Goal: Task Accomplishment & Management: Manage account settings

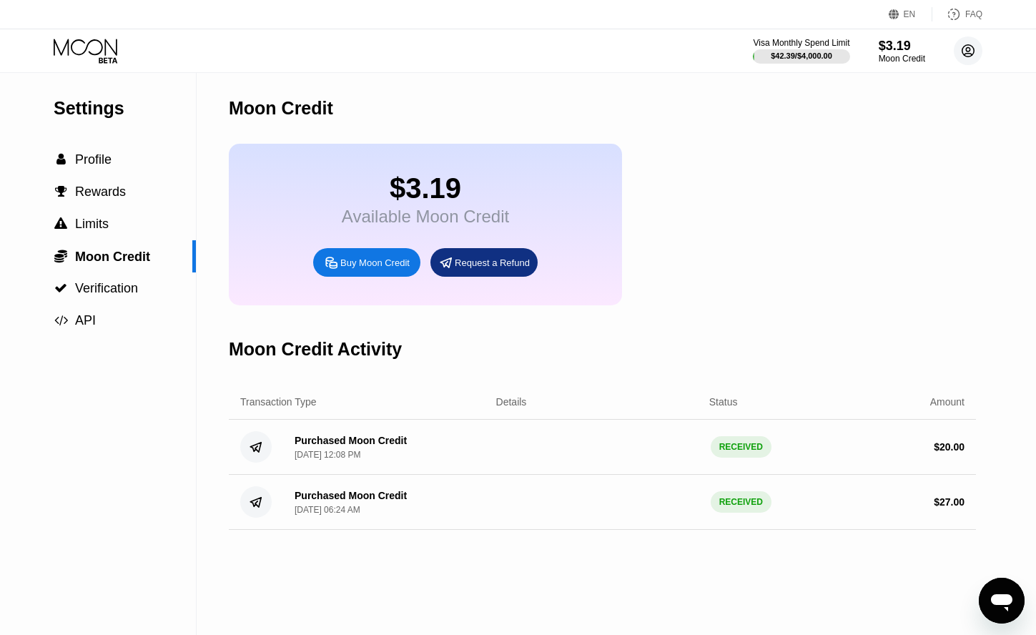
click at [967, 57] on icon at bounding box center [969, 51] width 12 height 12
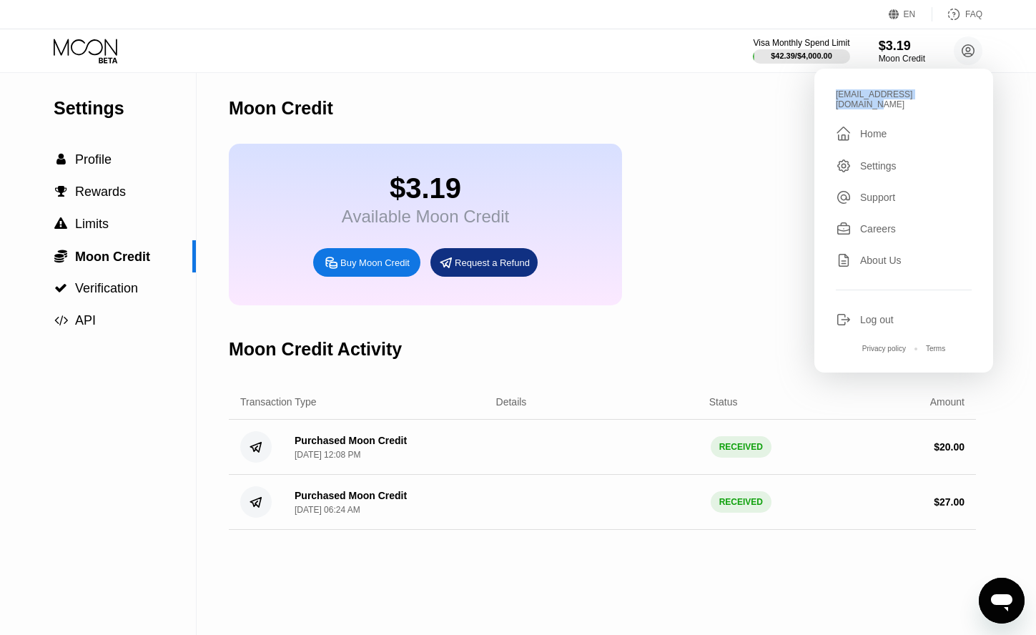
drag, startPoint x: 935, startPoint y: 99, endPoint x: 836, endPoint y: 97, distance: 98.7
click at [836, 97] on div "eledar.i.u.s.s@gmail.com" at bounding box center [904, 99] width 136 height 20
copy div "eledar.i.u.s.s@gmail.com"
click at [661, 278] on div "$3.19 Available Moon Credit Buy Moon Credit Request a Refund" at bounding box center [602, 225] width 747 height 162
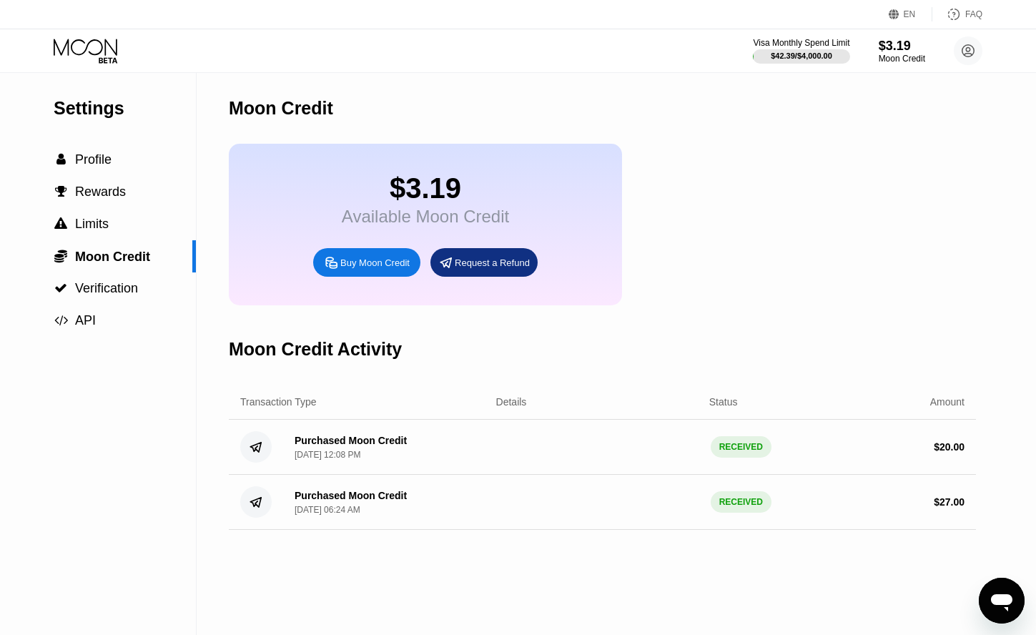
click at [83, 50] on icon at bounding box center [87, 51] width 67 height 25
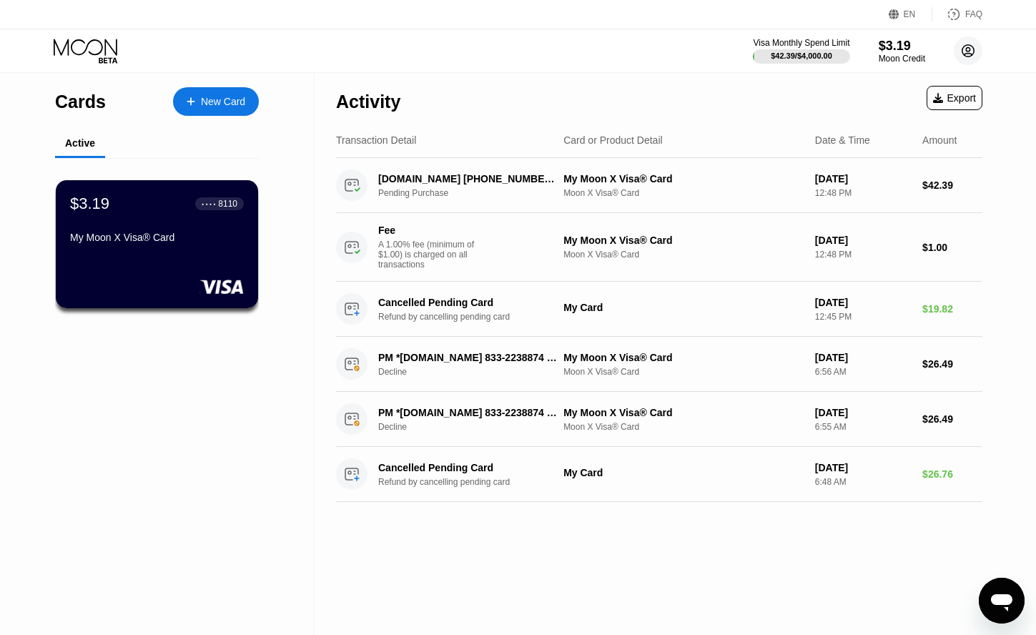
click at [983, 54] on circle at bounding box center [968, 50] width 29 height 29
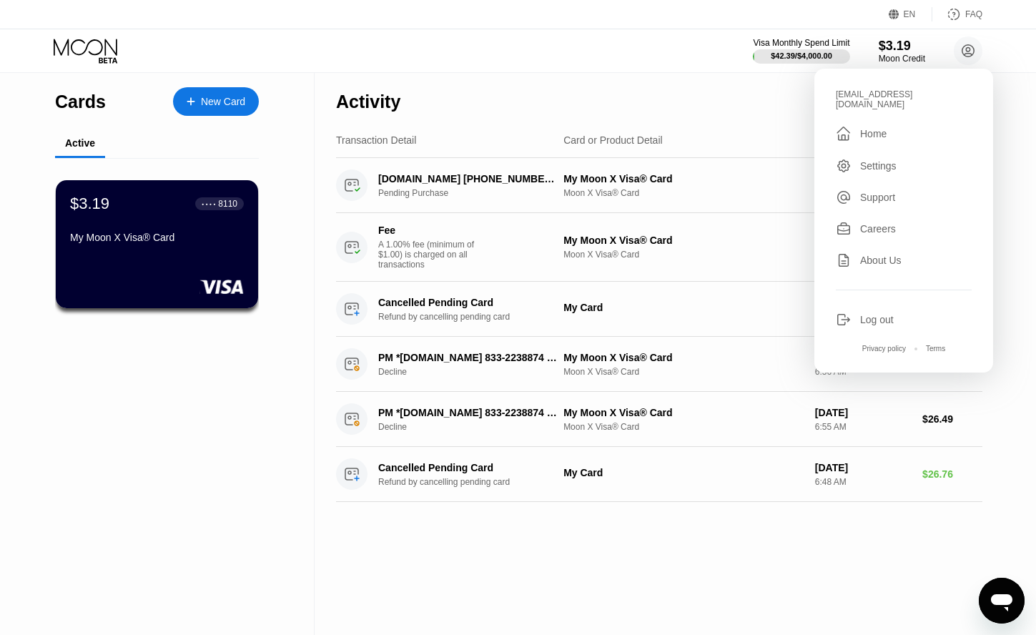
click at [883, 314] on div "Log out" at bounding box center [878, 319] width 34 height 11
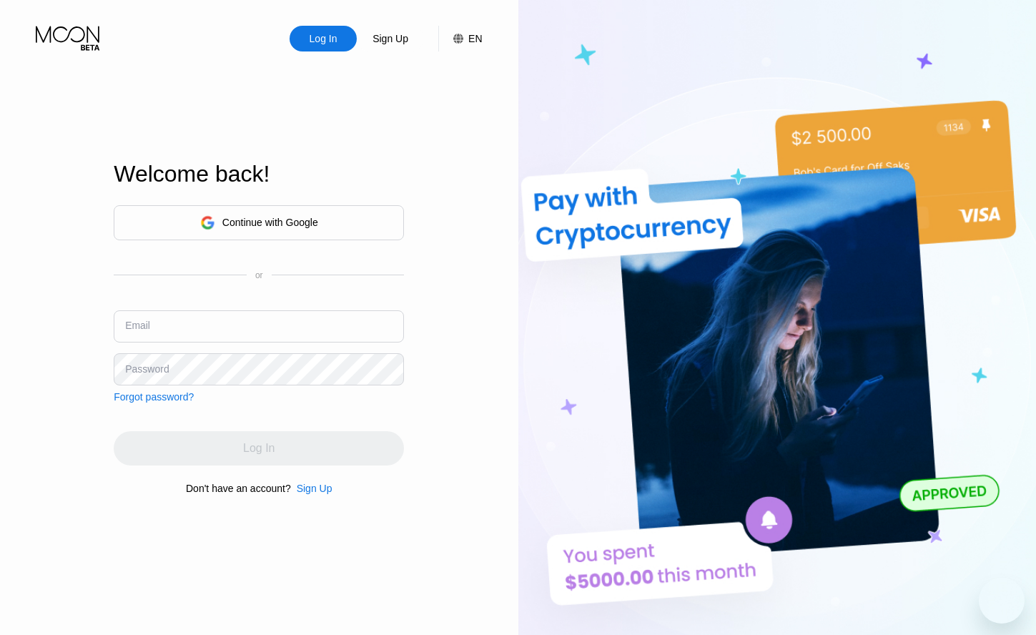
click at [338, 327] on input "text" at bounding box center [259, 326] width 290 height 32
type input "[EMAIL_ADDRESS][DOMAIN_NAME]"
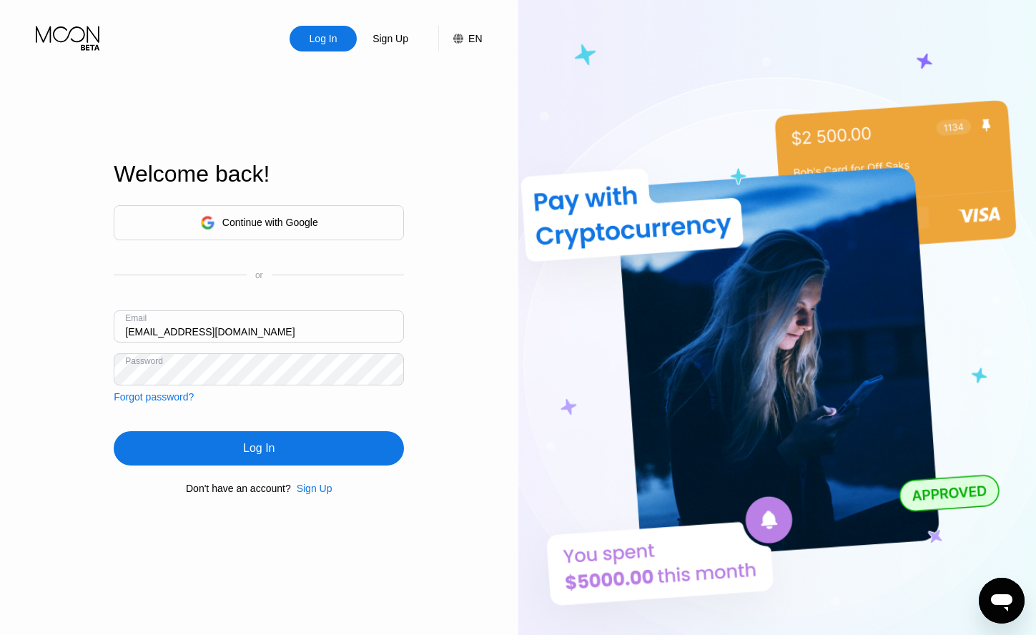
click at [232, 337] on input "[EMAIL_ADDRESS][DOMAIN_NAME]" at bounding box center [259, 326] width 290 height 32
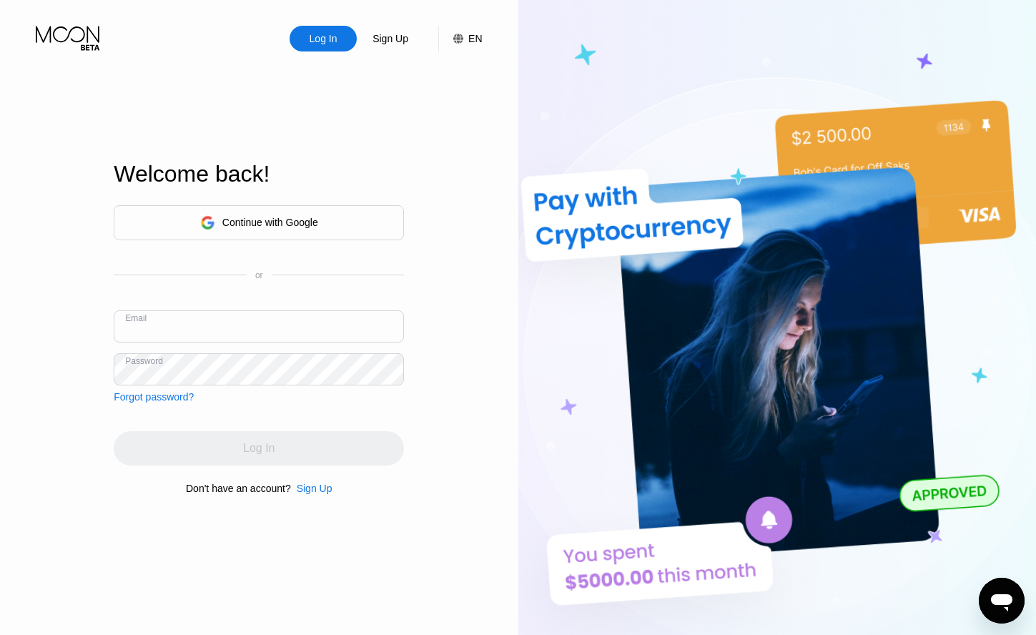
click at [299, 494] on div "Sign Up" at bounding box center [315, 488] width 36 height 11
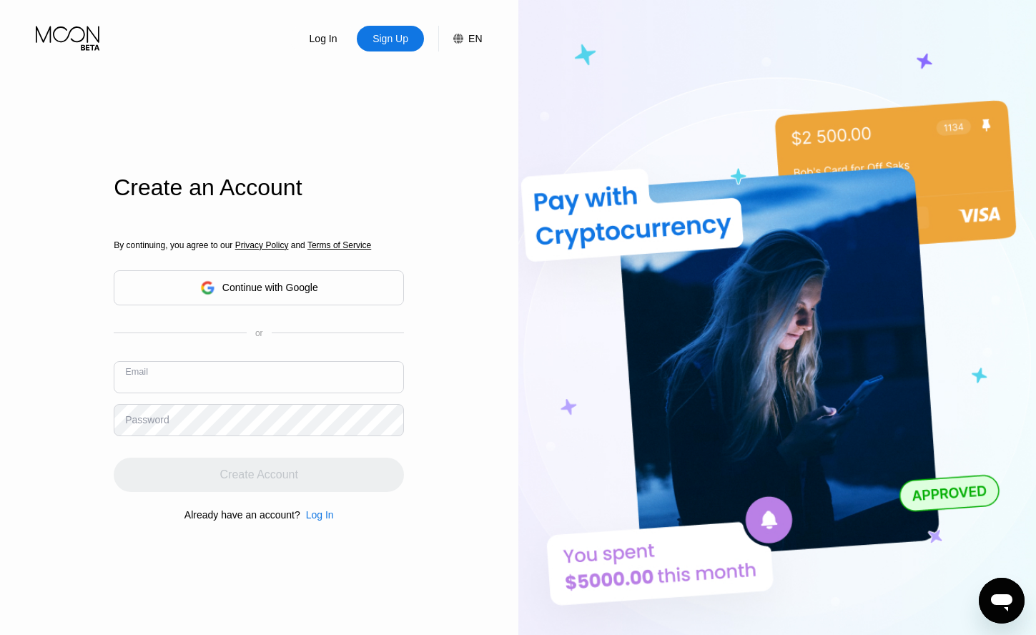
click at [297, 393] on input "text" at bounding box center [259, 377] width 290 height 32
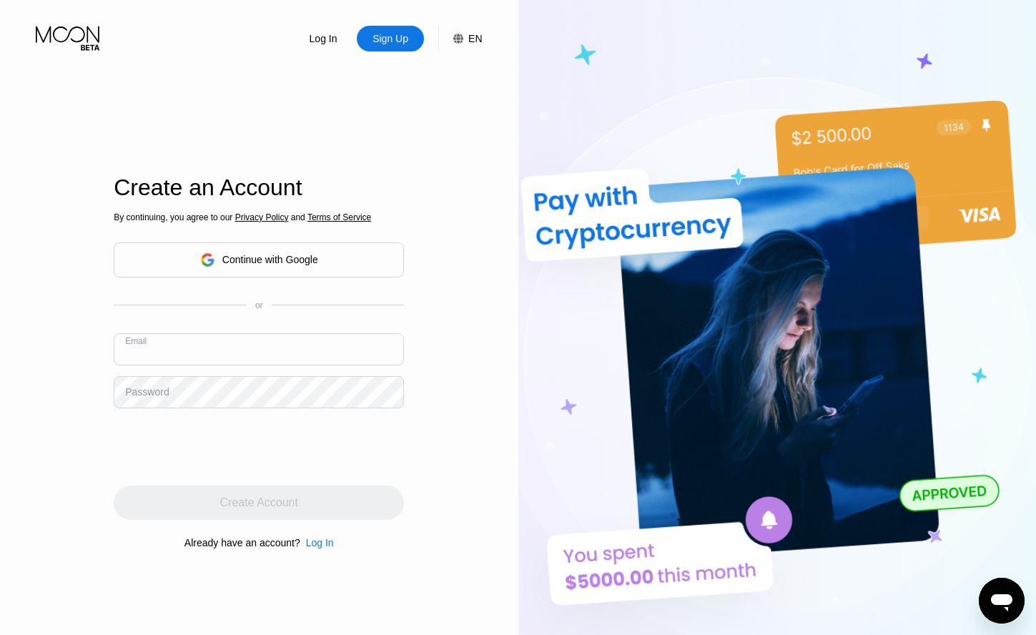
paste input "[EMAIL_ADDRESS][DOMAIN_NAME]"
type input "[EMAIL_ADDRESS][DOMAIN_NAME]"
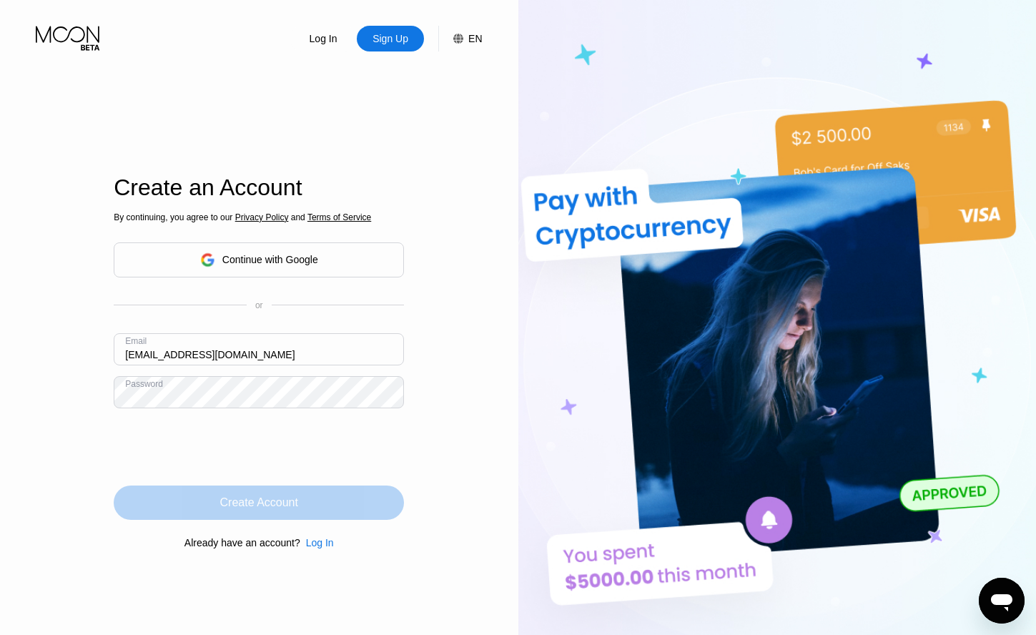
click at [271, 498] on div "Create Account" at bounding box center [259, 503] width 78 height 14
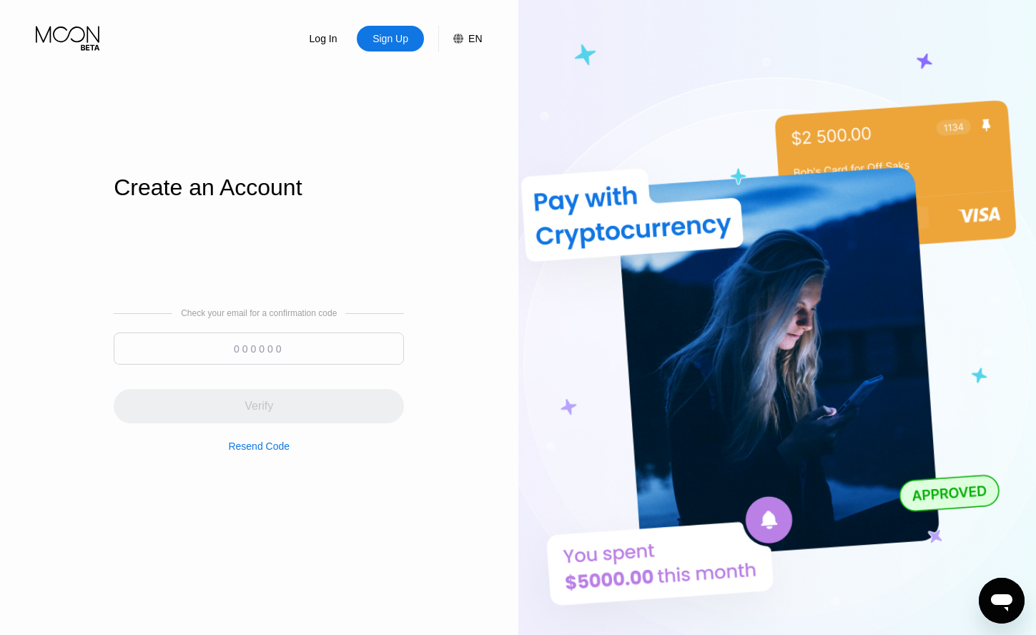
click at [317, 348] on input at bounding box center [259, 349] width 290 height 32
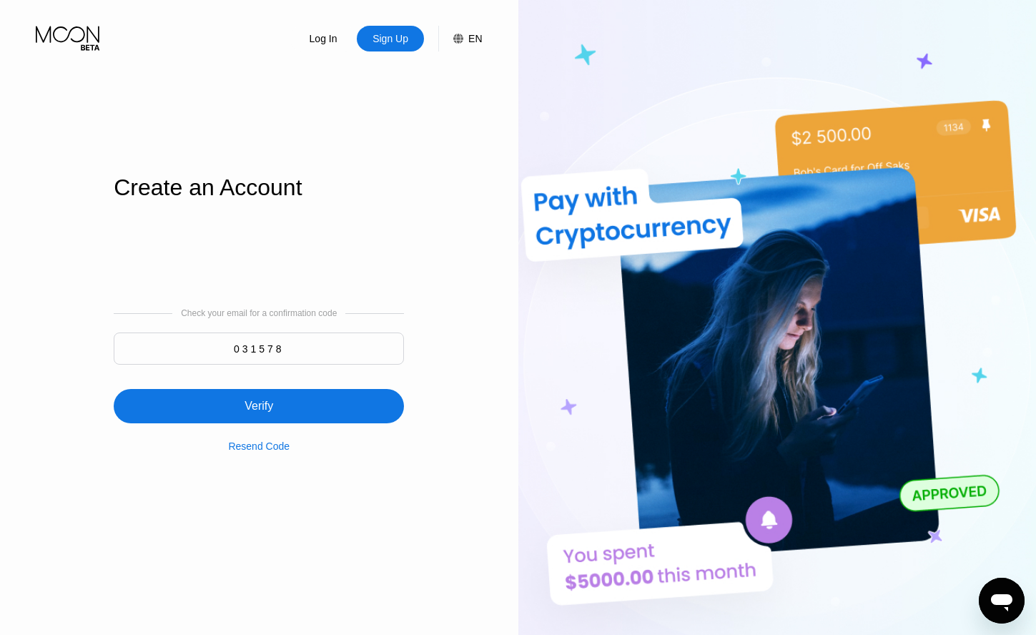
type input "031578"
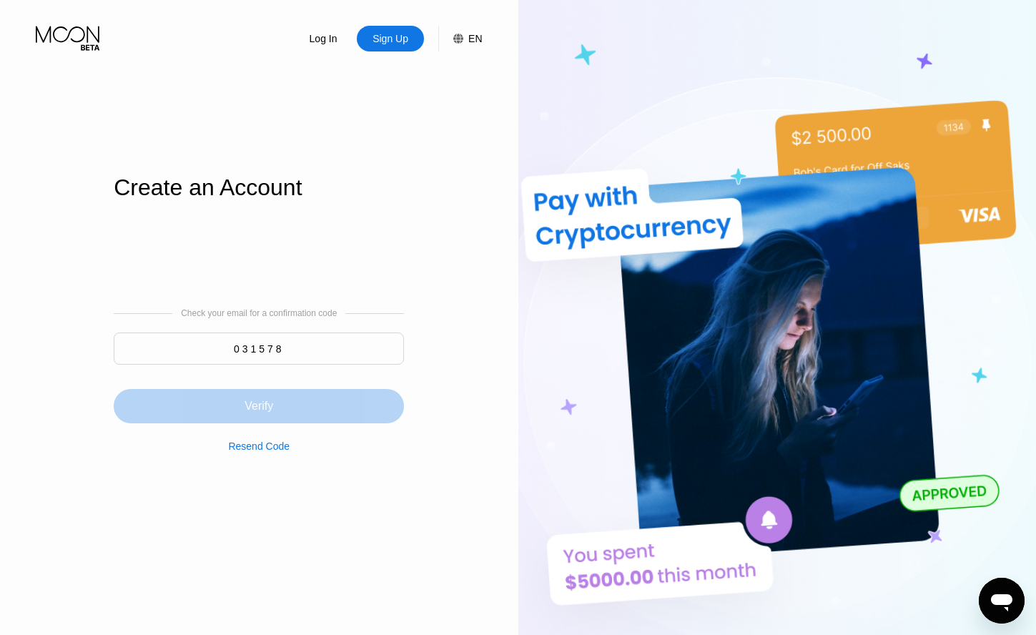
click at [340, 392] on div "Verify" at bounding box center [259, 406] width 290 height 34
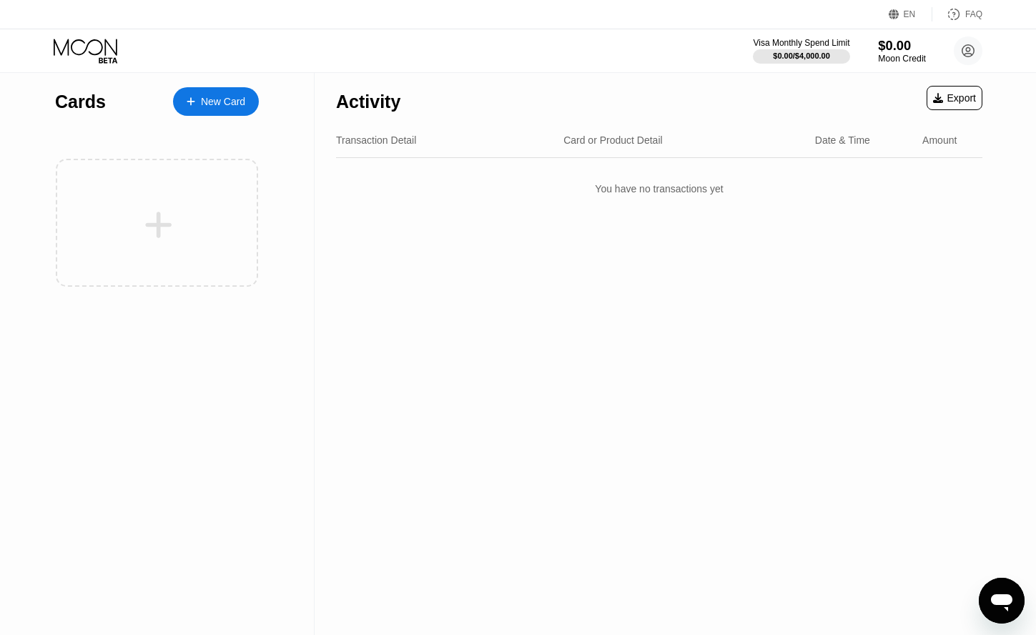
click at [895, 56] on div "Moon Credit" at bounding box center [902, 59] width 48 height 10
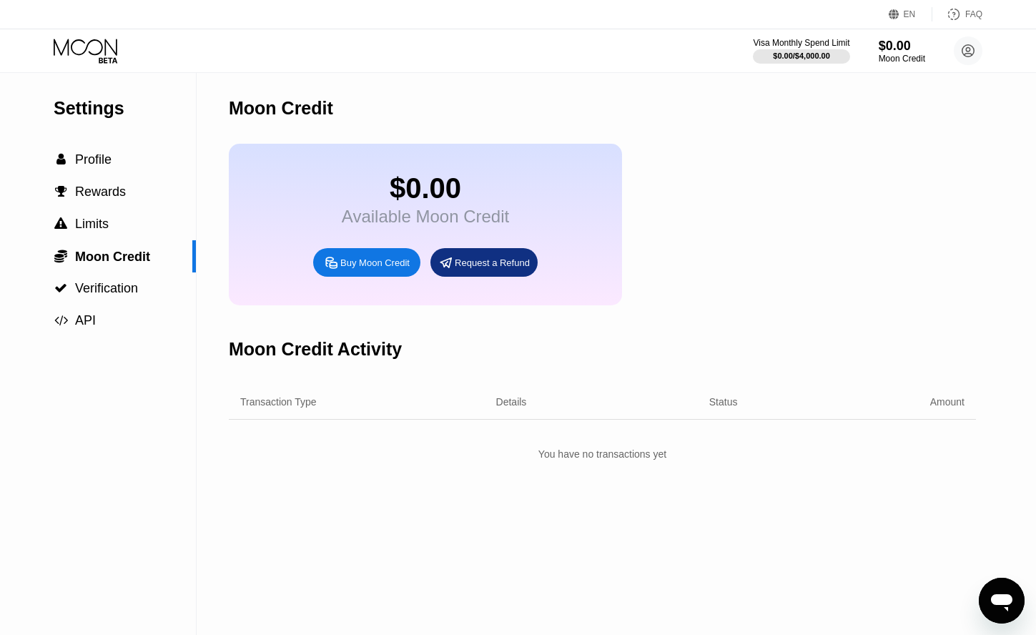
click at [376, 269] on div "Buy Moon Credit" at bounding box center [374, 263] width 69 height 12
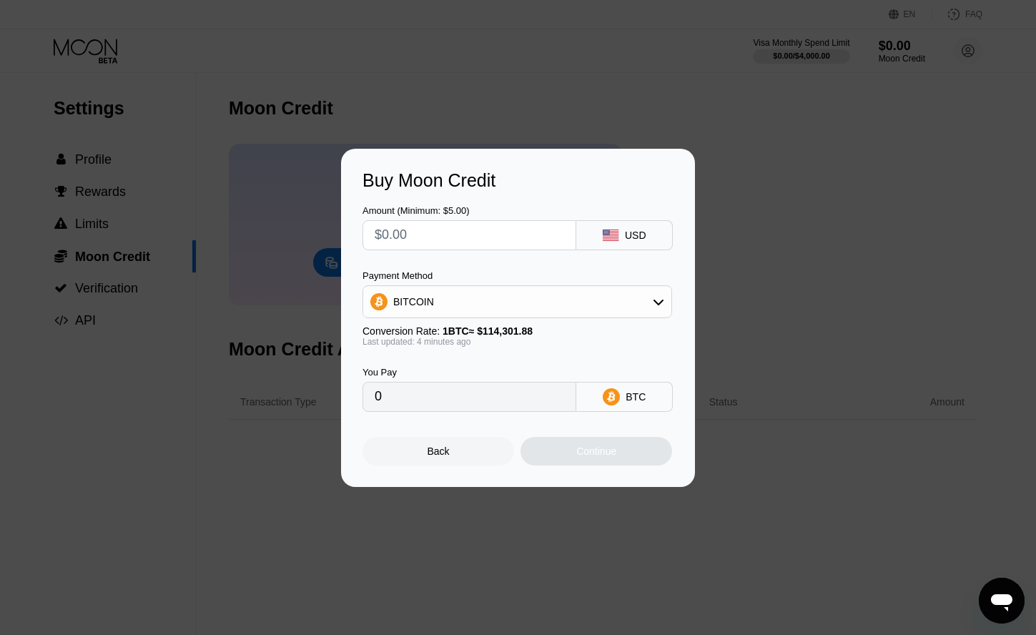
click at [428, 241] on input "text" at bounding box center [470, 235] width 190 height 29
type input "$4"
type input "0.00003500"
type input "$45"
type input "0.00039370"
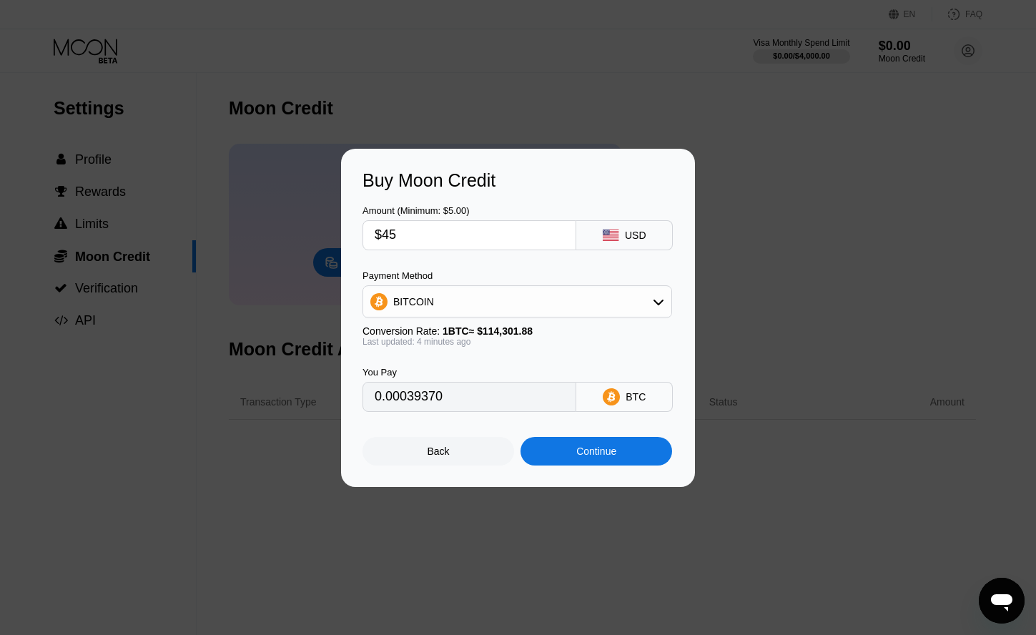
type input "$45"
click at [593, 464] on div "Continue" at bounding box center [597, 451] width 152 height 29
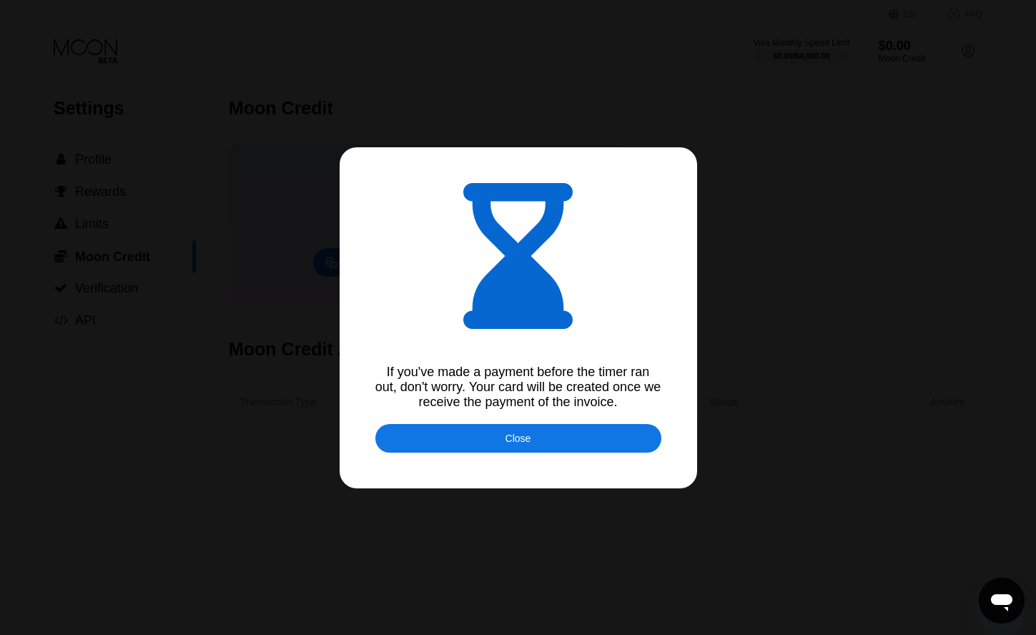
type input "0.00039389"
click at [452, 436] on div "Close" at bounding box center [519, 438] width 286 height 29
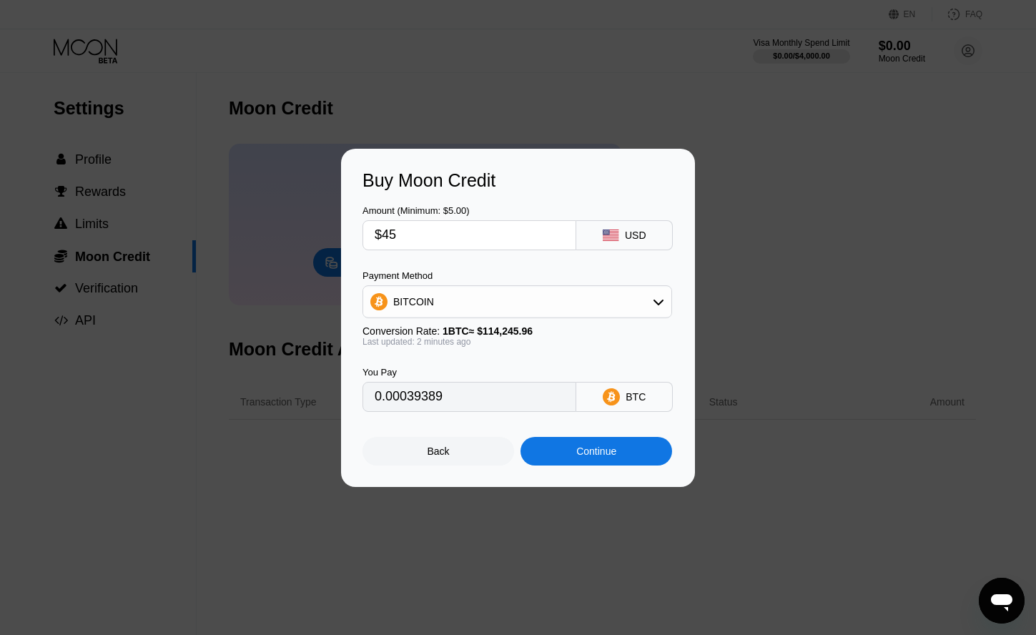
scroll to position [3, 0]
click at [449, 230] on input "$45" at bounding box center [470, 235] width 190 height 29
click at [249, 250] on div "Buy Moon Credit Amount (Minimum: $5.00) $45 USD Payment Method BITCOIN Conversi…" at bounding box center [518, 318] width 1036 height 338
click at [464, 471] on div "Buy Moon Credit Amount (Minimum: $5.00) $45 USD Payment Method BITCOIN Conversi…" at bounding box center [518, 318] width 354 height 338
click at [448, 457] on div "Back" at bounding box center [439, 451] width 22 height 11
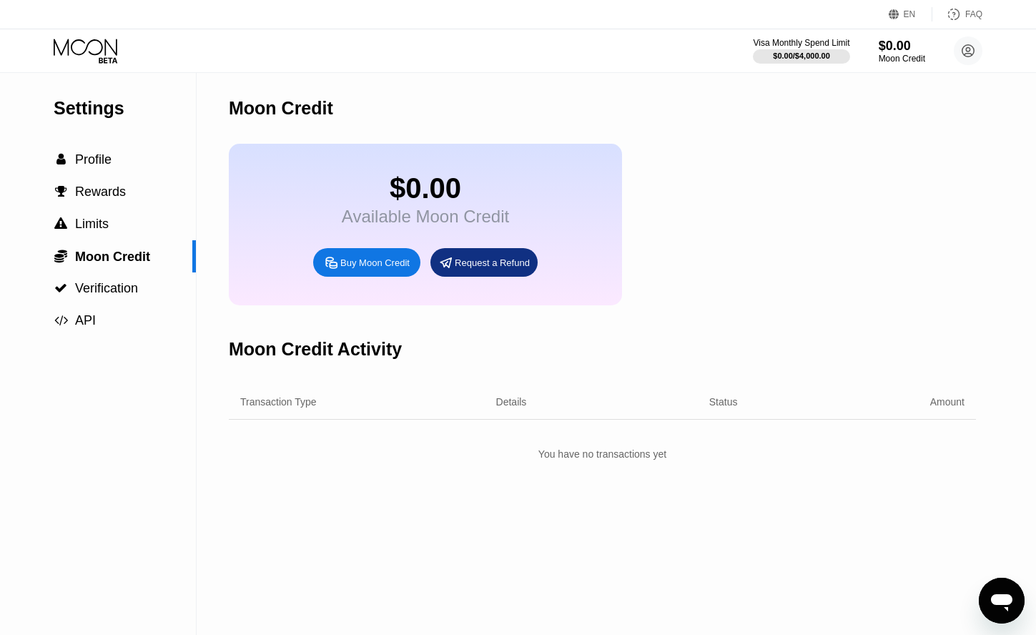
click at [337, 268] on icon at bounding box center [331, 262] width 11 height 11
type input "0"
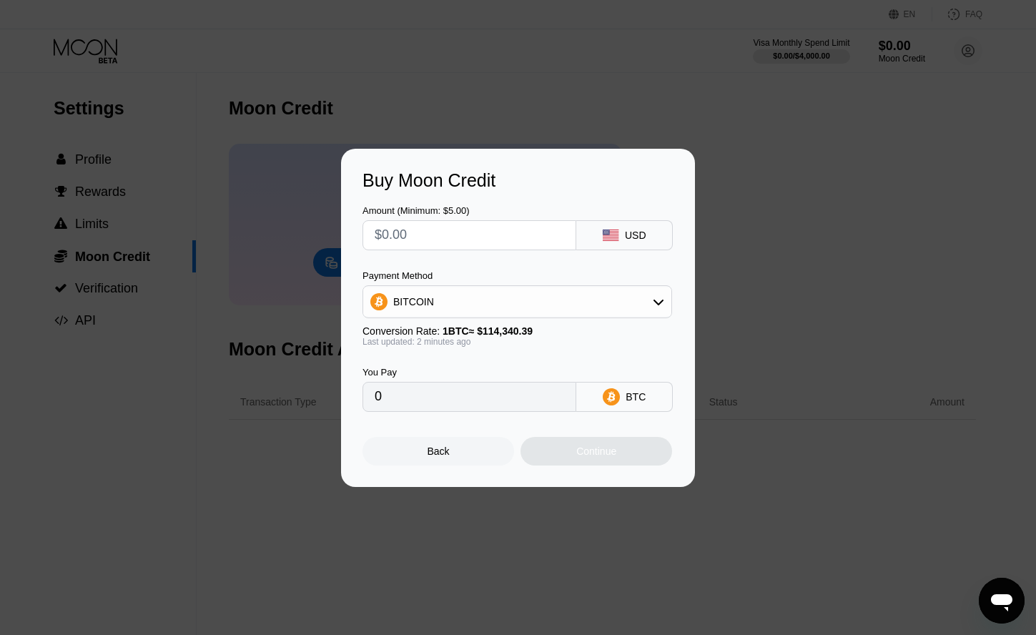
click at [422, 233] on input "text" at bounding box center [470, 235] width 190 height 29
type input "$3"
type input "0.00002624"
type input "0"
type input "$4"
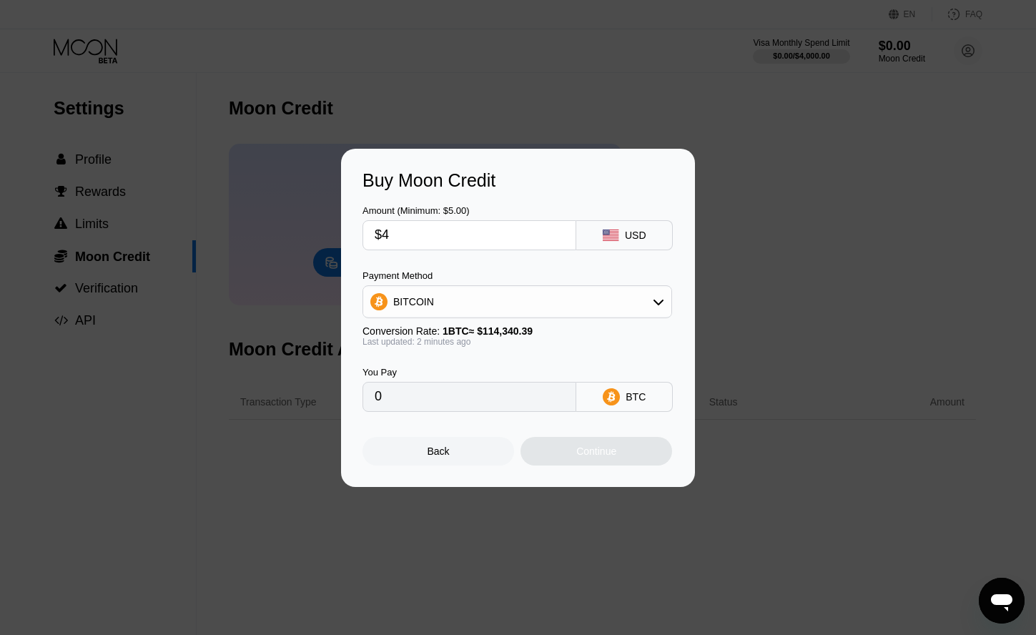
type input "0.00003499"
type input "$45"
type input "0.00039357"
type input "$45"
click at [576, 466] on div "Continue" at bounding box center [597, 451] width 152 height 29
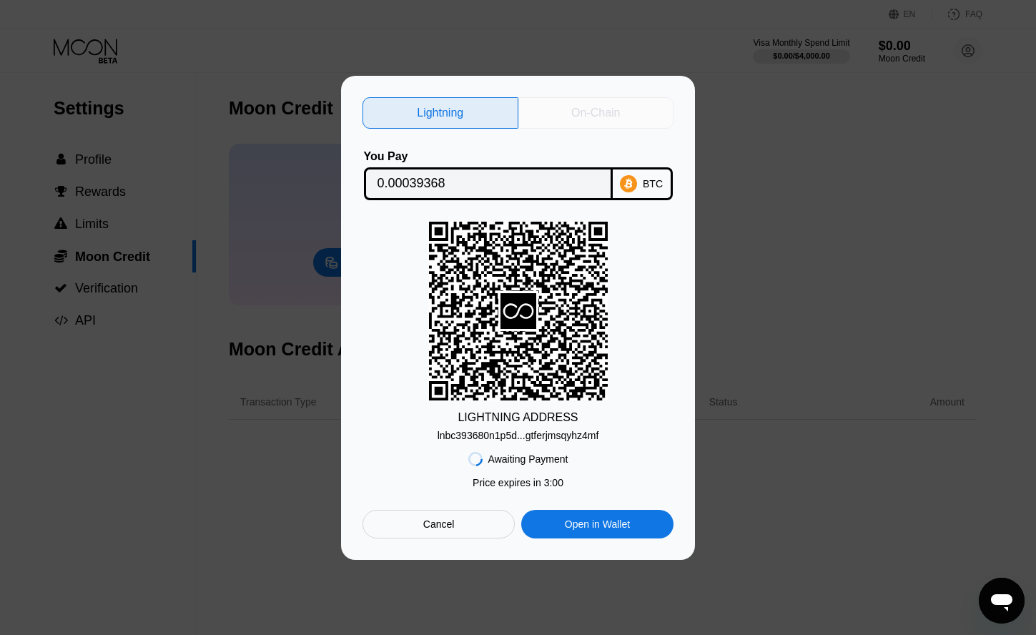
click at [556, 122] on div "On-Chain" at bounding box center [597, 112] width 156 height 31
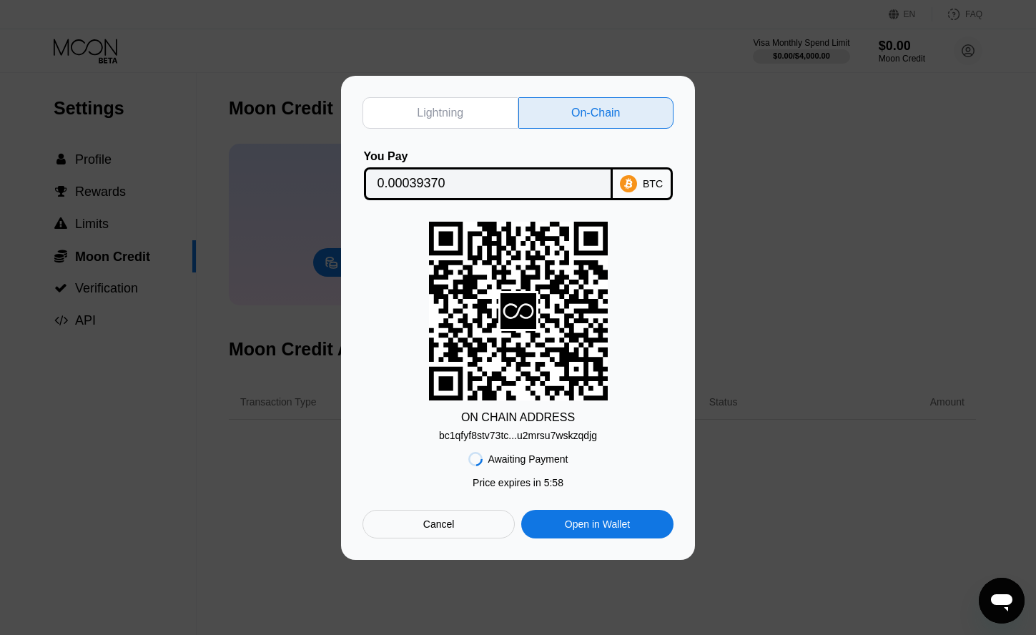
click at [588, 436] on div "bc1qfyf8stv73tc...u2mrsu7wskzqdjg" at bounding box center [518, 435] width 158 height 11
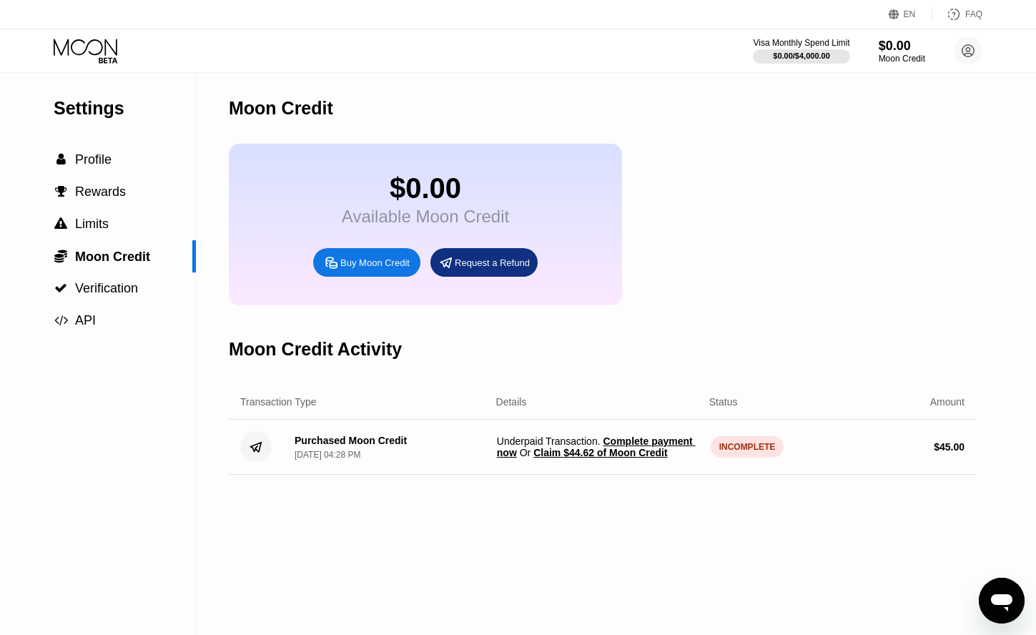
click at [608, 459] on span "Claim $44.62 of Moon Credit" at bounding box center [601, 452] width 134 height 11
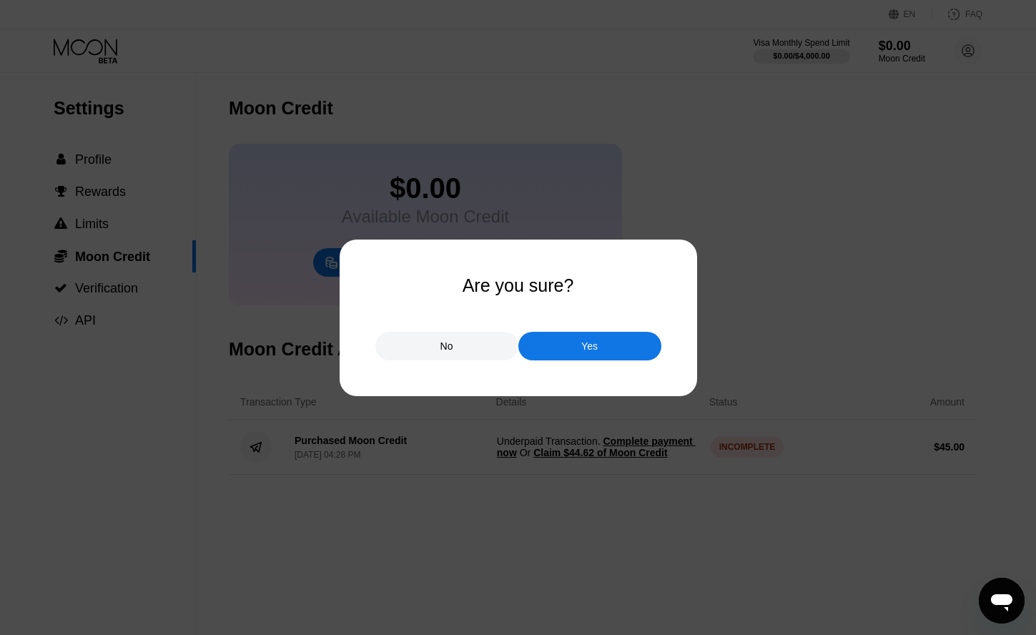
click at [602, 345] on div "Yes" at bounding box center [590, 346] width 143 height 29
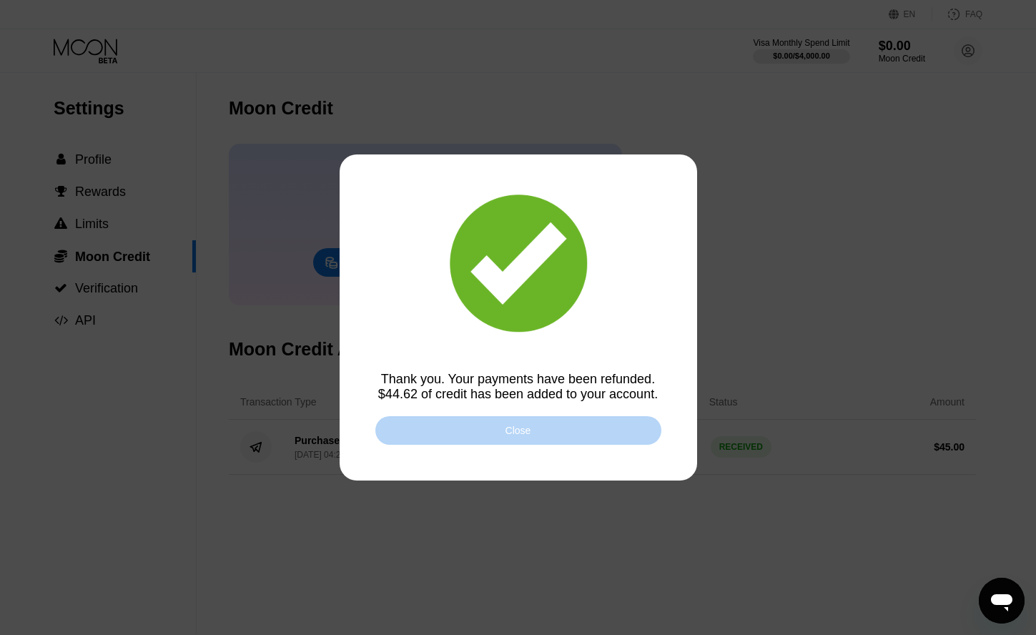
click at [564, 436] on div "Close" at bounding box center [519, 430] width 286 height 29
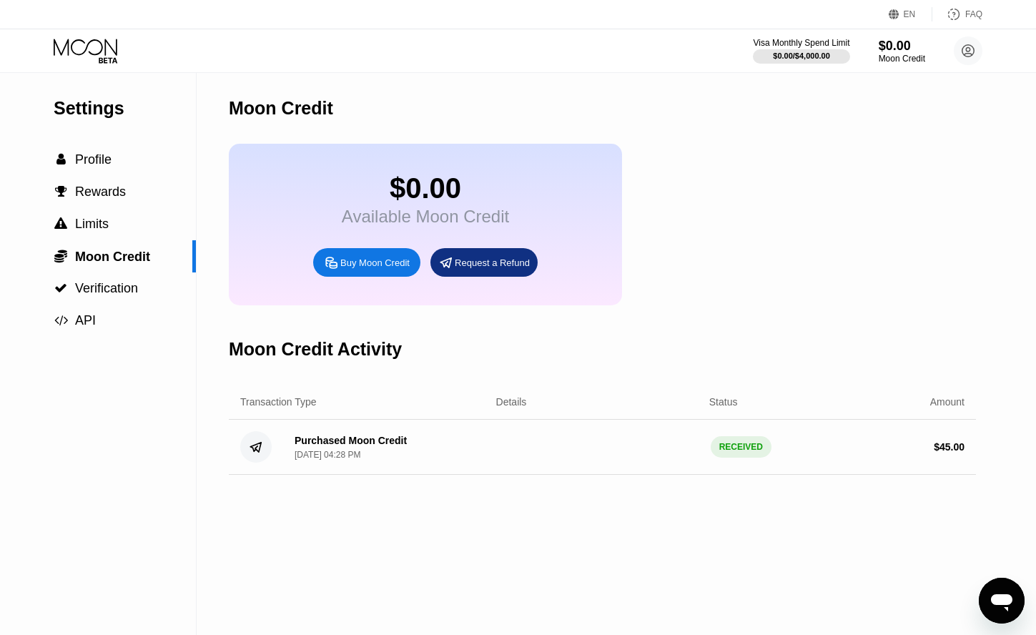
click at [88, 62] on icon at bounding box center [87, 51] width 67 height 25
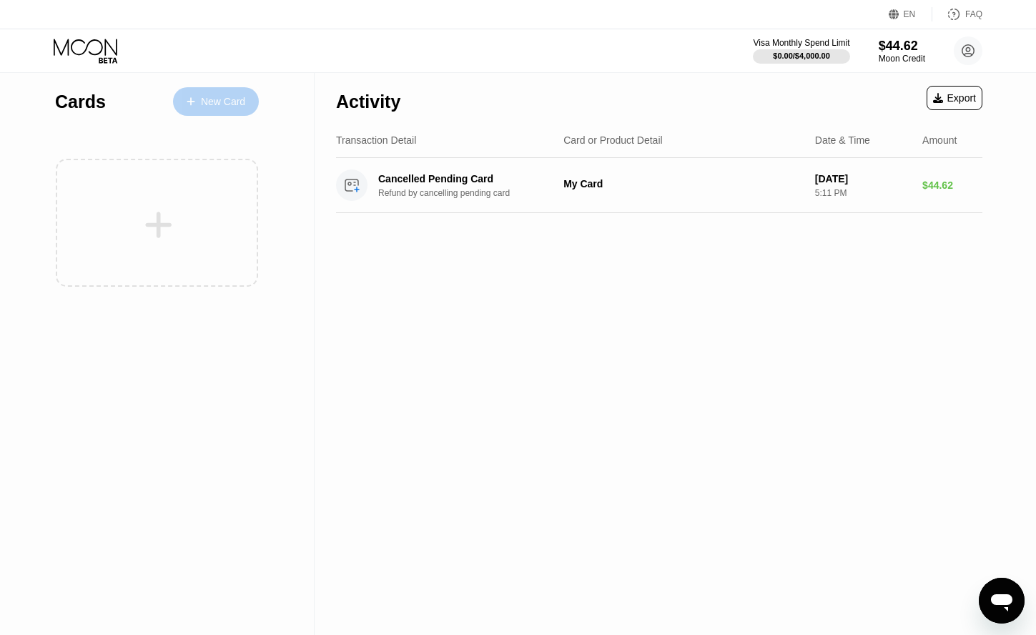
click at [216, 111] on div "New Card" at bounding box center [216, 101] width 86 height 29
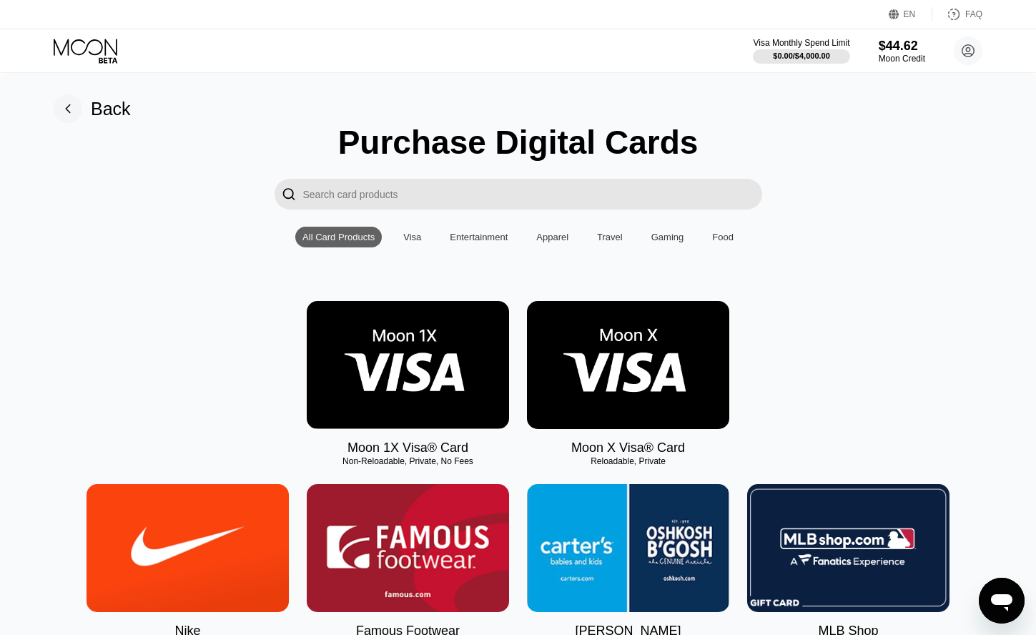
click at [603, 347] on img at bounding box center [628, 365] width 202 height 128
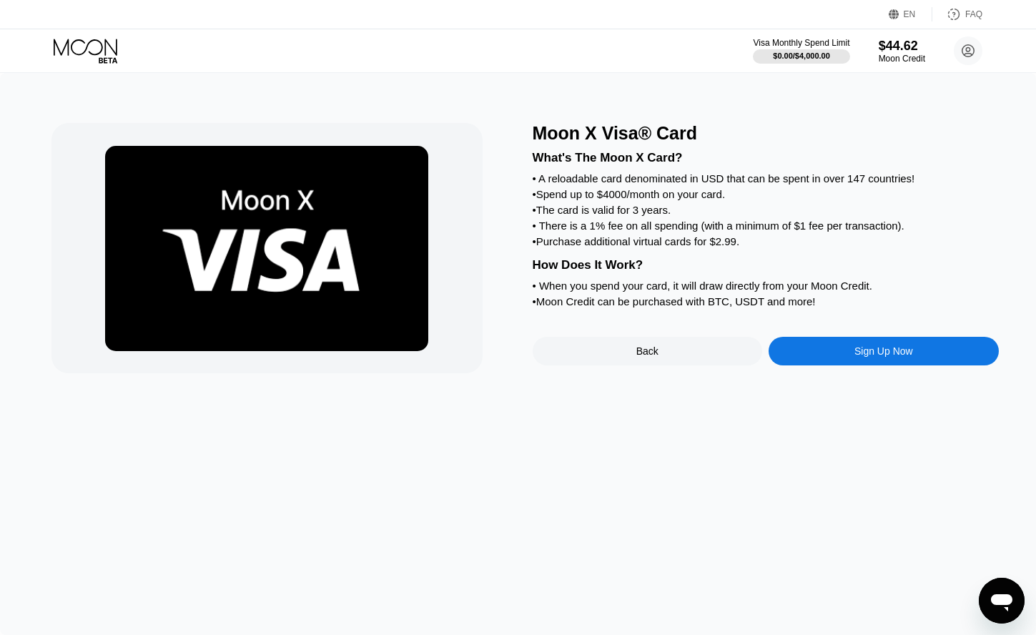
click at [827, 366] on div "Sign Up Now" at bounding box center [884, 351] width 230 height 29
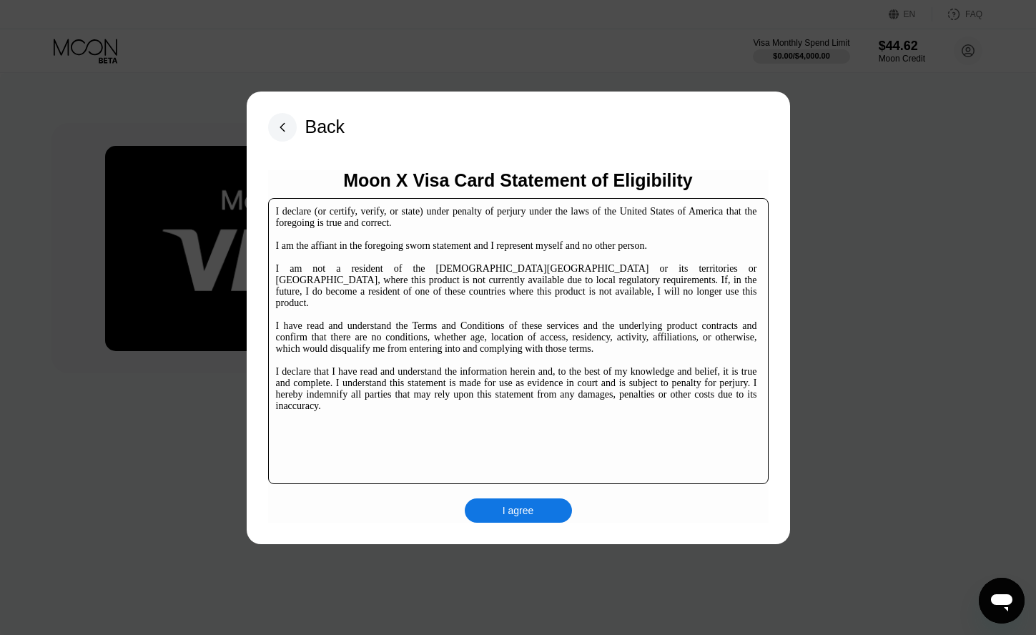
click at [534, 514] on div "I agree" at bounding box center [518, 511] width 107 height 24
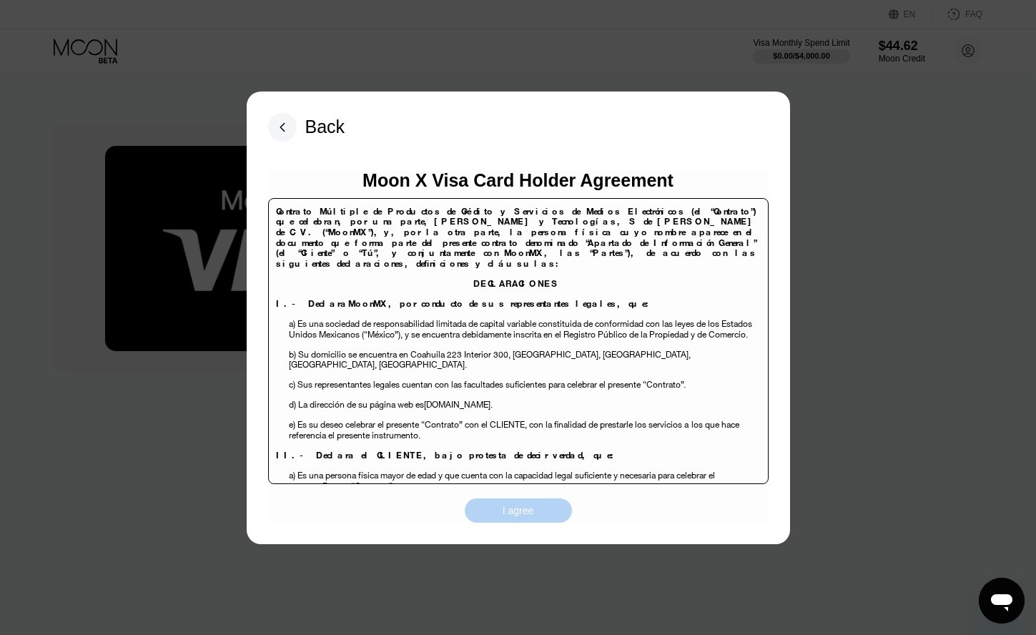
click at [511, 507] on div "I agree" at bounding box center [518, 510] width 31 height 13
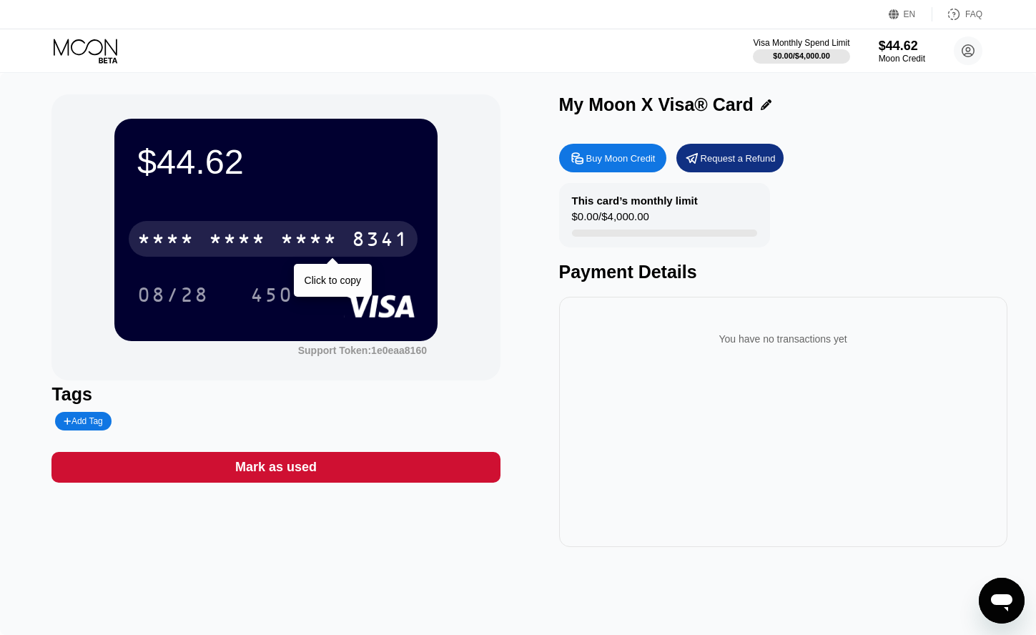
click at [241, 247] on div "* * * *" at bounding box center [237, 241] width 57 height 23
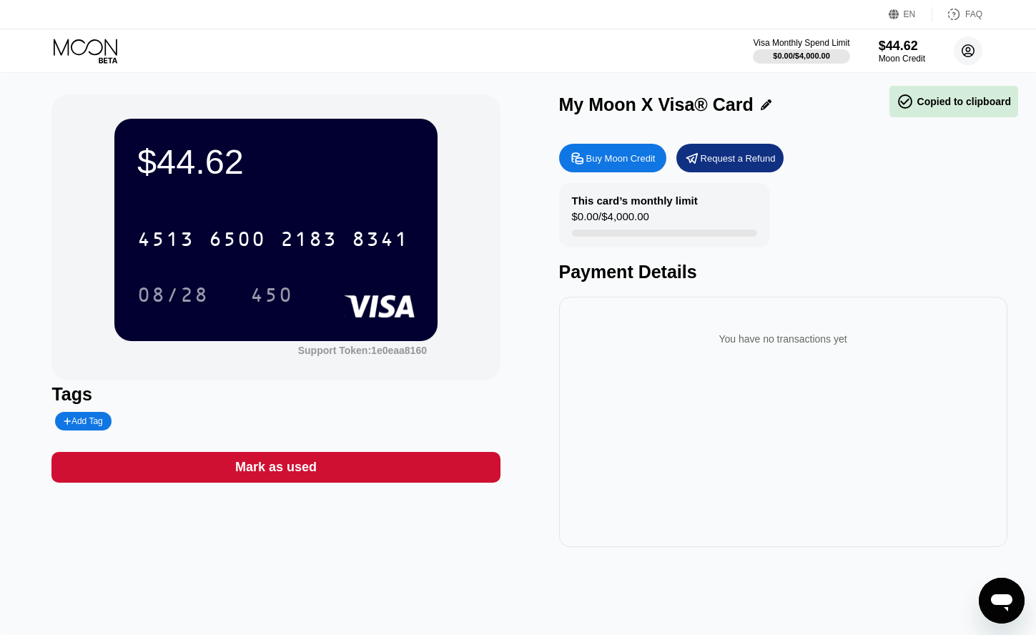
click at [962, 53] on circle at bounding box center [968, 50] width 29 height 29
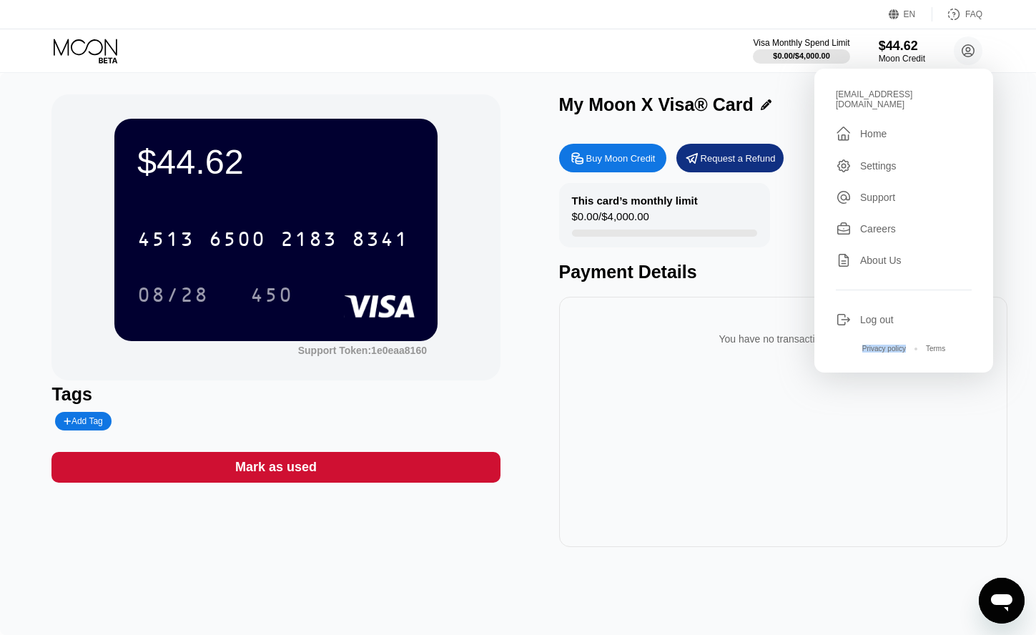
drag, startPoint x: 943, startPoint y: 102, endPoint x: 835, endPoint y: 100, distance: 108.7
click at [835, 100] on div "eleda.ri.us.s@gmail.com  Home Settings Support Careers About Us Log out Privac…" at bounding box center [904, 221] width 179 height 304
drag, startPoint x: 830, startPoint y: 100, endPoint x: 895, endPoint y: 97, distance: 64.4
click at [895, 97] on div "eleda.ri.us.s@gmail.com  Home Settings Support Careers About Us Log out Privac…" at bounding box center [904, 221] width 179 height 304
click at [943, 104] on div "eleda.ri.us.s@gmail.com  Home Settings Support Careers About Us Log out Privac…" at bounding box center [904, 221] width 179 height 304
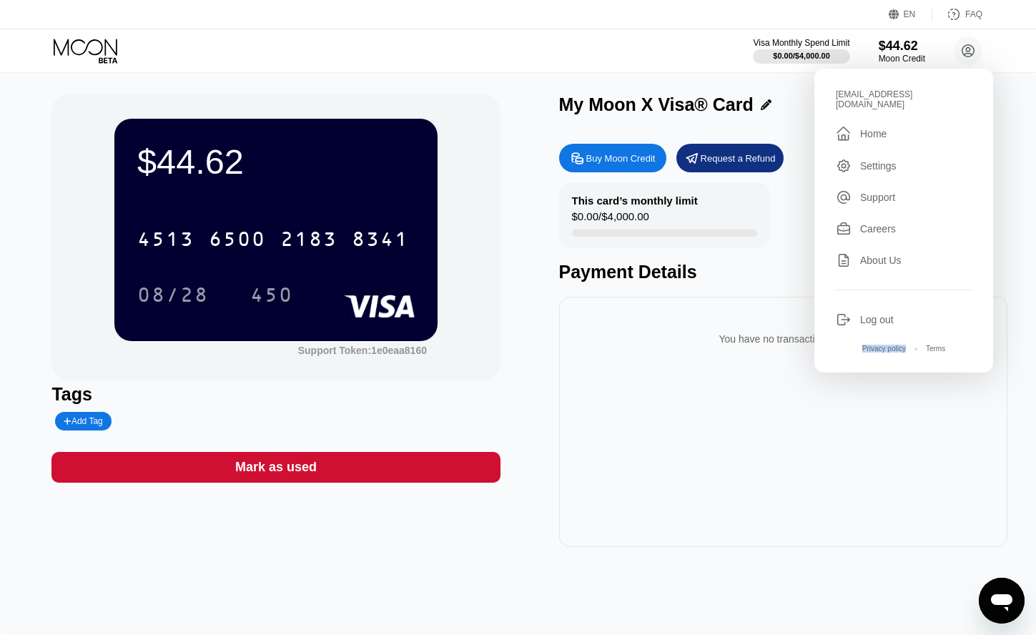
drag, startPoint x: 936, startPoint y: 99, endPoint x: 835, endPoint y: 97, distance: 100.2
click at [835, 97] on div "eleda.ri.us.s@gmail.com  Home Settings Support Careers About Us Log out Privac…" at bounding box center [904, 221] width 179 height 304
drag, startPoint x: 933, startPoint y: 96, endPoint x: 837, endPoint y: 95, distance: 95.9
click at [837, 95] on div "eleda.ri.us.s@gmail.com" at bounding box center [904, 99] width 136 height 20
copy div "eleda.ri.us.s@gmail.com"
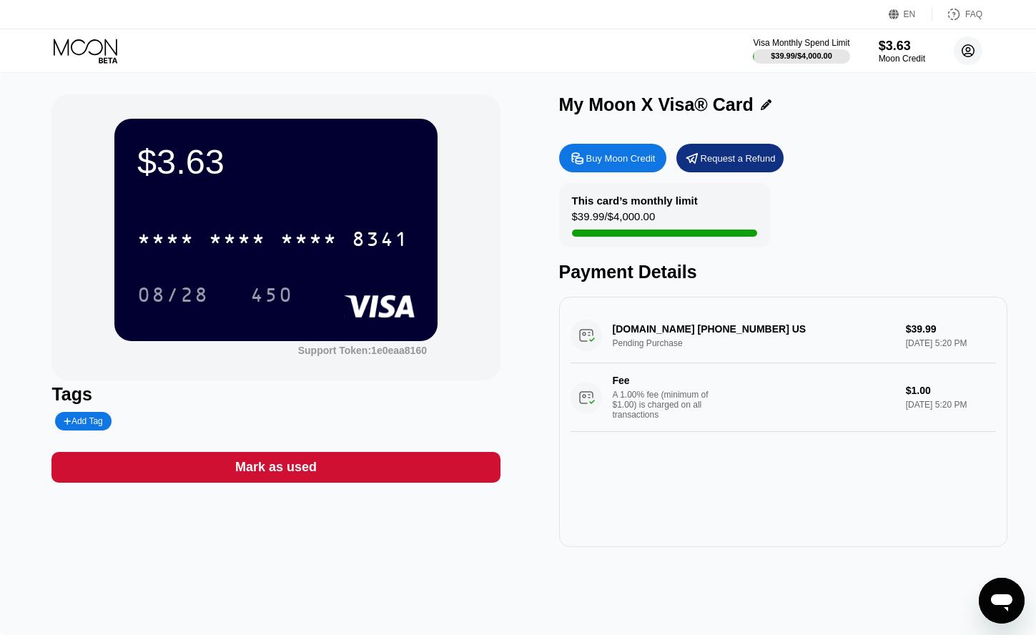
click at [969, 52] on icon at bounding box center [969, 51] width 8 height 8
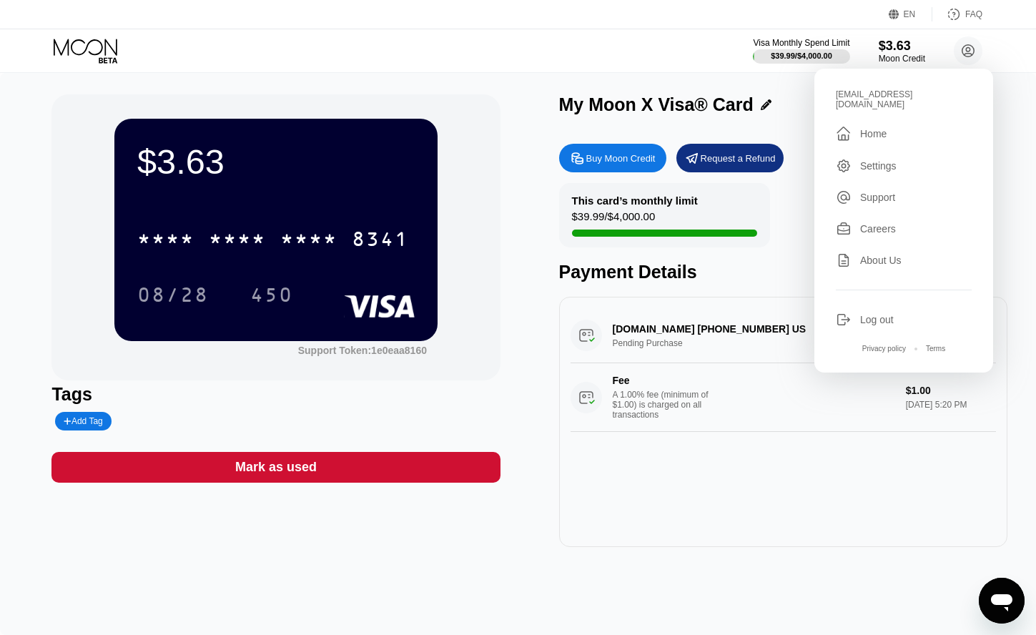
click at [857, 313] on div "Log out" at bounding box center [904, 320] width 136 height 16
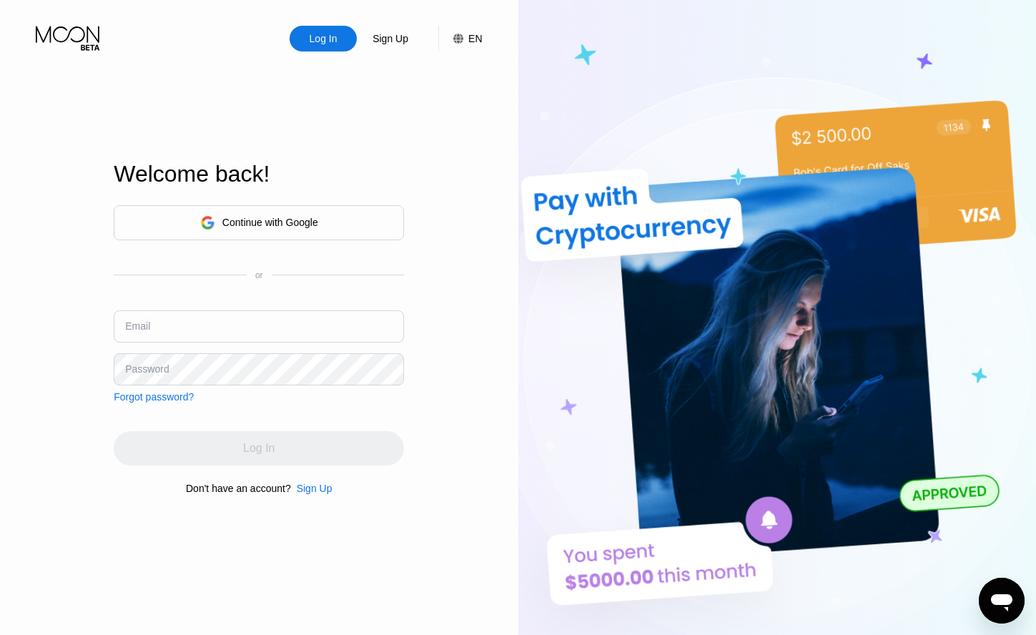
click at [293, 318] on input "text" at bounding box center [259, 326] width 290 height 32
paste input "eledar.i.uss@gmail.com"
type input "eledar.i.uss@gmail.com"
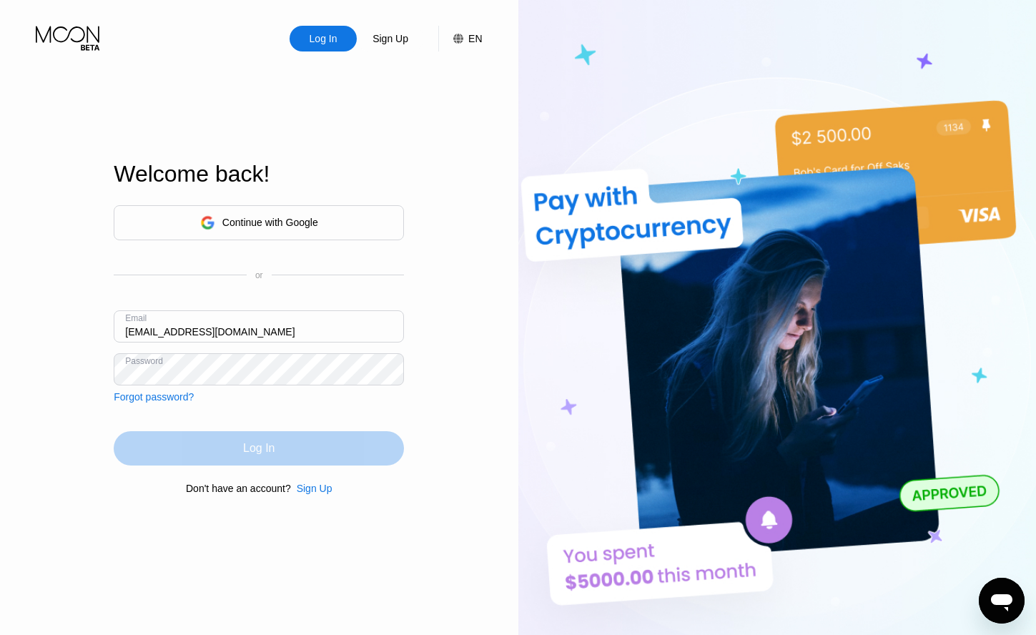
click at [288, 443] on div "Log In" at bounding box center [259, 448] width 290 height 34
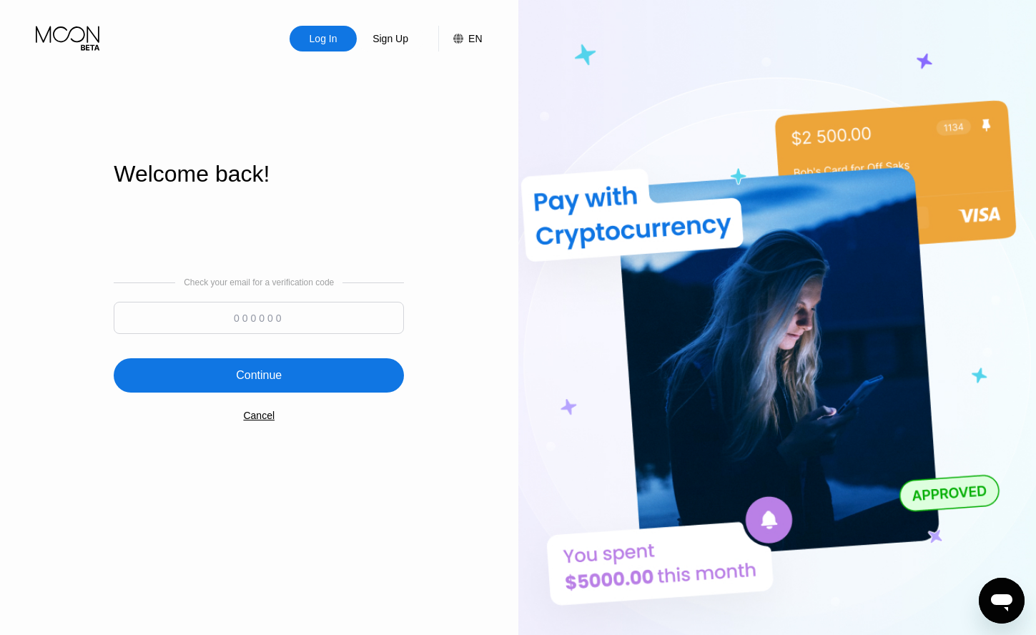
click at [283, 325] on input at bounding box center [259, 318] width 290 height 32
type input "151859"
click at [334, 393] on div "Continue" at bounding box center [259, 375] width 290 height 34
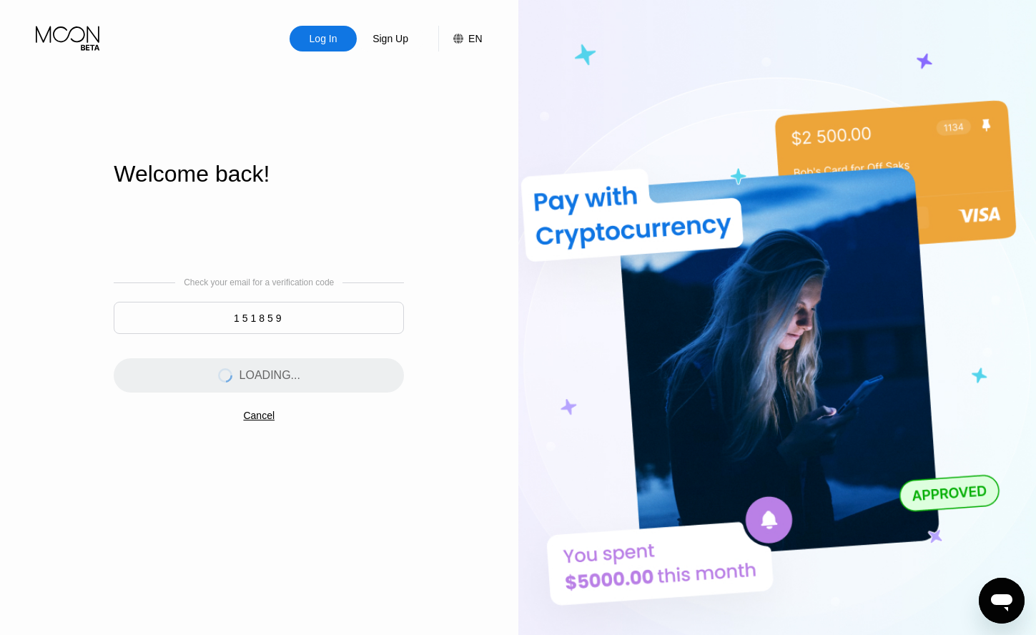
click at [334, 393] on div "LOADING..." at bounding box center [259, 375] width 290 height 34
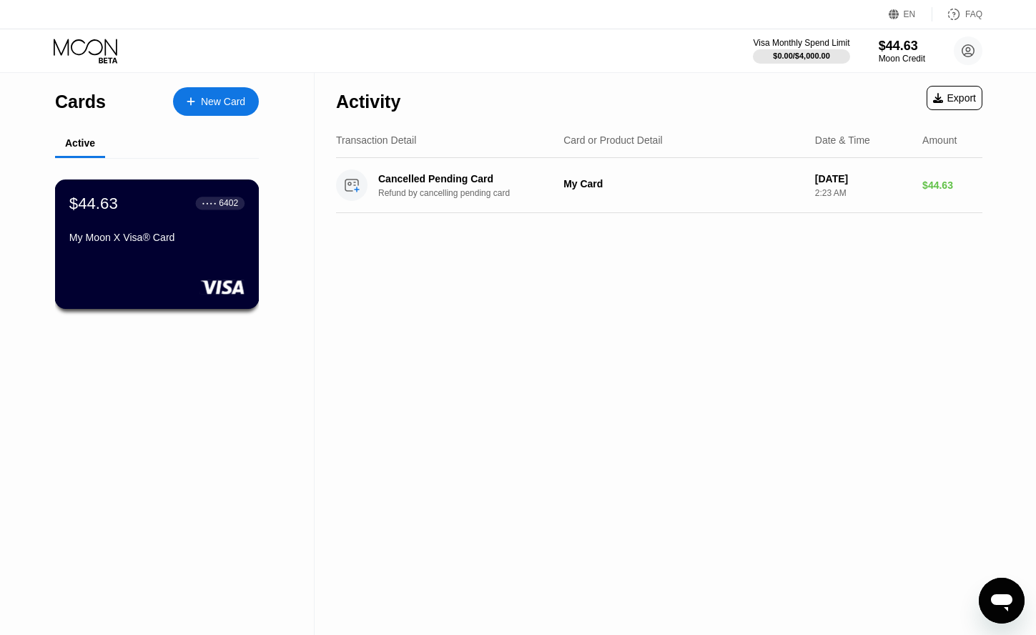
click at [173, 249] on div "My Moon X Visa® Card" at bounding box center [156, 240] width 175 height 17
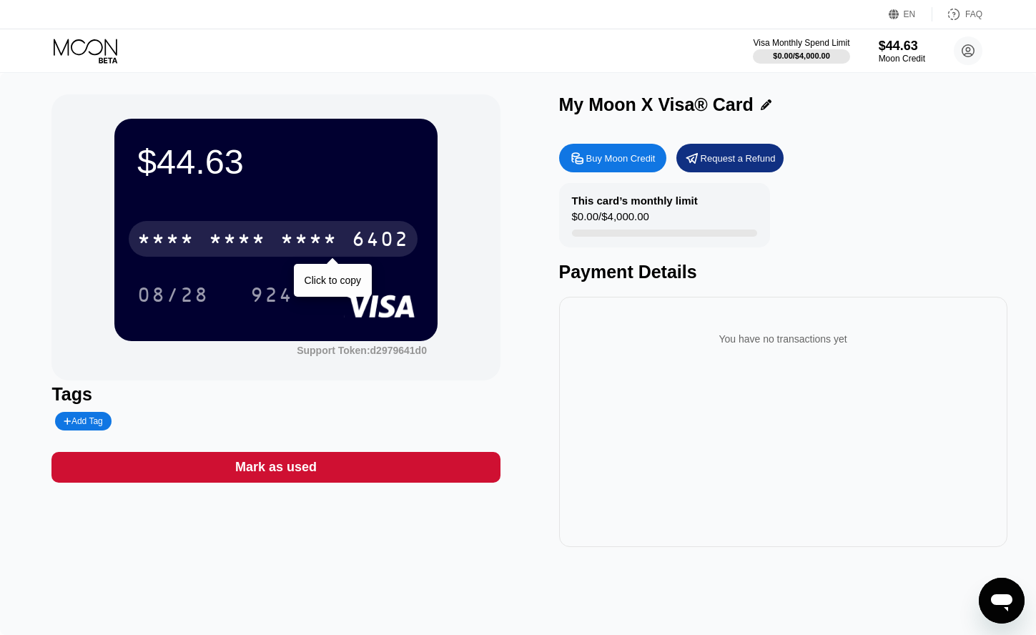
click at [313, 251] on div "* * * *" at bounding box center [308, 241] width 57 height 23
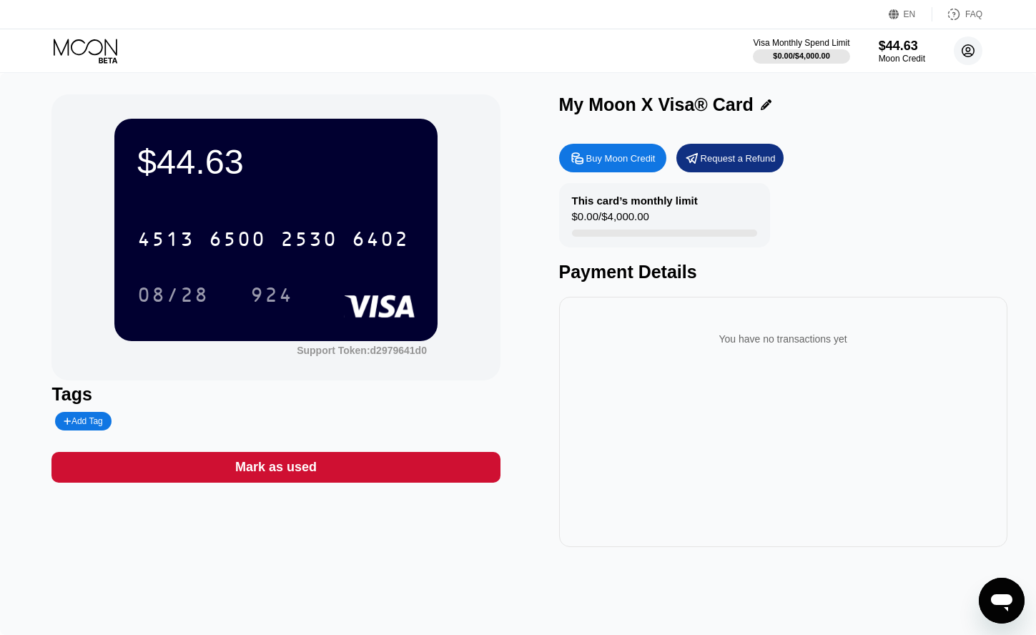
click at [969, 49] on circle at bounding box center [968, 50] width 29 height 29
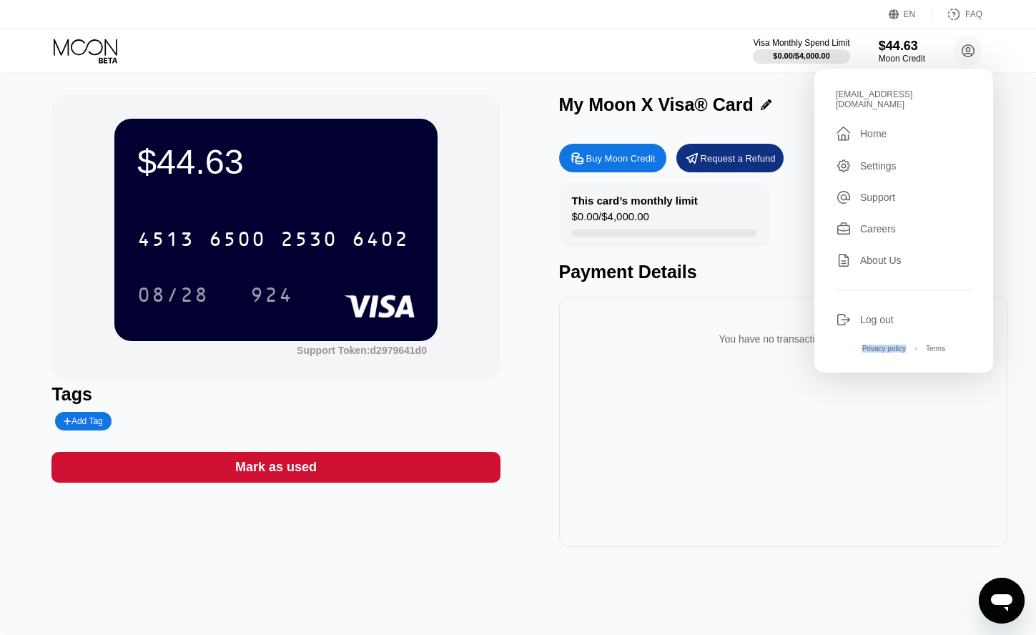
drag, startPoint x: 931, startPoint y: 98, endPoint x: 835, endPoint y: 99, distance: 95.1
click at [835, 99] on div "eledar.i.uss@gmail.com  Home Settings Support Careers About Us Log out Privacy…" at bounding box center [904, 221] width 179 height 304
copy div "Privacy policy"
drag, startPoint x: 836, startPoint y: 97, endPoint x: 925, endPoint y: 98, distance: 88.7
click at [925, 98] on div "eledar.i.uss@gmail.com" at bounding box center [904, 99] width 136 height 20
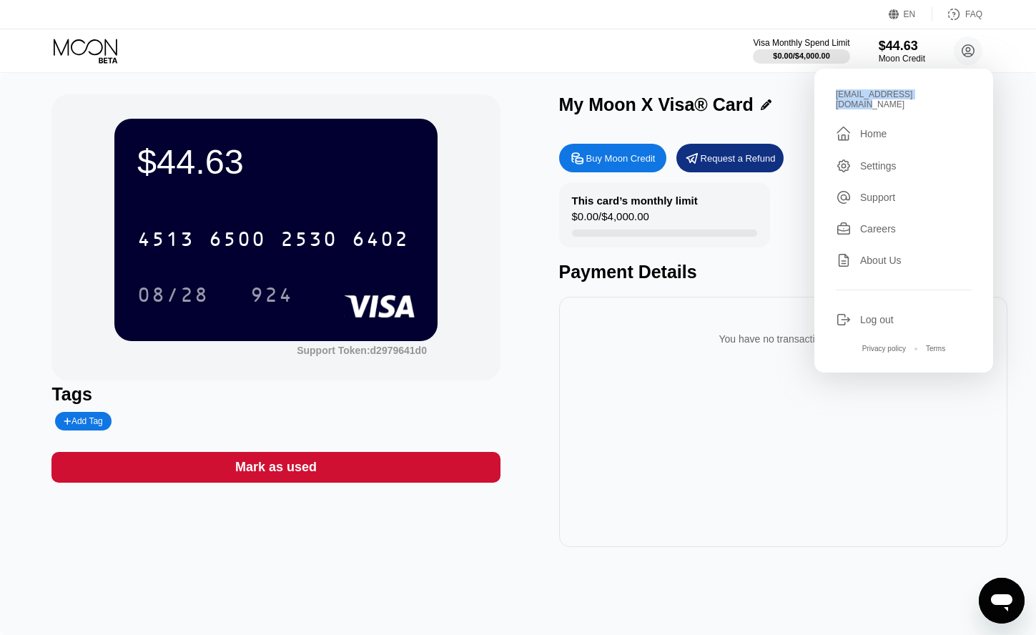
copy div "eledar.i.uss@gmail.com"
click at [889, 314] on div "Log out" at bounding box center [878, 319] width 34 height 11
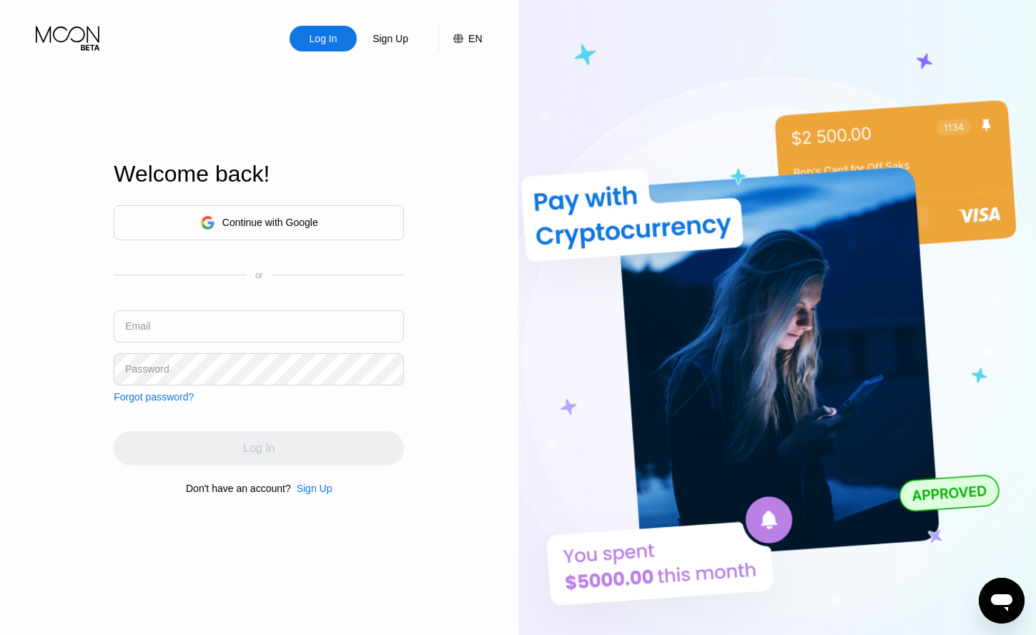
click at [276, 325] on input "text" at bounding box center [259, 326] width 290 height 32
paste input "[EMAIL_ADDRESS][DOMAIN_NAME]"
type input "[EMAIL_ADDRESS][DOMAIN_NAME]"
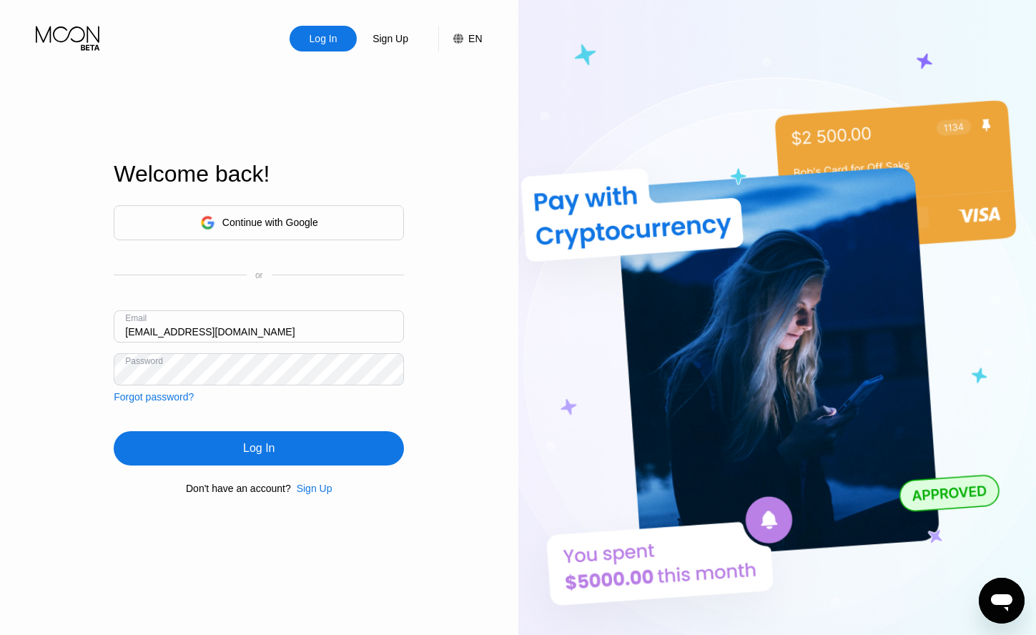
click at [240, 466] on div "Log In" at bounding box center [259, 448] width 290 height 34
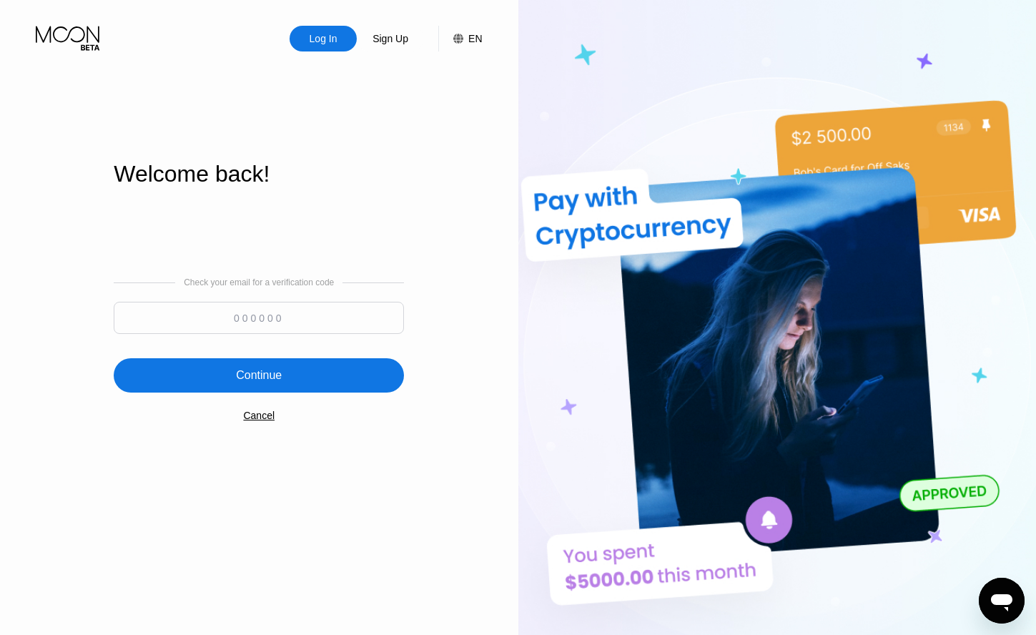
click at [324, 319] on input at bounding box center [259, 318] width 290 height 32
type input "560571"
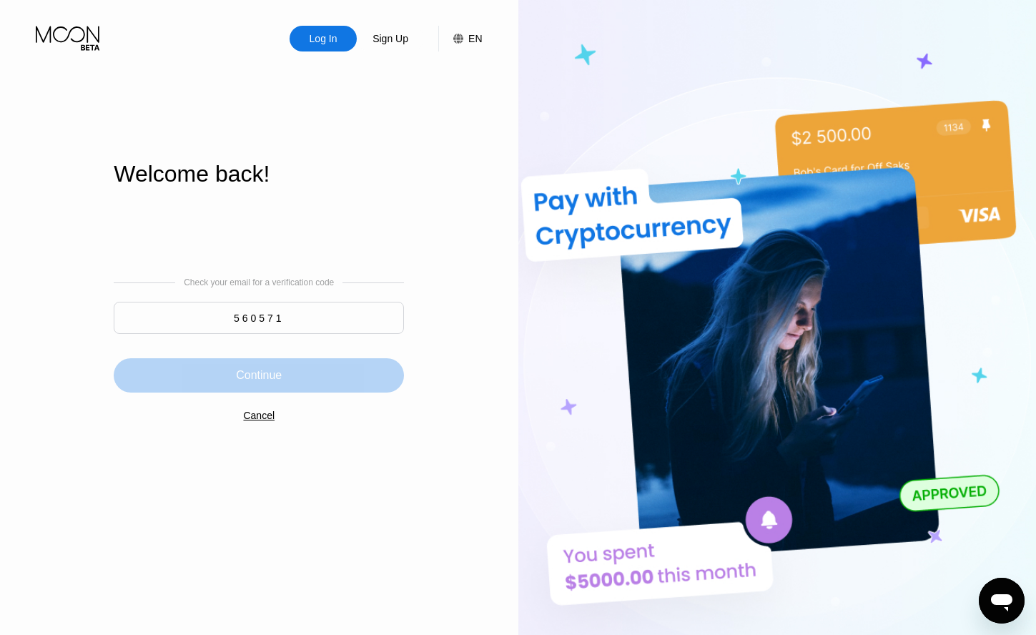
click at [287, 372] on div "Continue" at bounding box center [259, 375] width 290 height 34
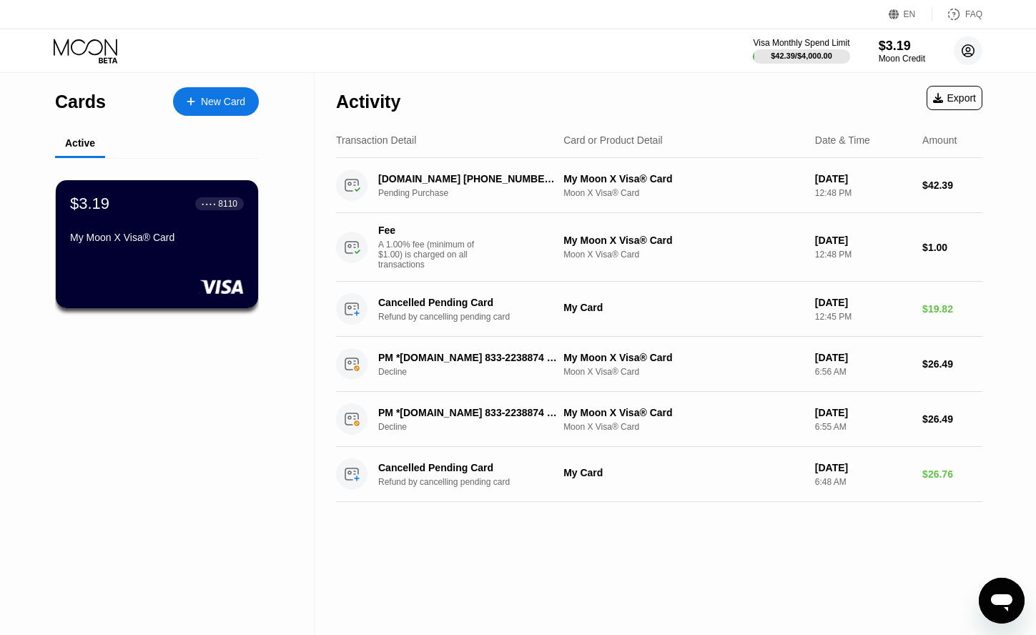
click at [965, 55] on icon at bounding box center [969, 51] width 8 height 8
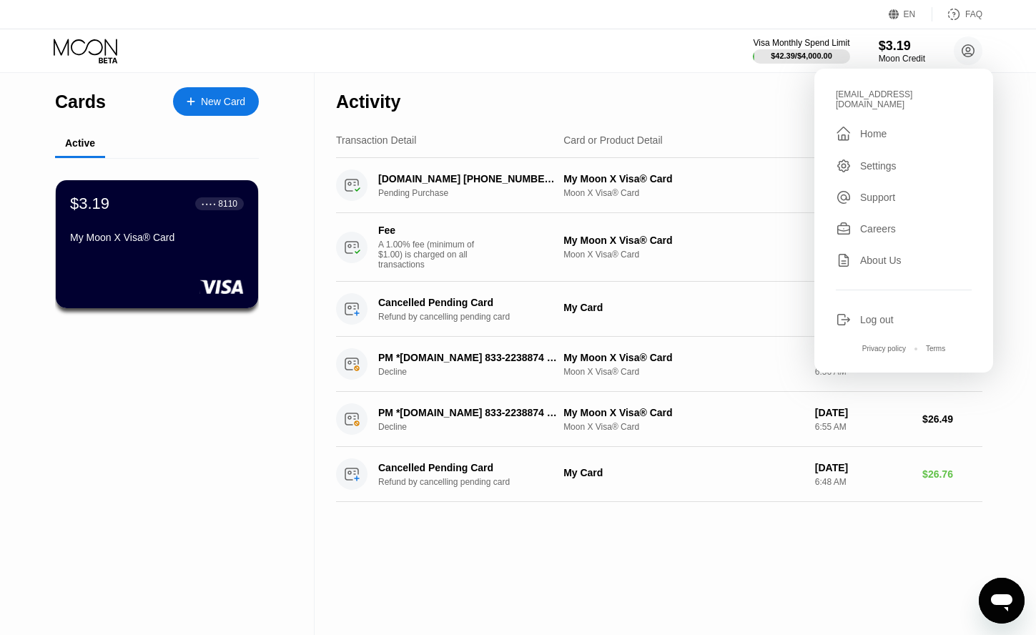
click at [865, 314] on div "Log out" at bounding box center [878, 319] width 34 height 11
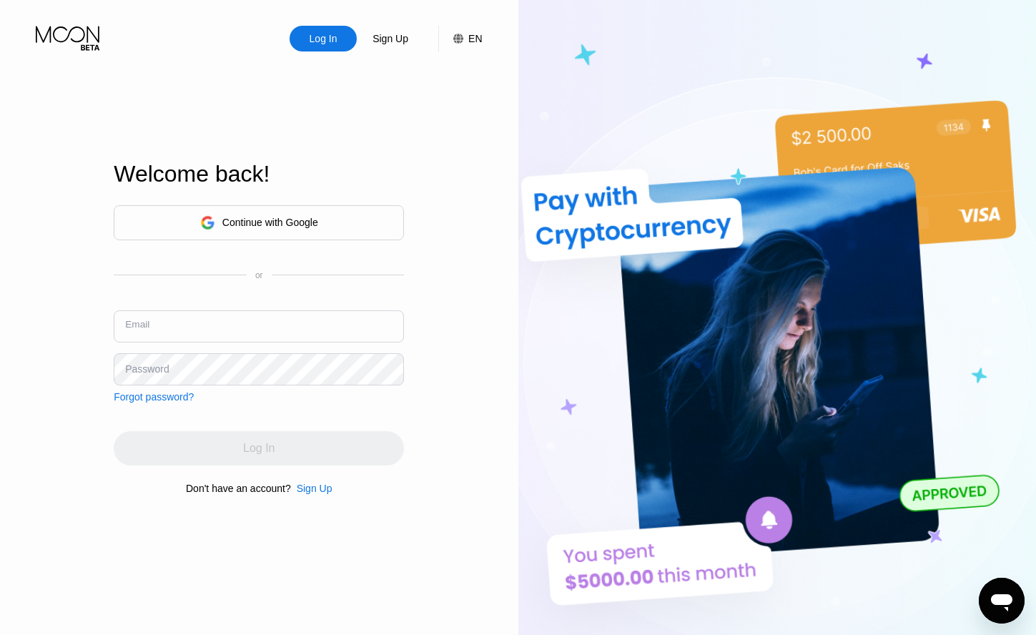
click at [338, 323] on input "text" at bounding box center [259, 326] width 290 height 32
paste input "[DOMAIN_NAME][EMAIL_ADDRESS][DOMAIN_NAME]"
type input "[DOMAIN_NAME][EMAIL_ADDRESS][DOMAIN_NAME]"
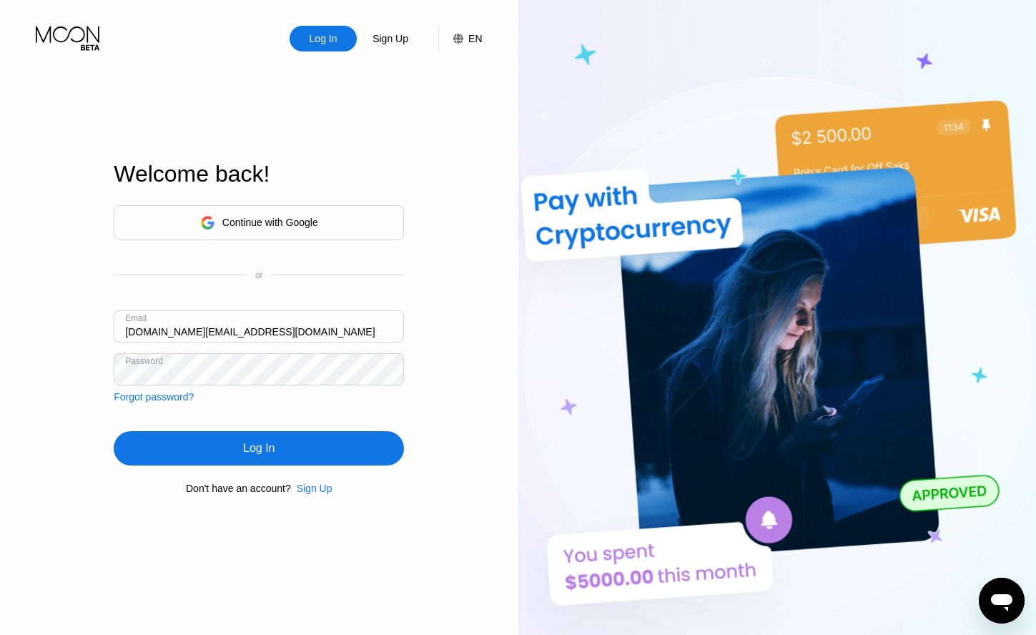
click at [275, 441] on div "Log In" at bounding box center [259, 448] width 290 height 34
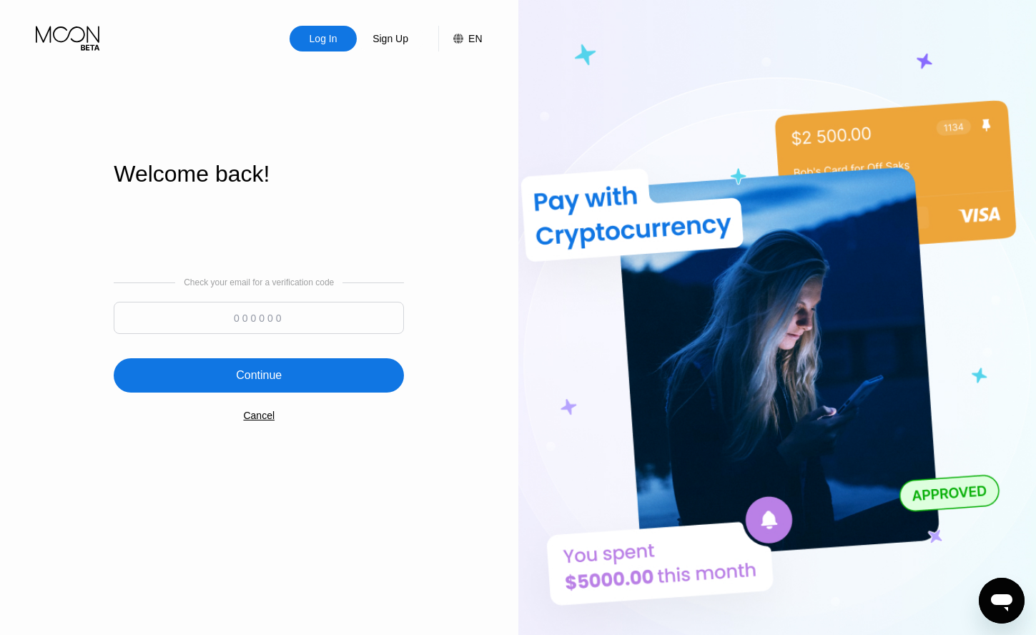
click at [319, 320] on input at bounding box center [259, 318] width 290 height 32
paste input "147280"
type input "147280"
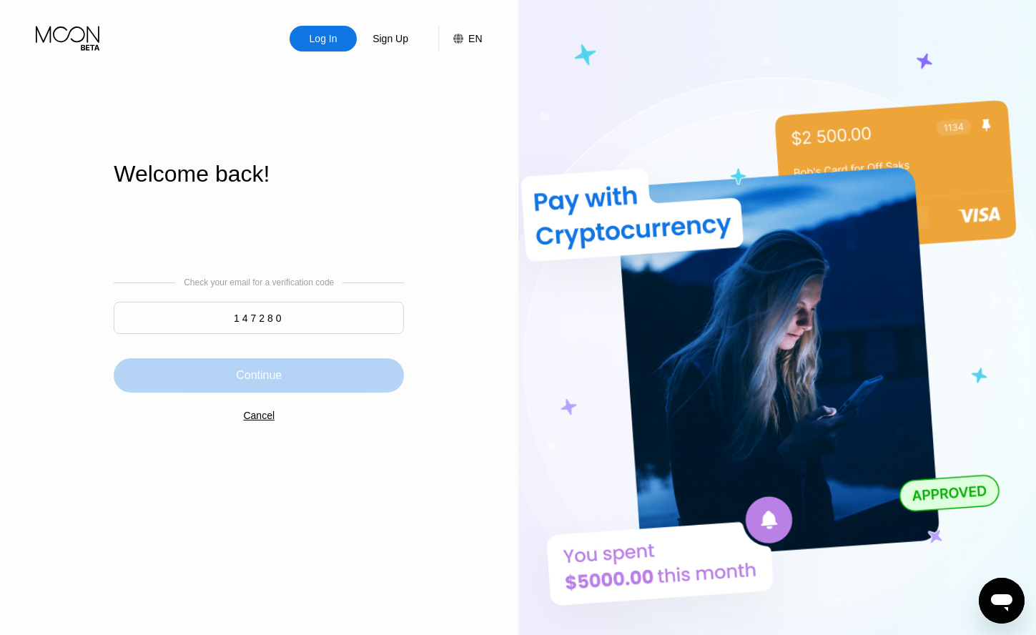
click at [308, 371] on div "Continue" at bounding box center [259, 375] width 290 height 34
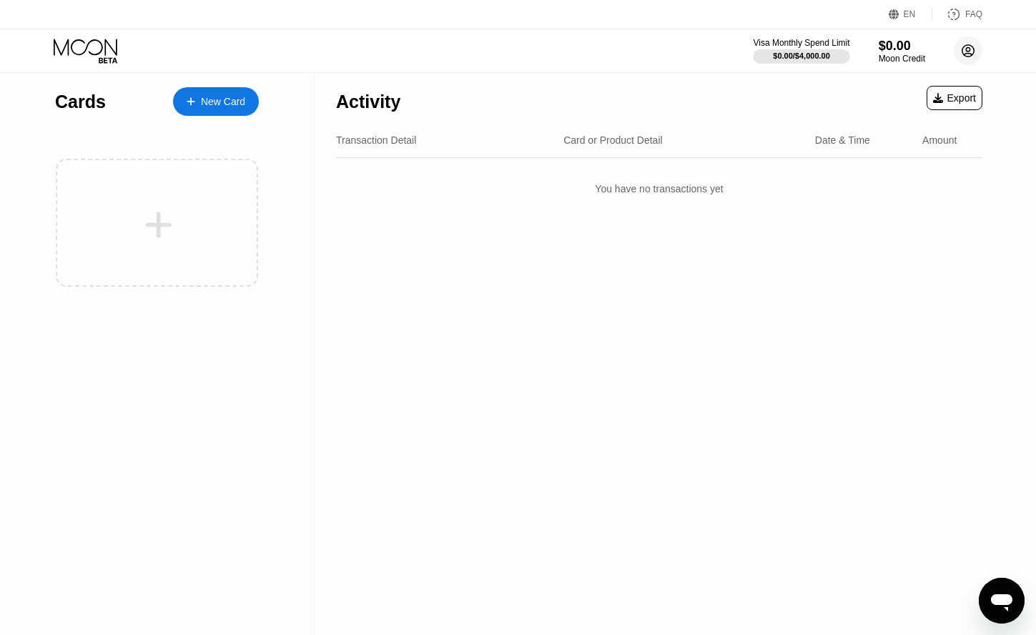
click at [979, 49] on circle at bounding box center [968, 50] width 29 height 29
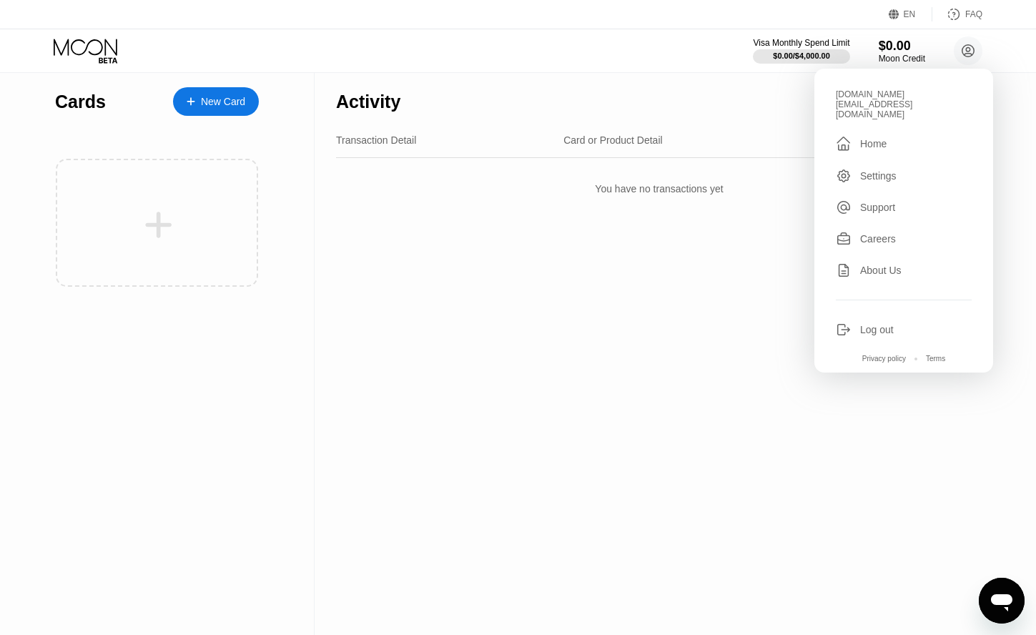
click at [866, 324] on div "Log out" at bounding box center [878, 329] width 34 height 11
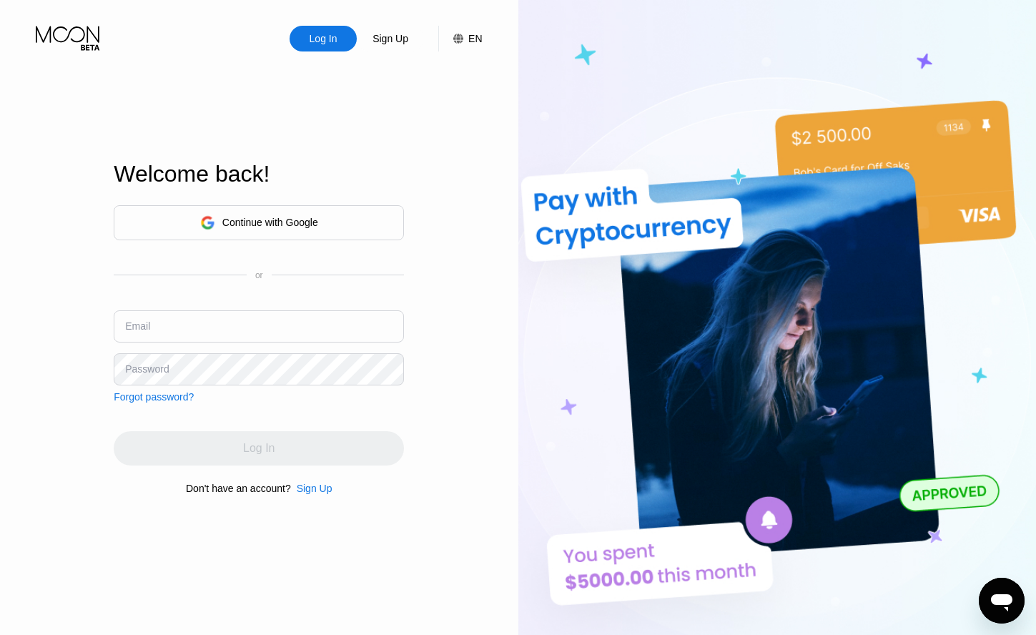
click at [258, 328] on input "text" at bounding box center [259, 326] width 290 height 32
paste input "eledar.i.uss@gmail.com"
click at [147, 340] on input "eledar.i.uss@gmail.com" at bounding box center [259, 326] width 290 height 32
type input "eledar.i.uss@gmail.com"
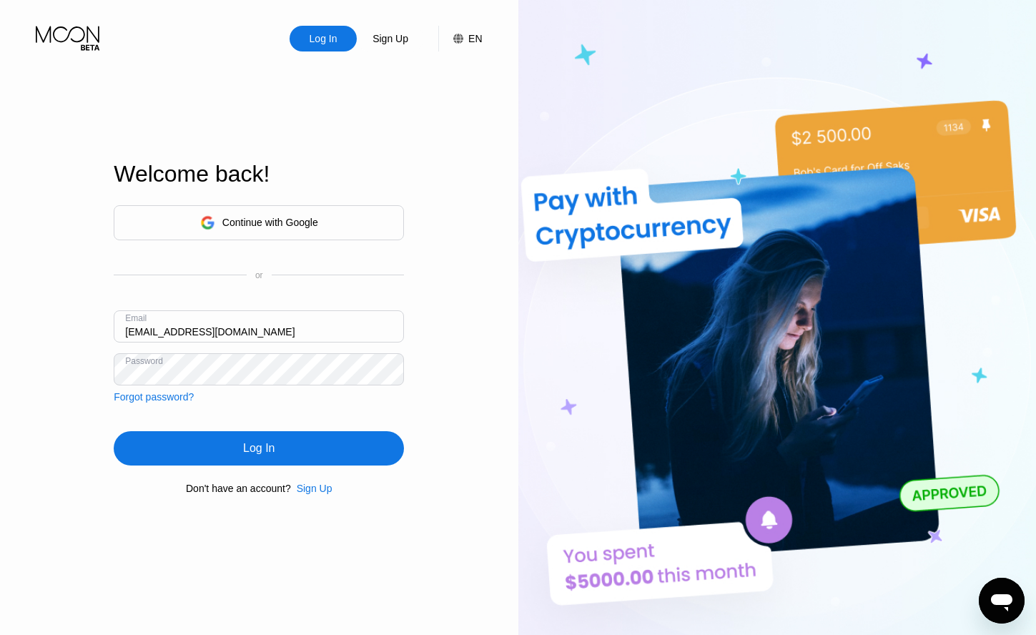
click at [272, 454] on div "Log In" at bounding box center [258, 448] width 31 height 14
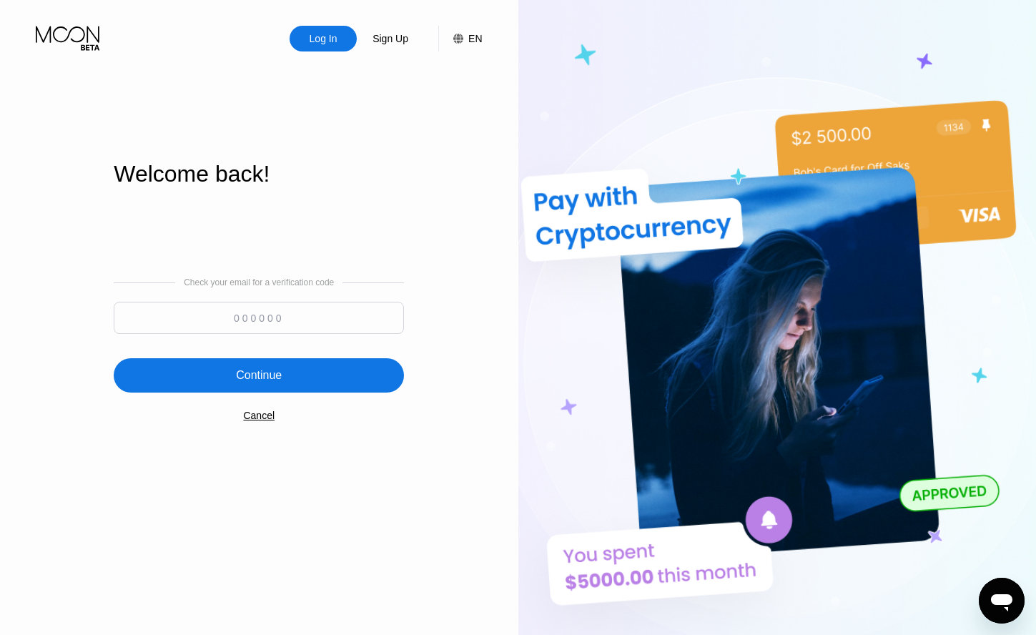
click at [251, 313] on input at bounding box center [259, 318] width 290 height 32
type input "199924"
click at [280, 370] on div "Continue" at bounding box center [259, 375] width 46 height 14
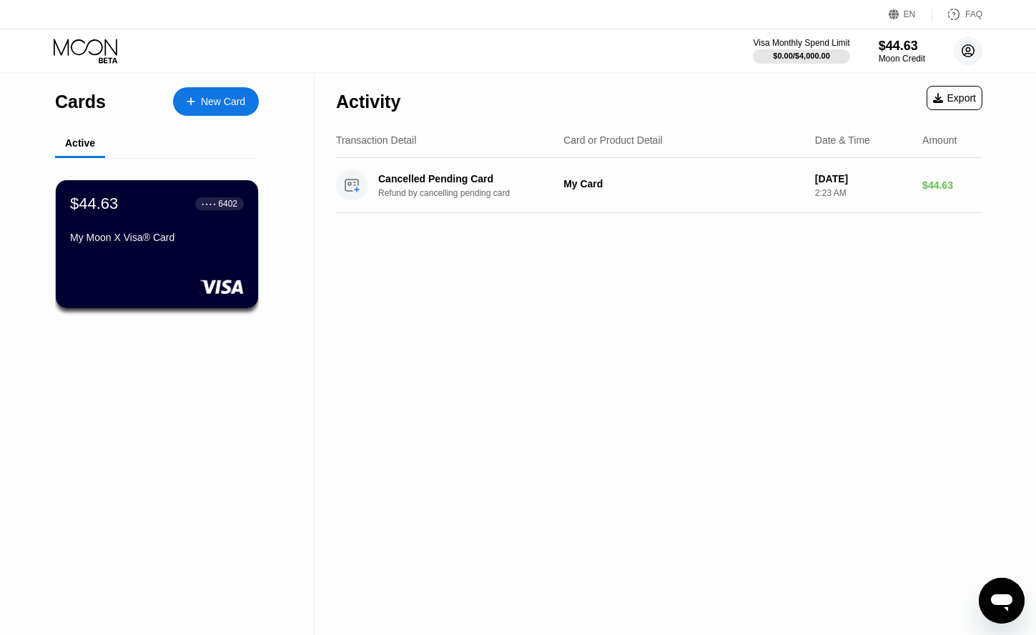
click at [964, 59] on circle at bounding box center [968, 50] width 29 height 29
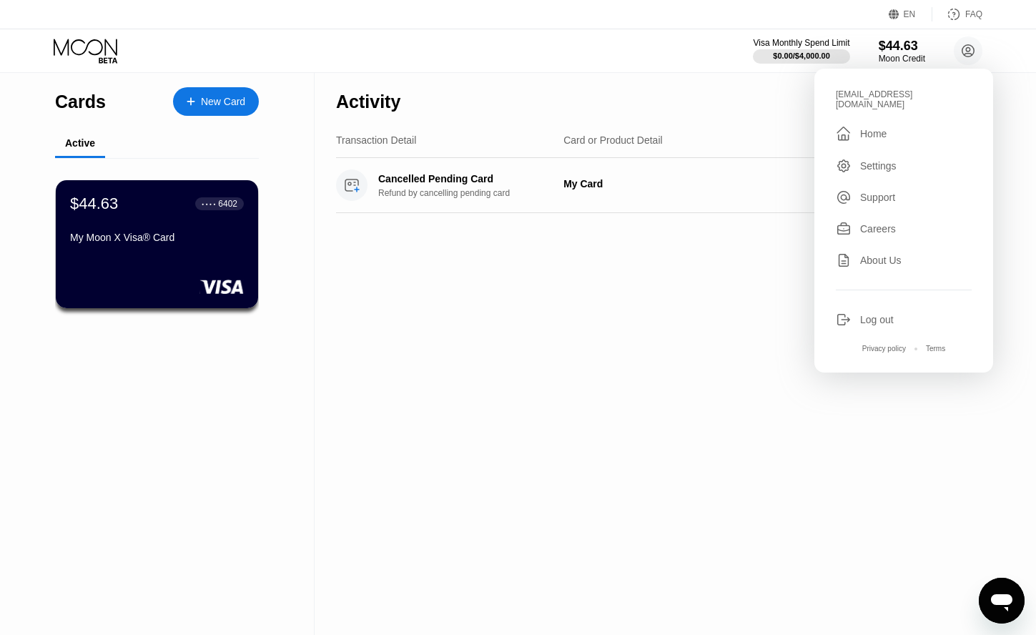
click at [873, 314] on div "Log out" at bounding box center [878, 319] width 34 height 11
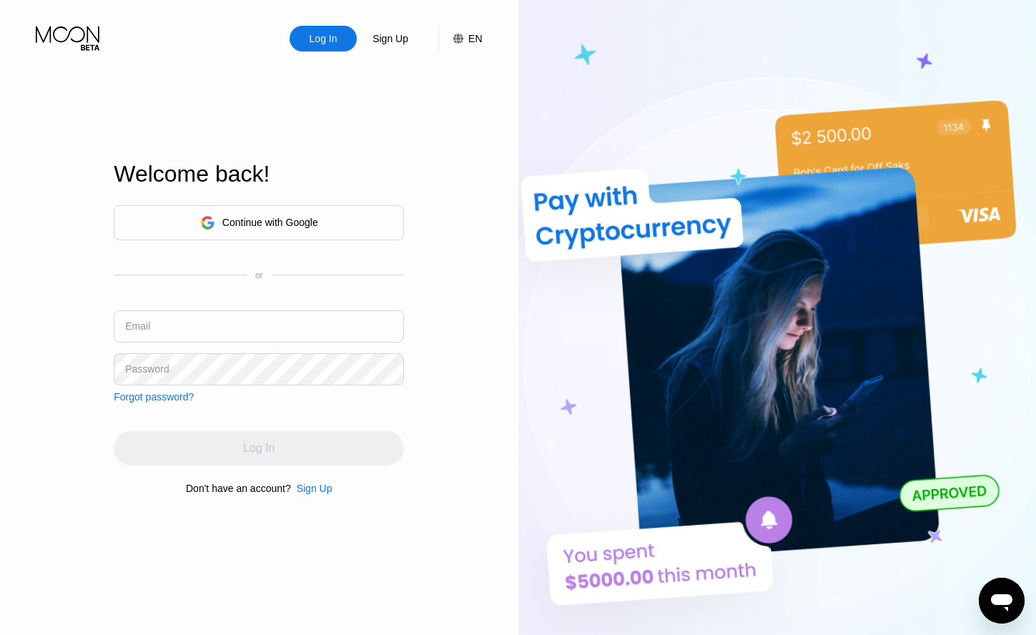
click at [242, 330] on input "text" at bounding box center [259, 326] width 290 height 32
paste input "eledarius.s@gmail.com"
type input "eledarius.s@gmail.com"
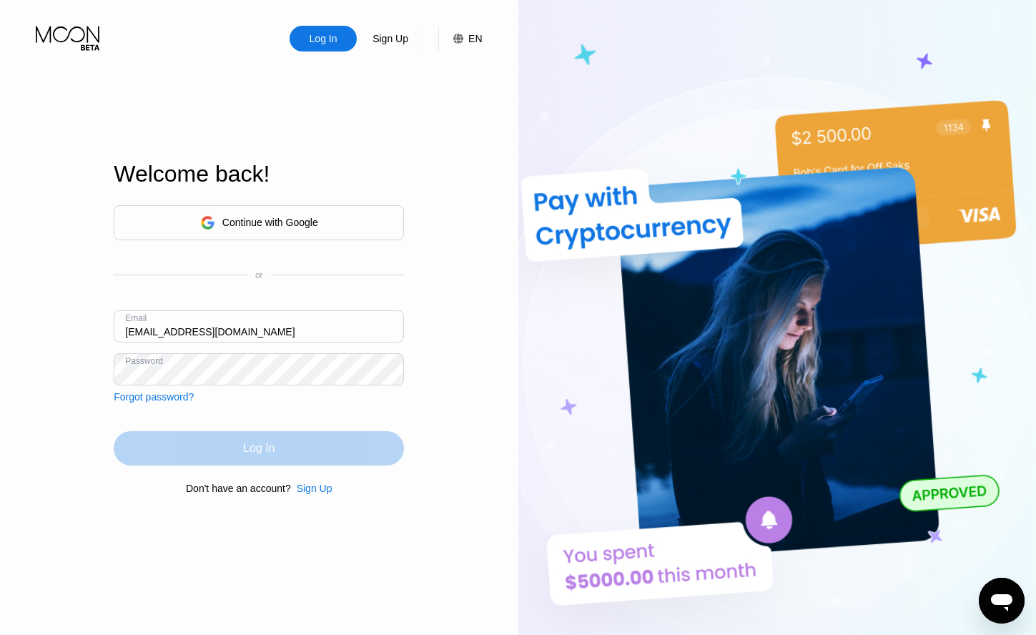
click at [309, 445] on div "Log In" at bounding box center [259, 448] width 290 height 34
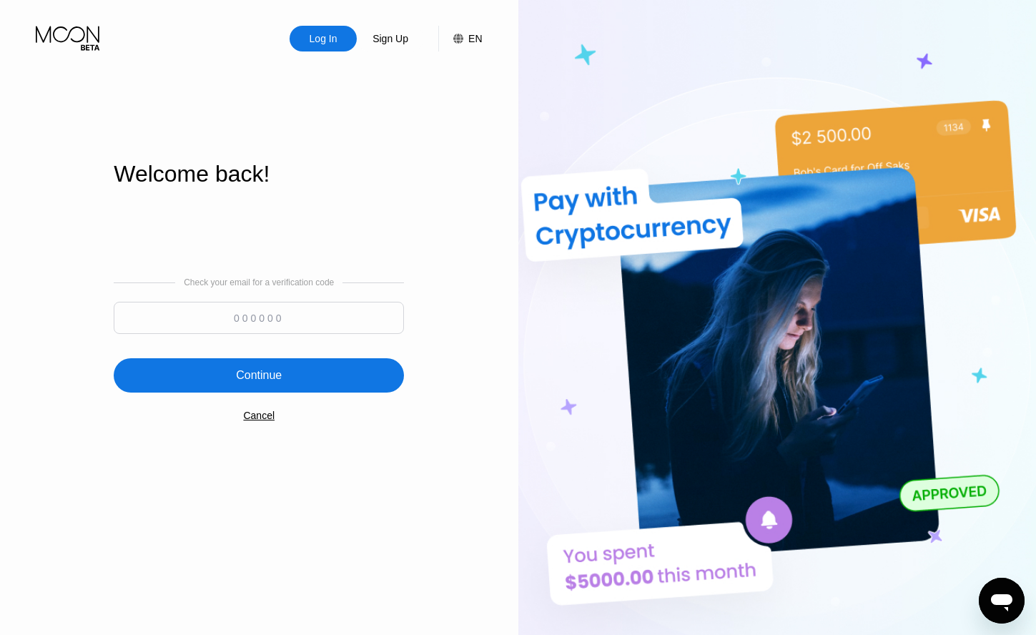
click at [314, 319] on input at bounding box center [259, 318] width 290 height 32
paste input "700717"
type input "700717"
click at [309, 368] on div "Continue" at bounding box center [259, 375] width 290 height 34
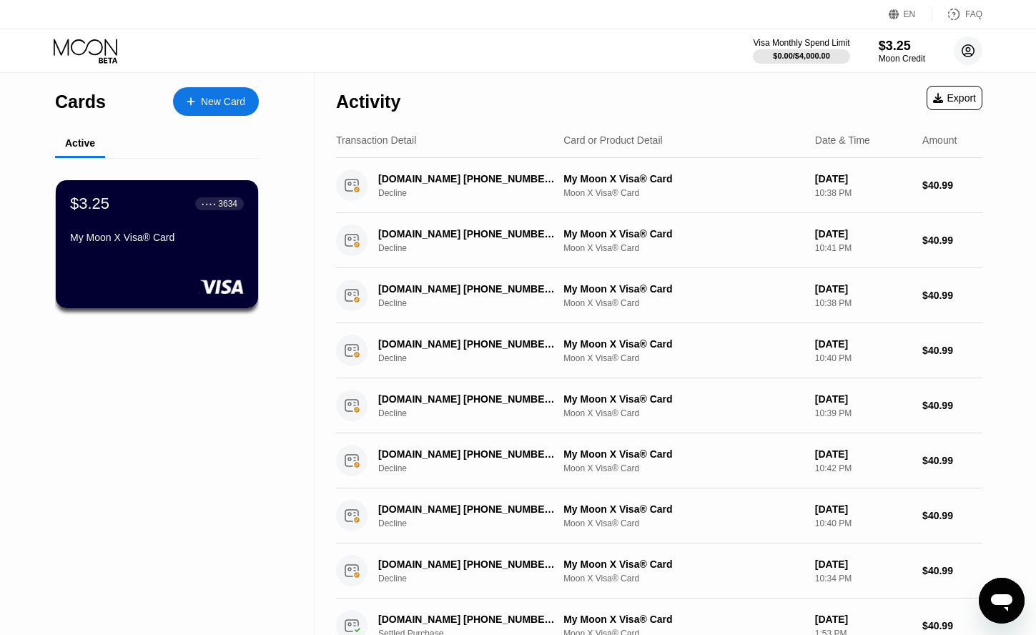
click at [970, 52] on icon at bounding box center [969, 51] width 8 height 8
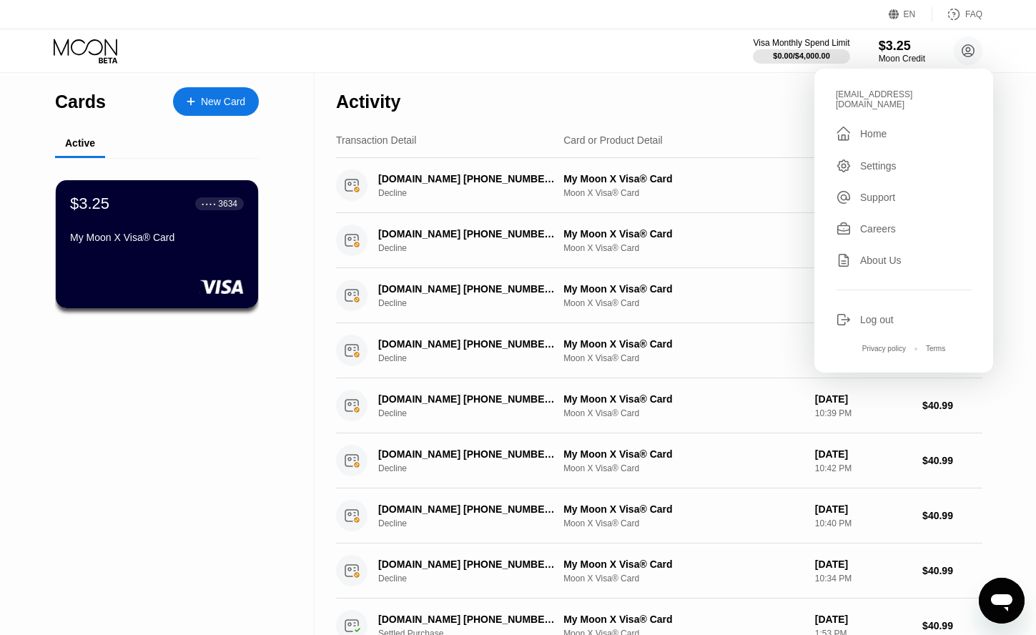
click at [886, 314] on div "Log out" at bounding box center [878, 319] width 34 height 11
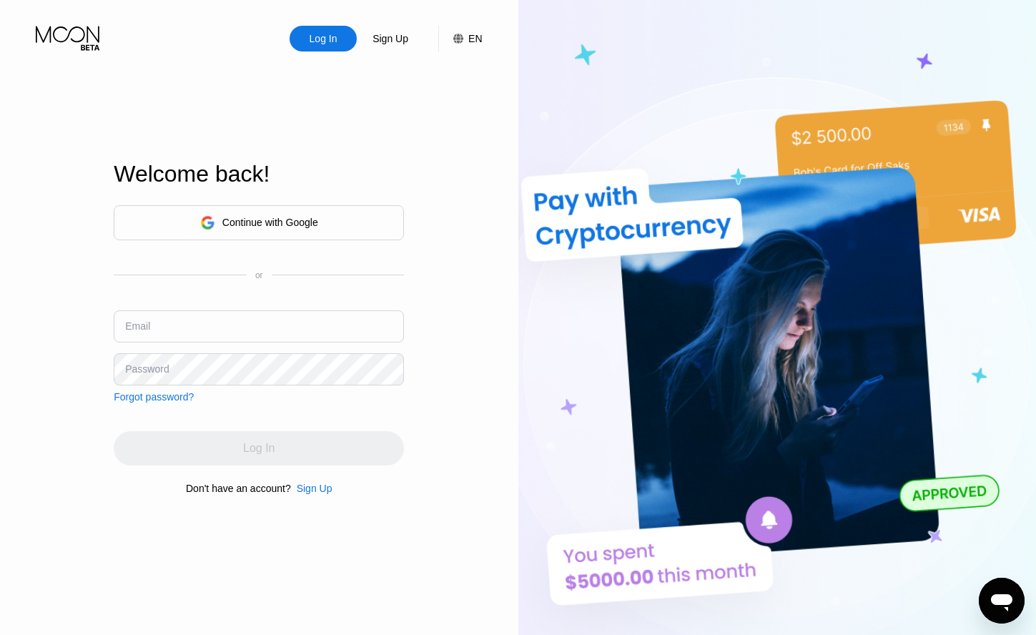
click at [257, 326] on input "text" at bounding box center [259, 326] width 290 height 32
paste input "eledar.i.us.s@gmail.com"
type input "eledar.i.us.s@gmail.com"
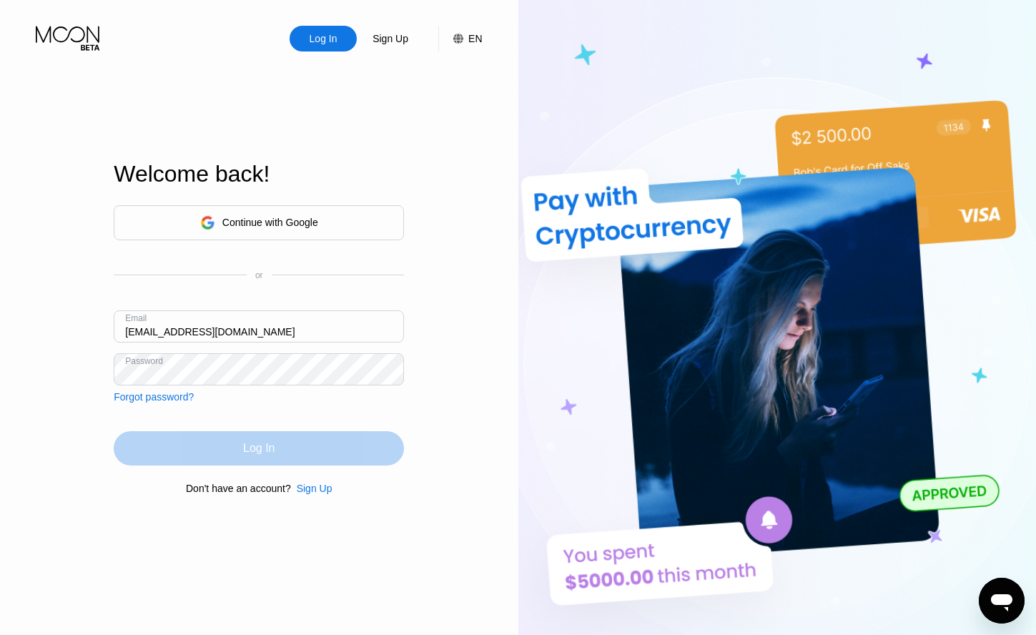
click at [312, 457] on div "Log In" at bounding box center [259, 448] width 290 height 34
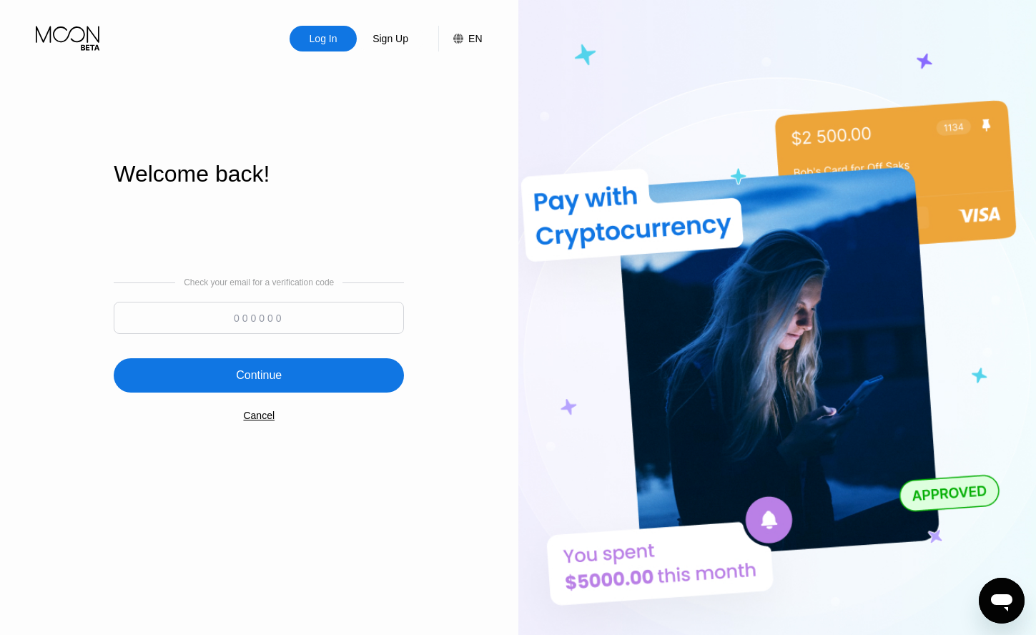
click at [297, 326] on input at bounding box center [259, 318] width 290 height 32
paste input "312215"
type input "312215"
click at [308, 351] on div "Check your email for a verification code 312215 Continue Cancel" at bounding box center [259, 350] width 290 height 290
click at [300, 367] on div "Continue" at bounding box center [259, 375] width 290 height 34
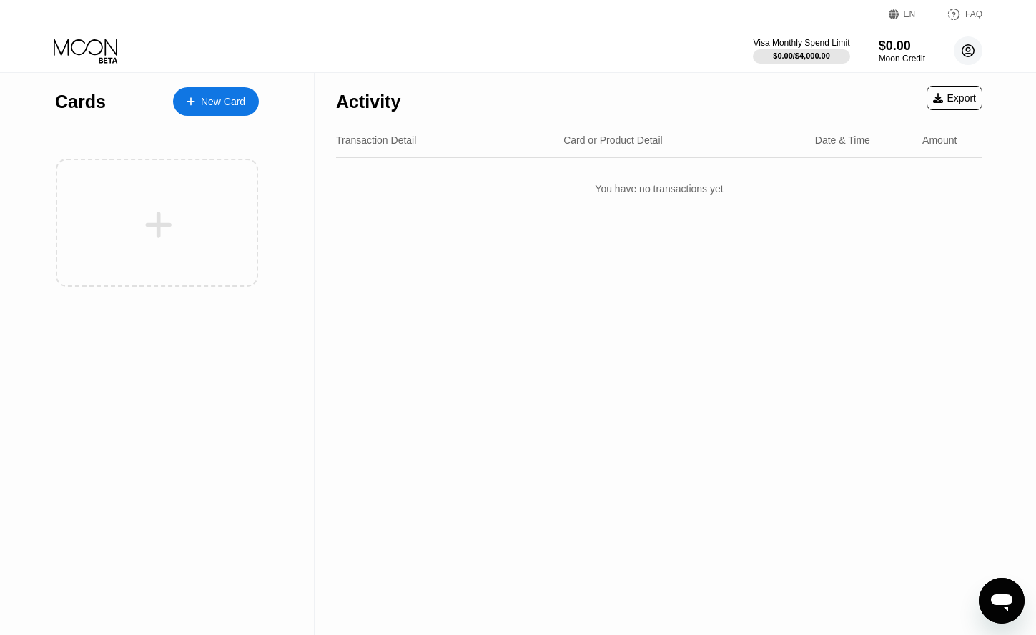
click at [974, 52] on circle at bounding box center [968, 50] width 29 height 29
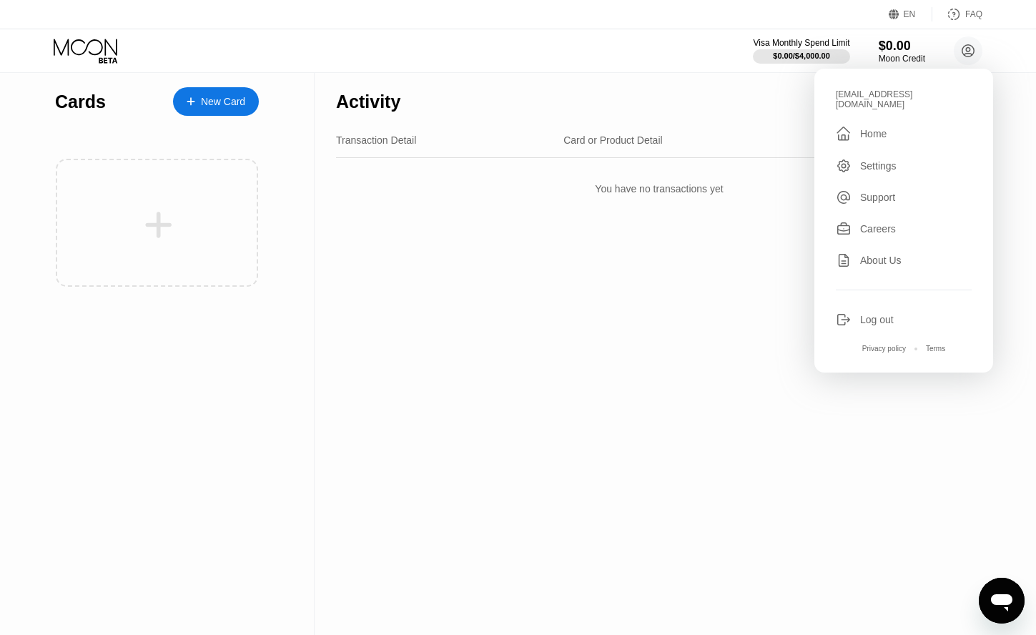
click at [881, 314] on div "Log out" at bounding box center [878, 319] width 34 height 11
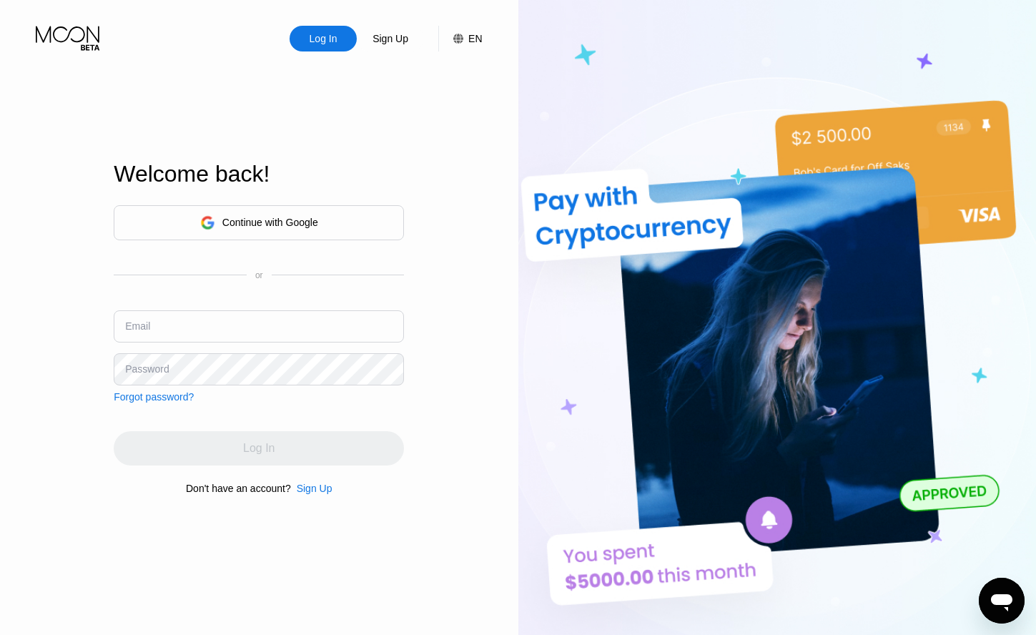
click at [306, 350] on div "Email" at bounding box center [259, 331] width 290 height 43
click at [312, 333] on input "text" at bounding box center [259, 326] width 290 height 32
paste input "[EMAIL_ADDRESS][DOMAIN_NAME]"
type input "[EMAIL_ADDRESS][DOMAIN_NAME]"
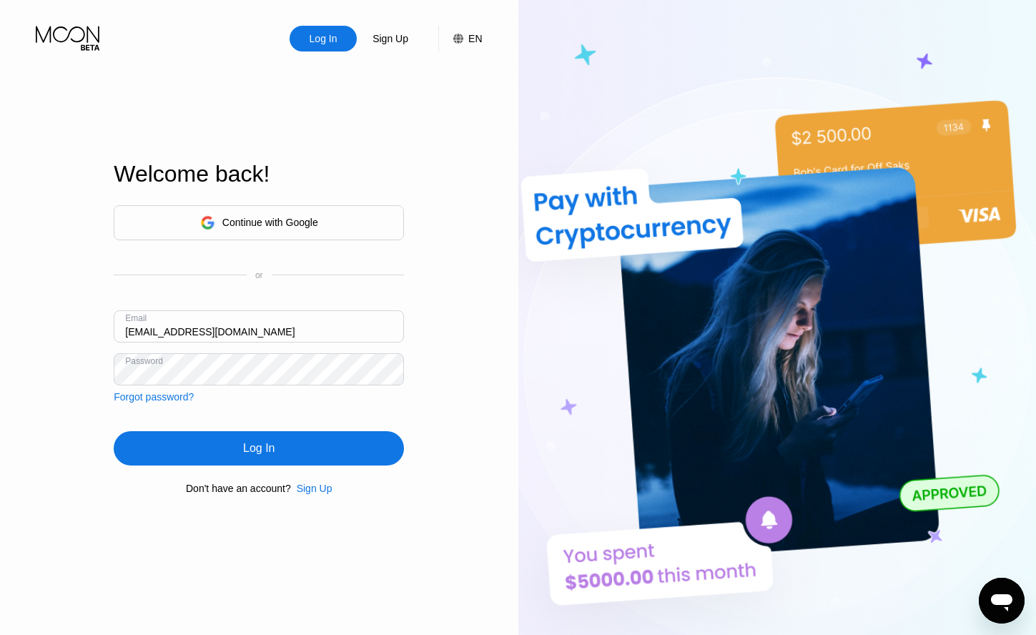
click at [305, 459] on div "Log In" at bounding box center [259, 448] width 290 height 34
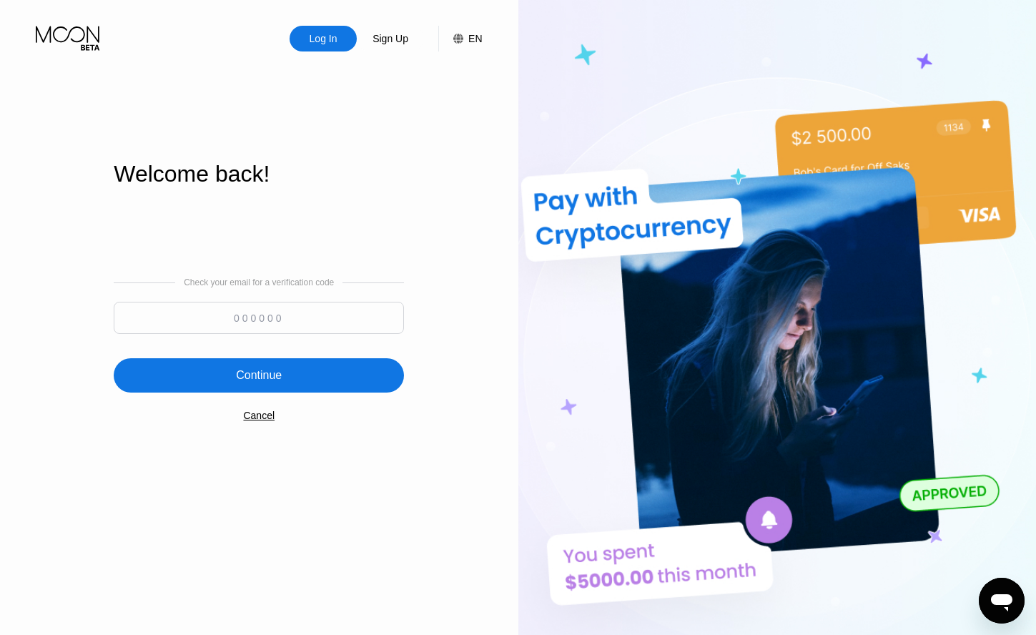
click at [280, 332] on input at bounding box center [259, 318] width 290 height 32
paste input "131249"
type input "131249"
click at [274, 369] on div "Continue" at bounding box center [259, 375] width 290 height 34
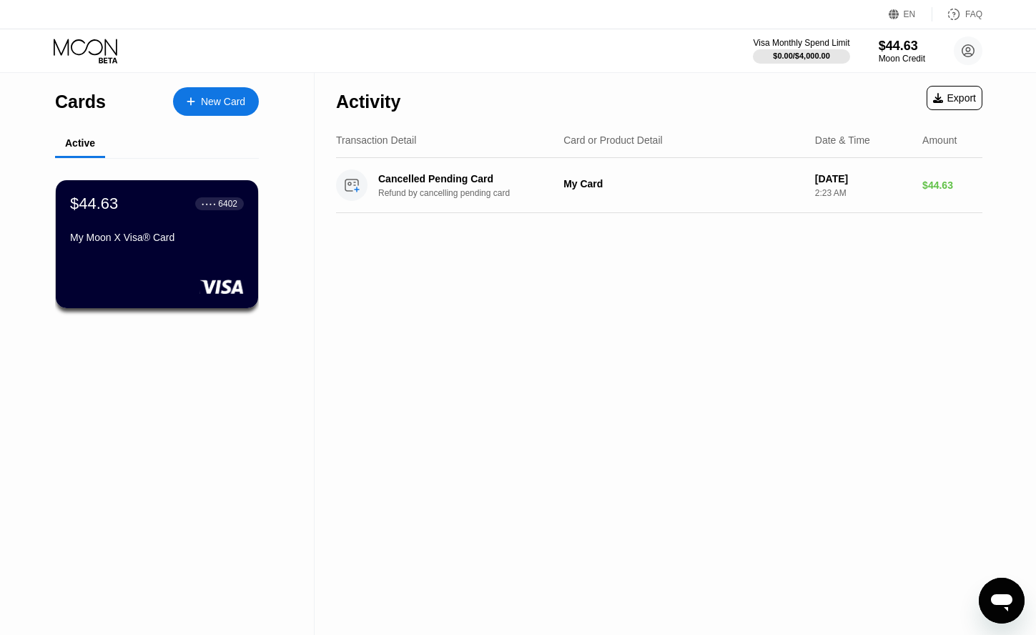
click at [976, 34] on div "Visa Monthly Spend Limit $0.00 / $4,000.00 $44.63 Moon Credit eledar.i.uss@gmai…" at bounding box center [518, 50] width 1036 height 43
click at [971, 45] on icon at bounding box center [969, 51] width 12 height 12
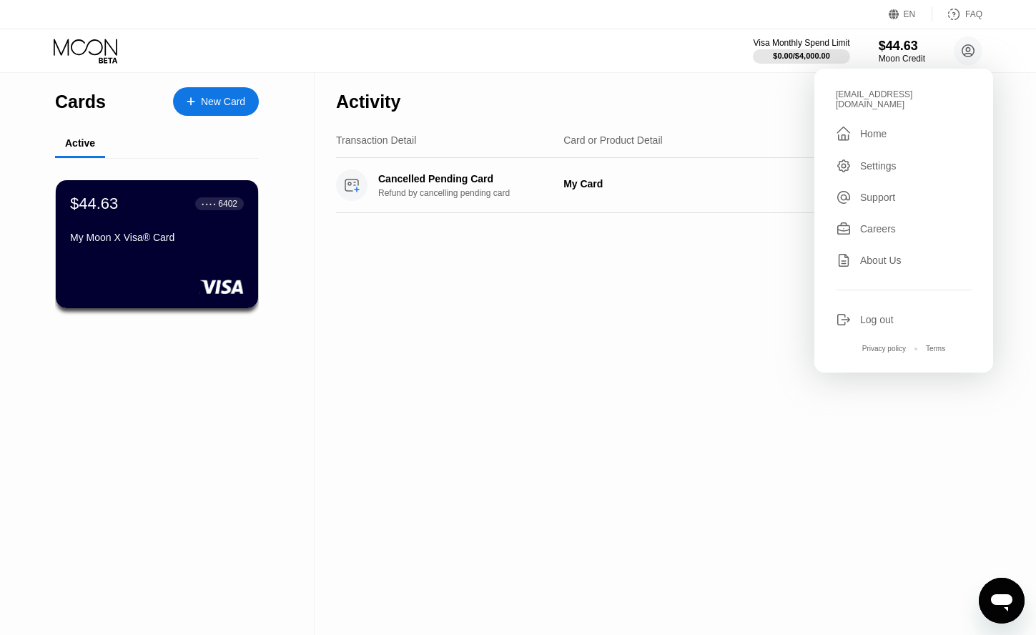
click at [881, 314] on div "Log out" at bounding box center [878, 319] width 34 height 11
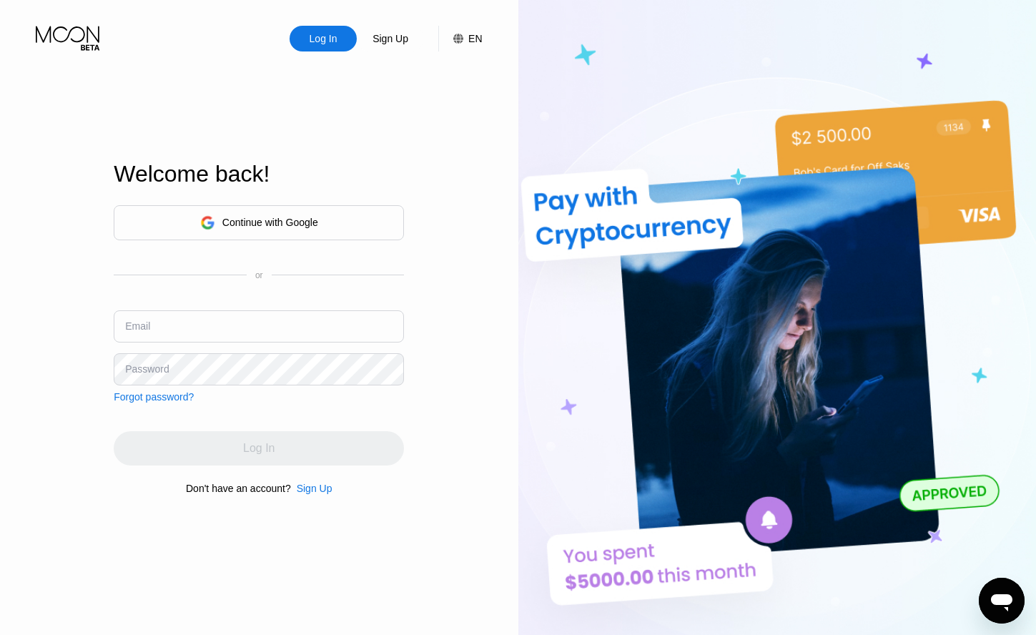
click at [325, 323] on input "text" at bounding box center [259, 326] width 290 height 32
paste input "eledari.u.s.s@gmail.com"
click at [152, 336] on input "eledari.u.s.s@gmail.com" at bounding box center [259, 326] width 290 height 32
click at [150, 335] on input "eledari.u.s.s@gmail.com" at bounding box center [259, 326] width 290 height 32
click at [147, 334] on input "eledari.u.s.s@gmail.com" at bounding box center [259, 326] width 290 height 32
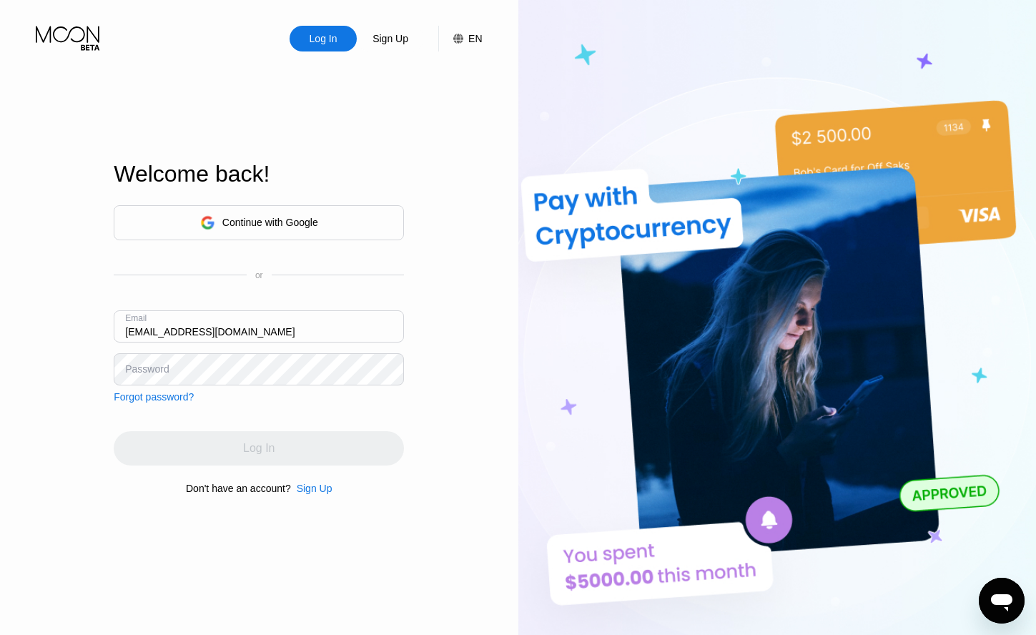
click at [258, 335] on input "eledari.u.s.s@gmail.com" at bounding box center [259, 326] width 290 height 32
type input "eledari.u.s.s@gmail.com"
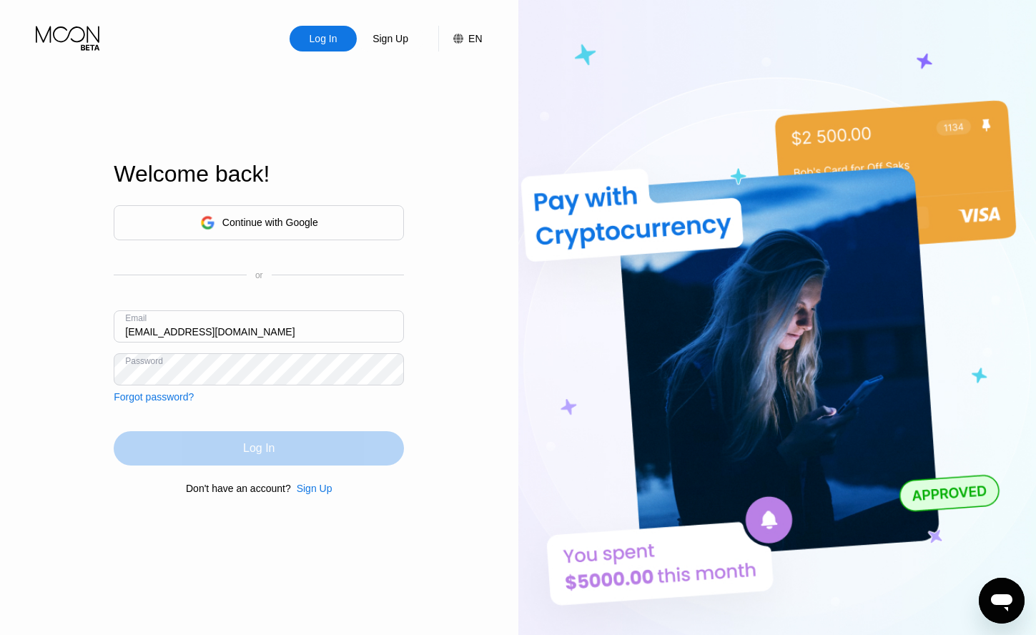
click at [329, 461] on div "Log In" at bounding box center [259, 448] width 290 height 34
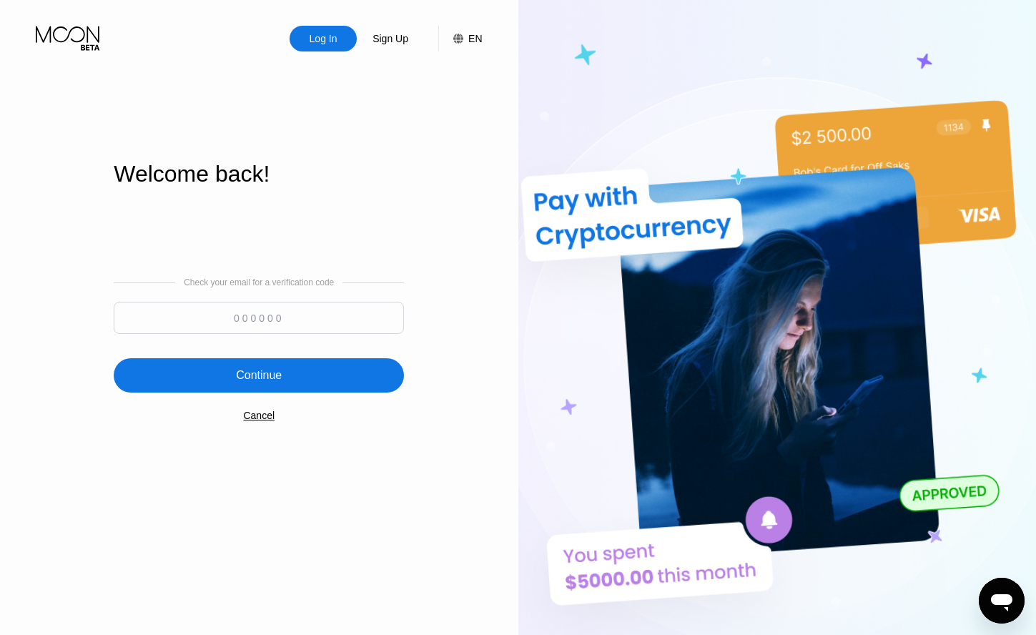
click at [327, 334] on input at bounding box center [259, 318] width 290 height 32
paste input "169965"
type input "169965"
click at [293, 368] on div "Continue" at bounding box center [259, 375] width 290 height 34
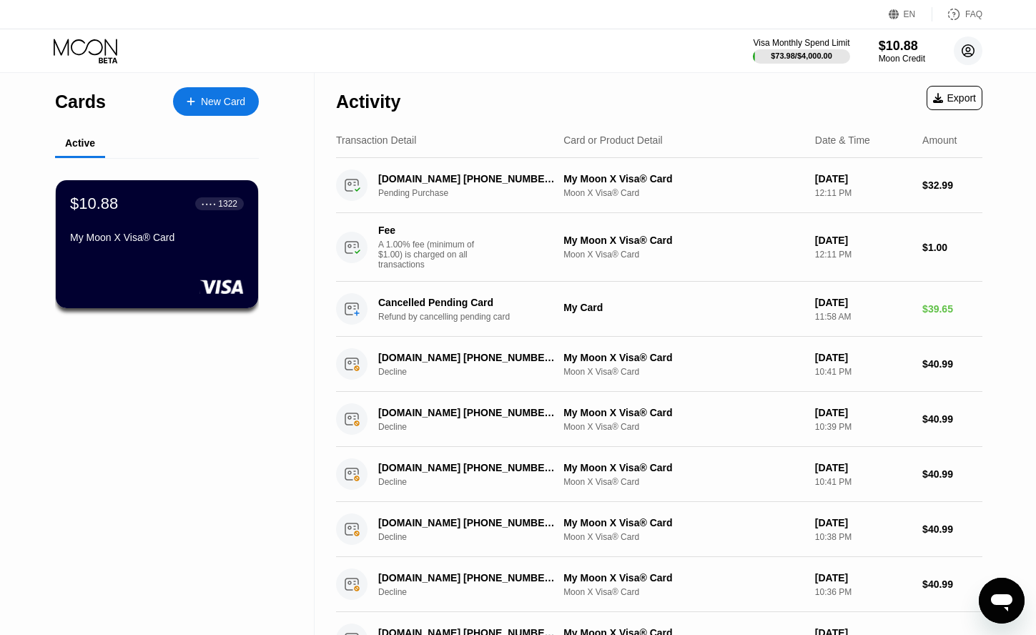
click at [972, 47] on circle at bounding box center [968, 50] width 29 height 29
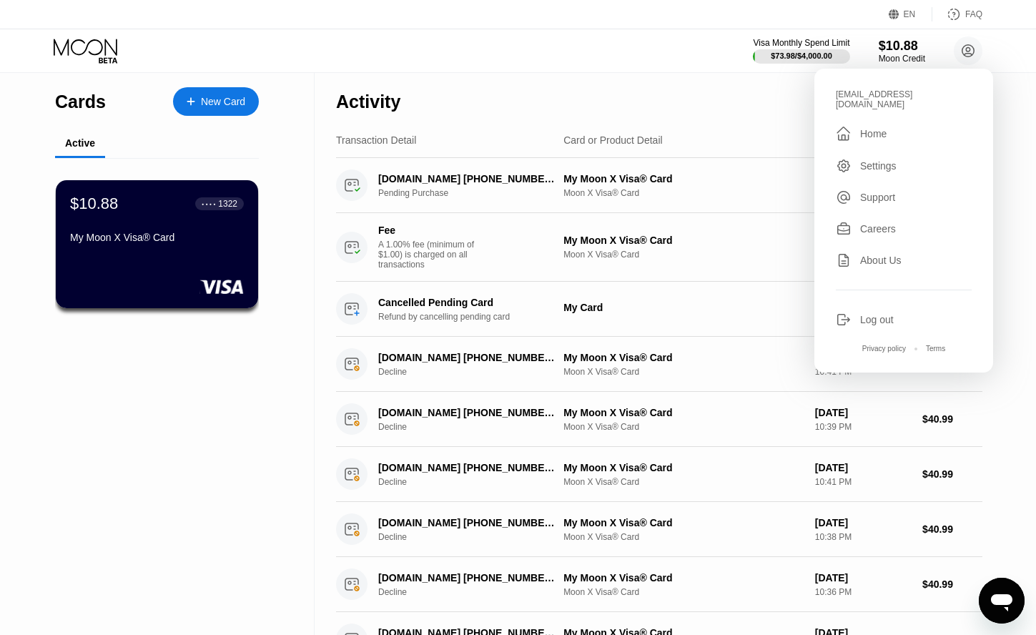
click at [273, 381] on div "Cards New Card Active $10.88 ● ● ● ● 1322 My Moon X Visa® Card" at bounding box center [157, 553] width 315 height 961
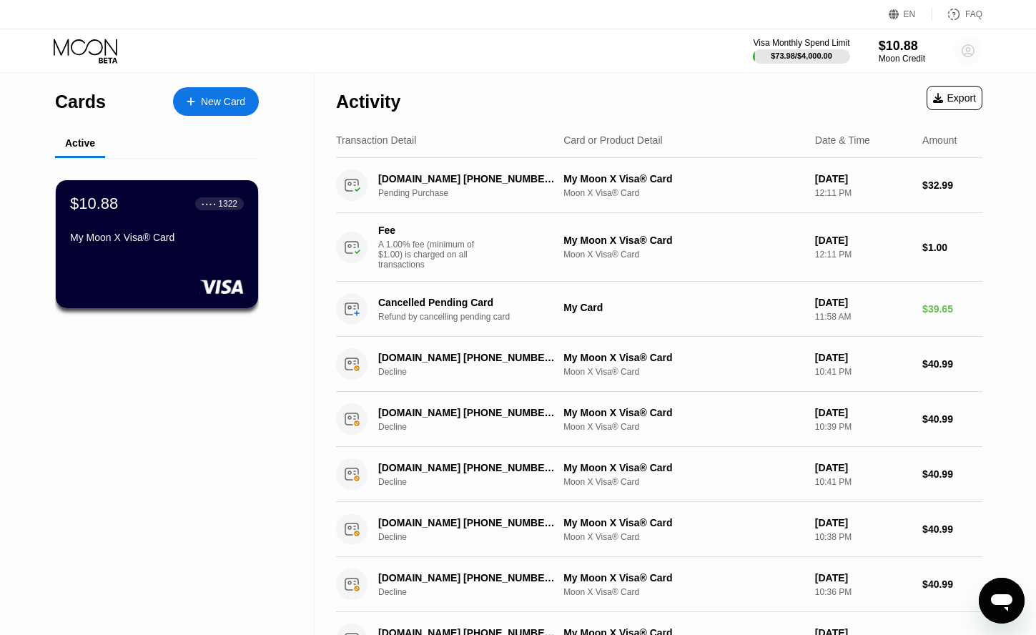
click at [970, 57] on icon at bounding box center [969, 51] width 12 height 12
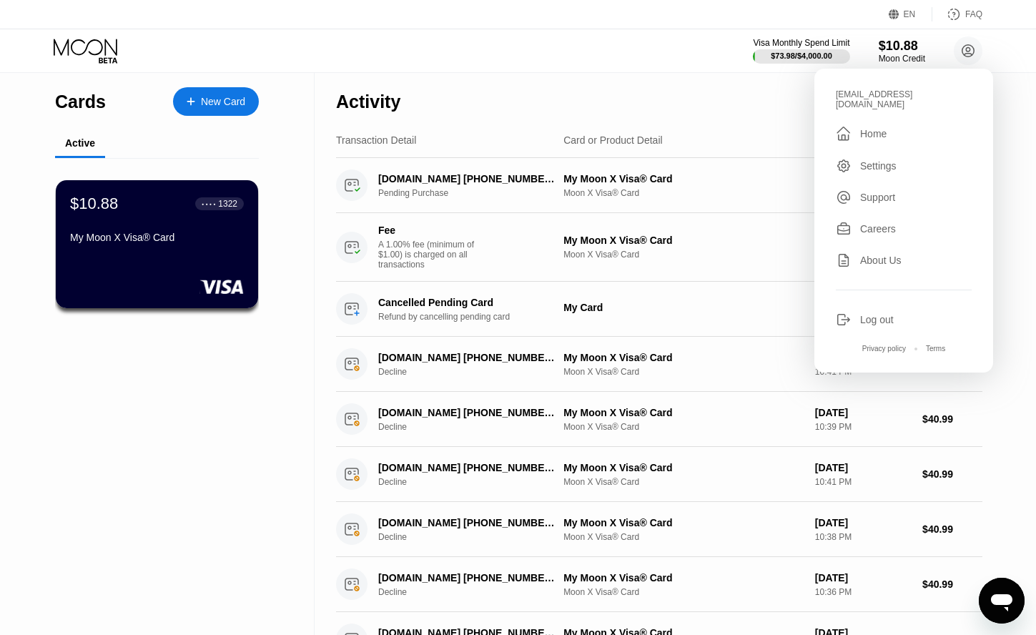
click at [862, 314] on div "Log out" at bounding box center [878, 319] width 34 height 11
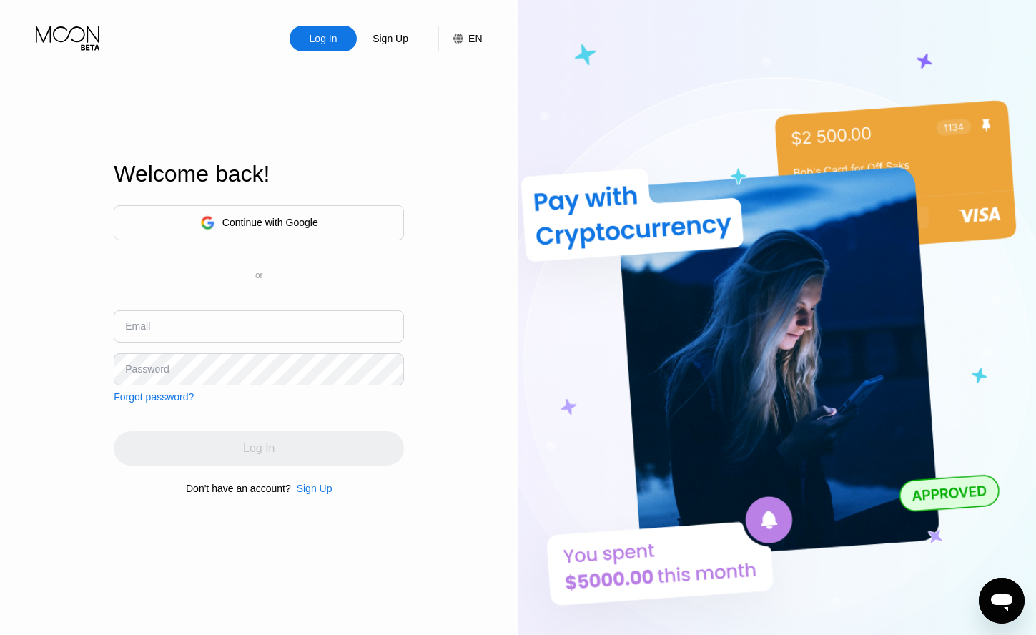
click at [270, 308] on div "Continue with Google or Email Password Forgot password?" at bounding box center [259, 303] width 290 height 197
click at [255, 323] on input "text" at bounding box center [259, 326] width 290 height 32
paste input "eledar.i.u.s.s@gmail.com"
type input "eledar.i.u.s.s@gmail.com"
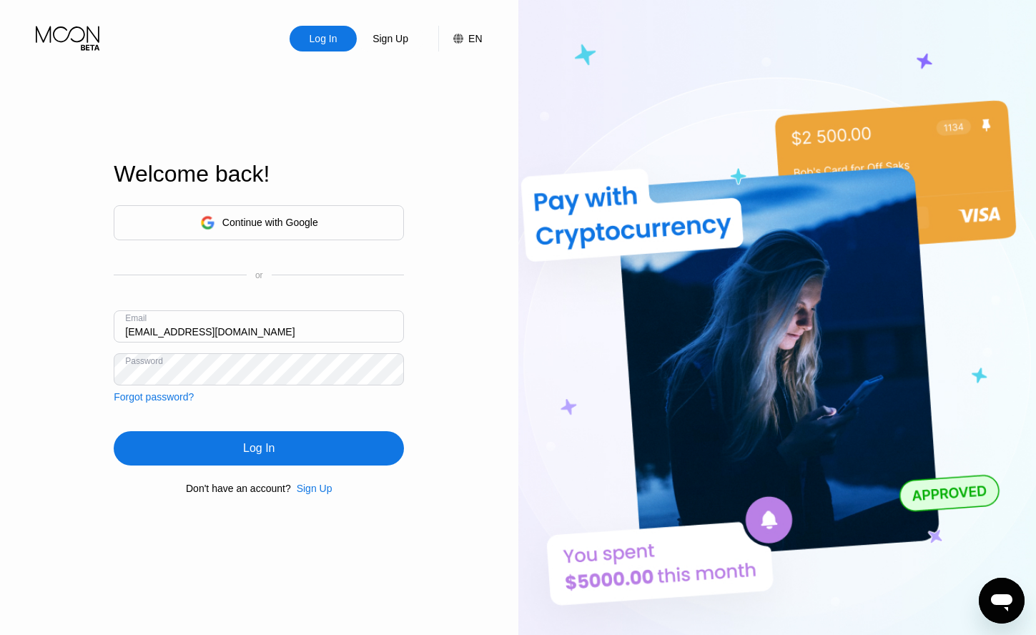
click at [285, 459] on div "Log In" at bounding box center [259, 448] width 290 height 34
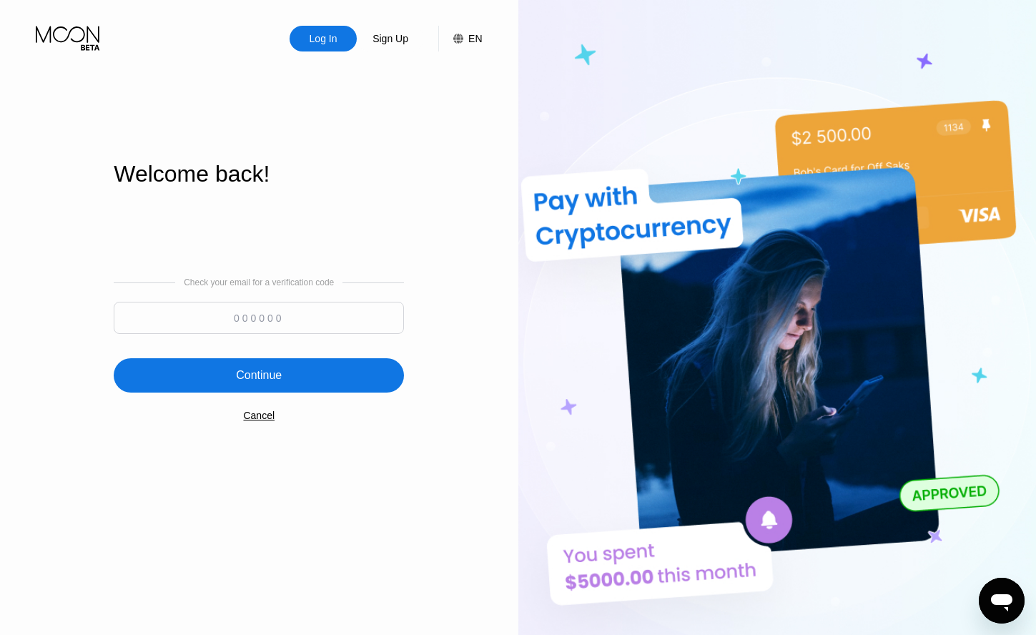
click at [330, 316] on input at bounding box center [259, 318] width 290 height 32
paste input "502905"
type input "502905"
click at [321, 373] on div "Continue" at bounding box center [259, 375] width 290 height 34
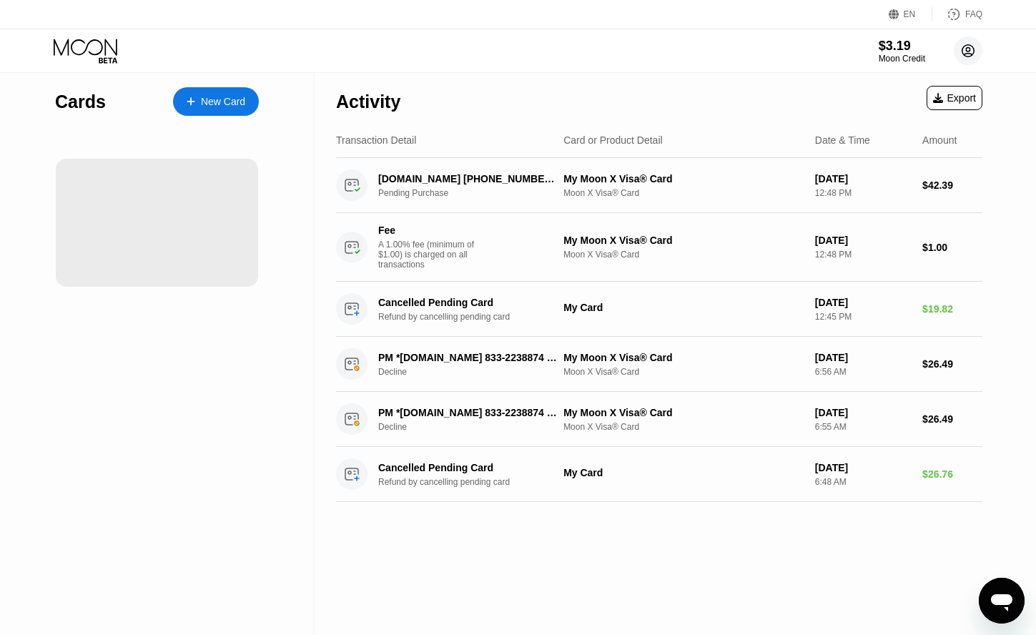
click at [971, 56] on icon at bounding box center [969, 51] width 12 height 12
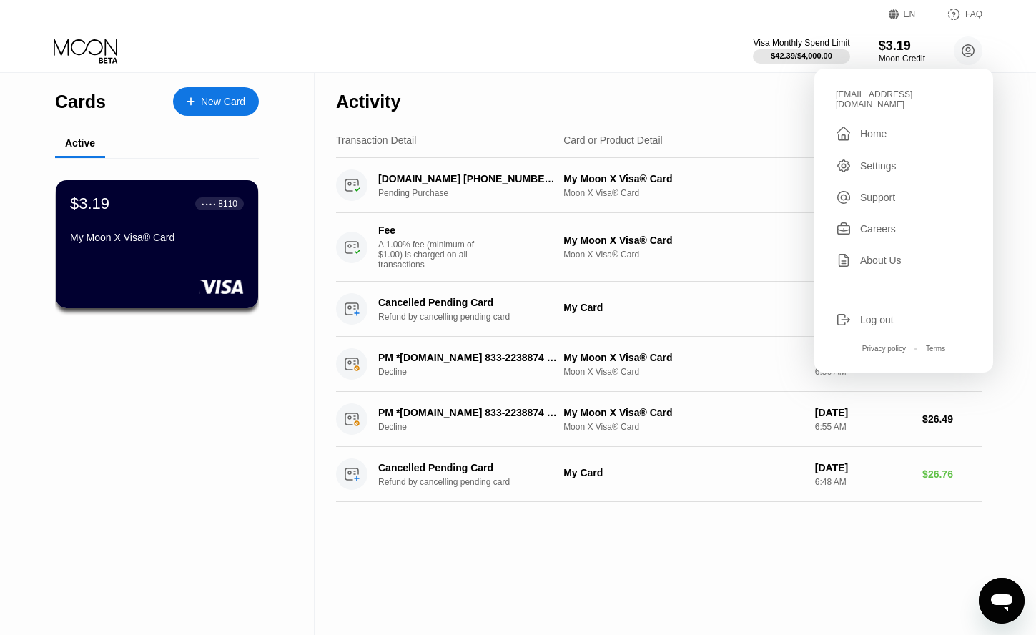
click at [866, 314] on div "Log out" at bounding box center [878, 319] width 34 height 11
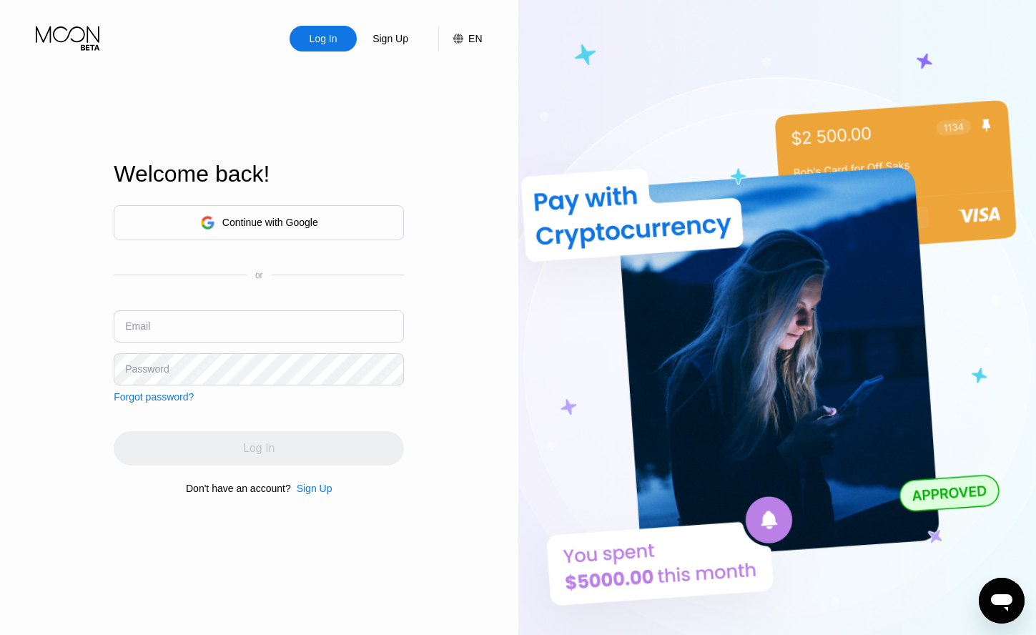
click at [335, 338] on input "text" at bounding box center [259, 326] width 290 height 32
click at [282, 333] on input "text" at bounding box center [259, 326] width 290 height 32
paste input "[DOMAIN_NAME][EMAIL_ADDRESS][DOMAIN_NAME]"
type input "[DOMAIN_NAME][EMAIL_ADDRESS][DOMAIN_NAME]"
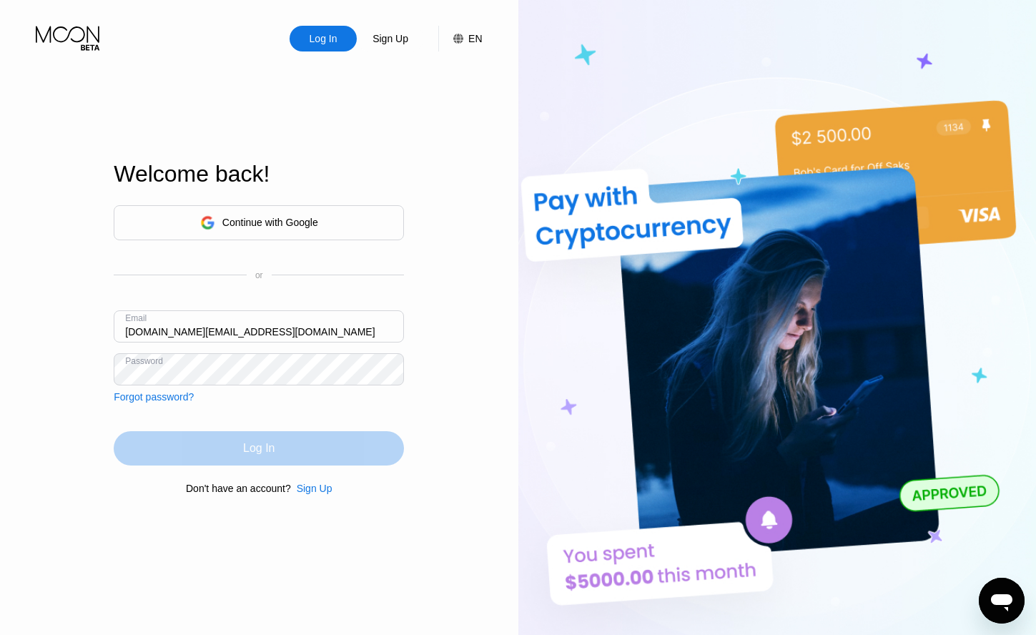
click at [275, 445] on div "Log In" at bounding box center [259, 448] width 290 height 34
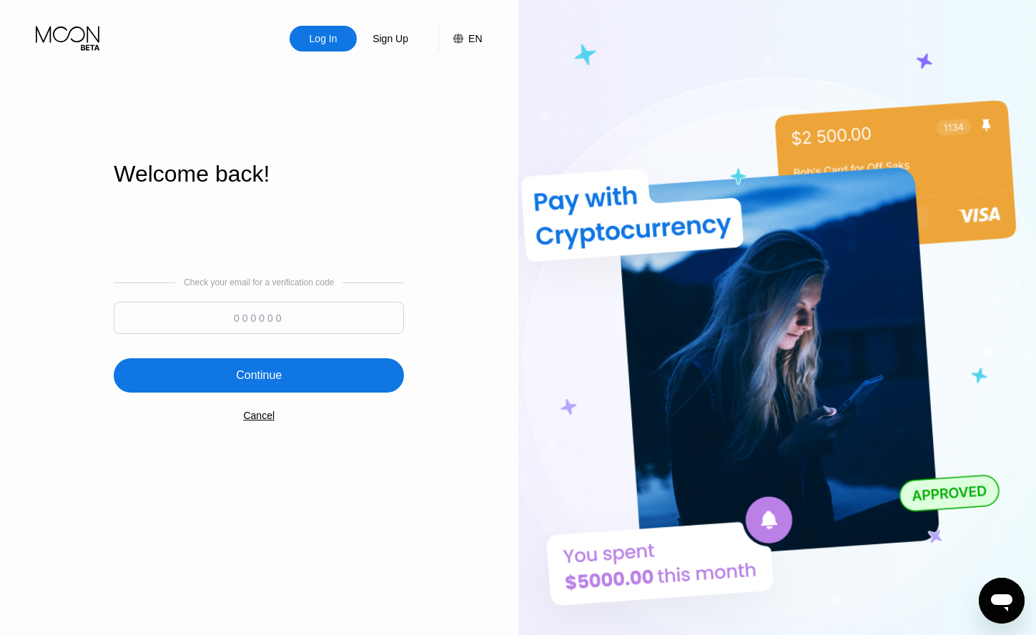
click at [308, 319] on input at bounding box center [259, 318] width 290 height 32
paste input "977382"
type input "977382"
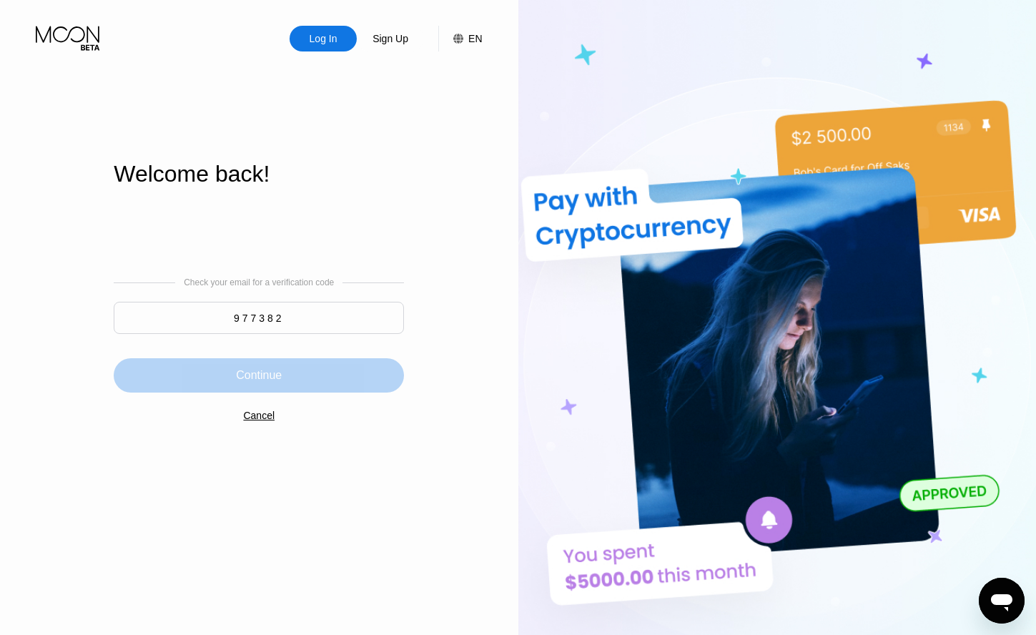
click at [306, 364] on div "Continue" at bounding box center [259, 375] width 290 height 34
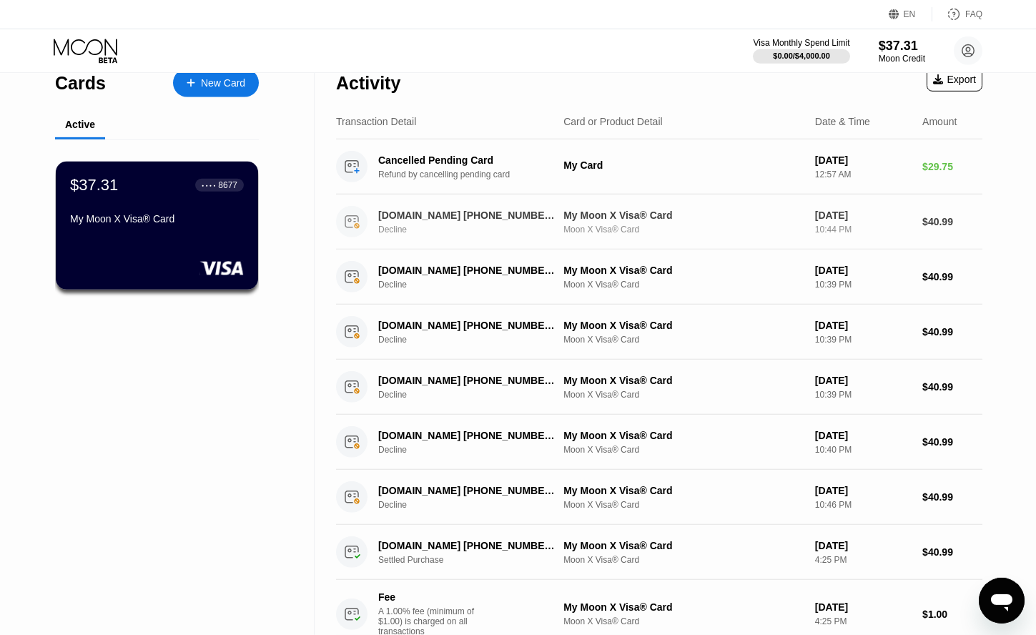
scroll to position [18, 0]
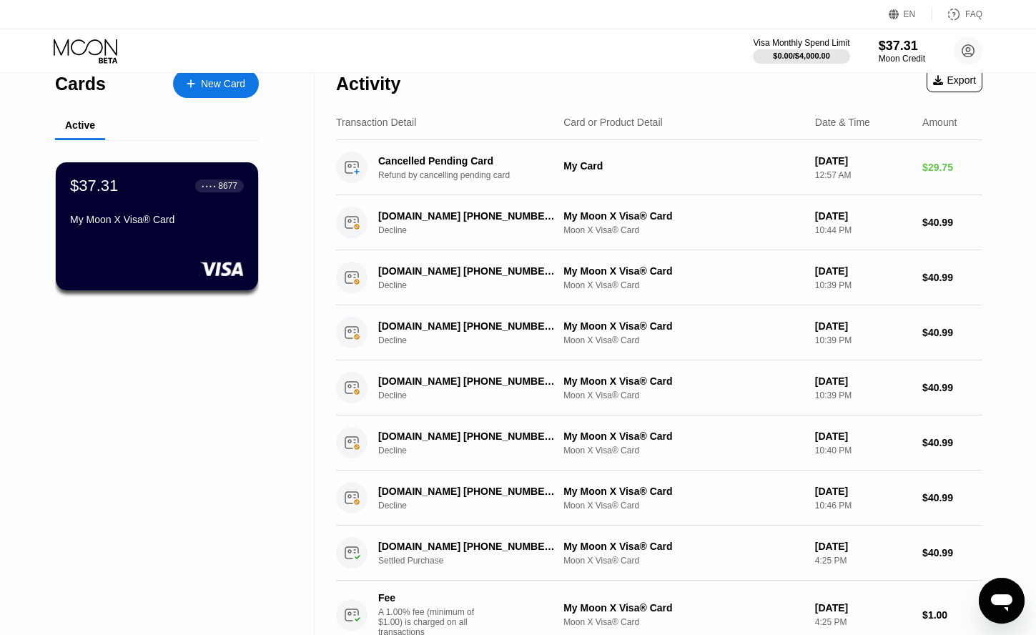
click at [247, 383] on div "Cards New Card Active $37.31 ● ● ● ● 8677 My Moon X Visa® Card" at bounding box center [157, 407] width 315 height 705
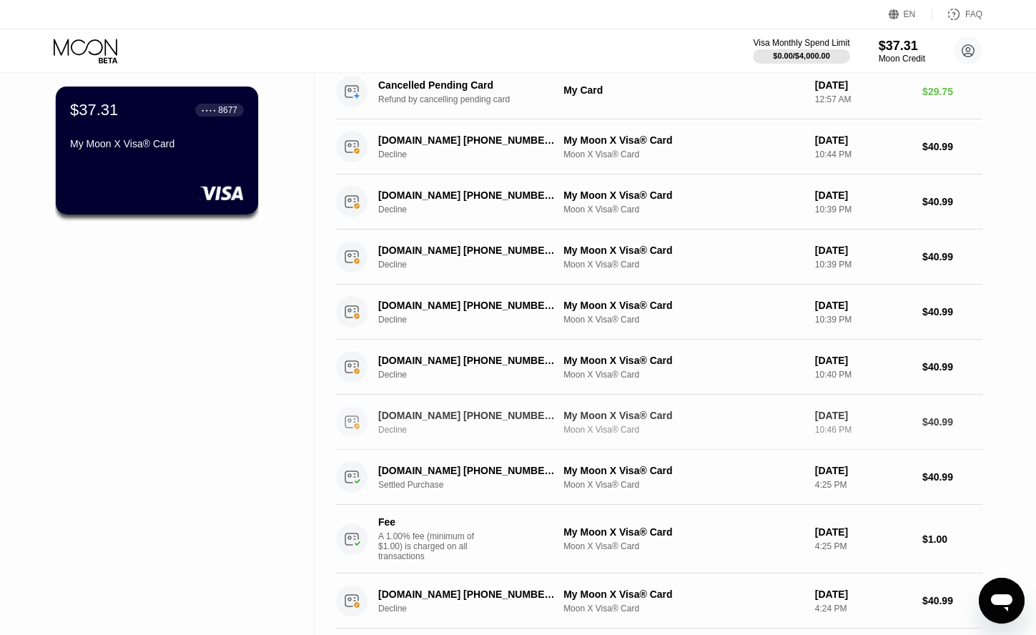
scroll to position [0, 0]
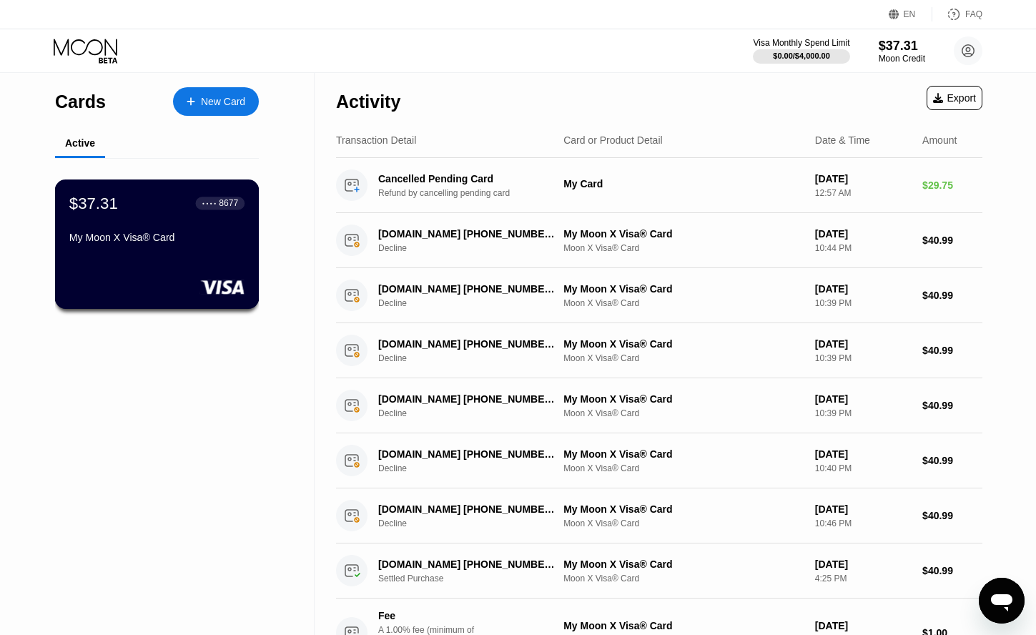
click at [153, 243] on div "My Moon X Visa® Card" at bounding box center [156, 237] width 175 height 11
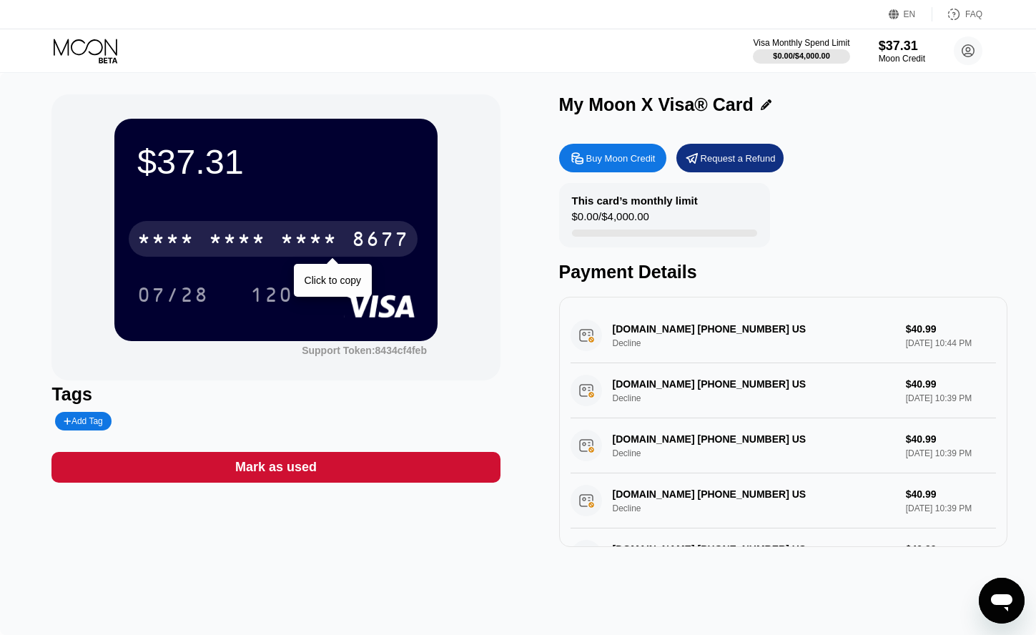
click at [323, 245] on div "* * * *" at bounding box center [308, 241] width 57 height 23
